Goal: Task Accomplishment & Management: Use online tool/utility

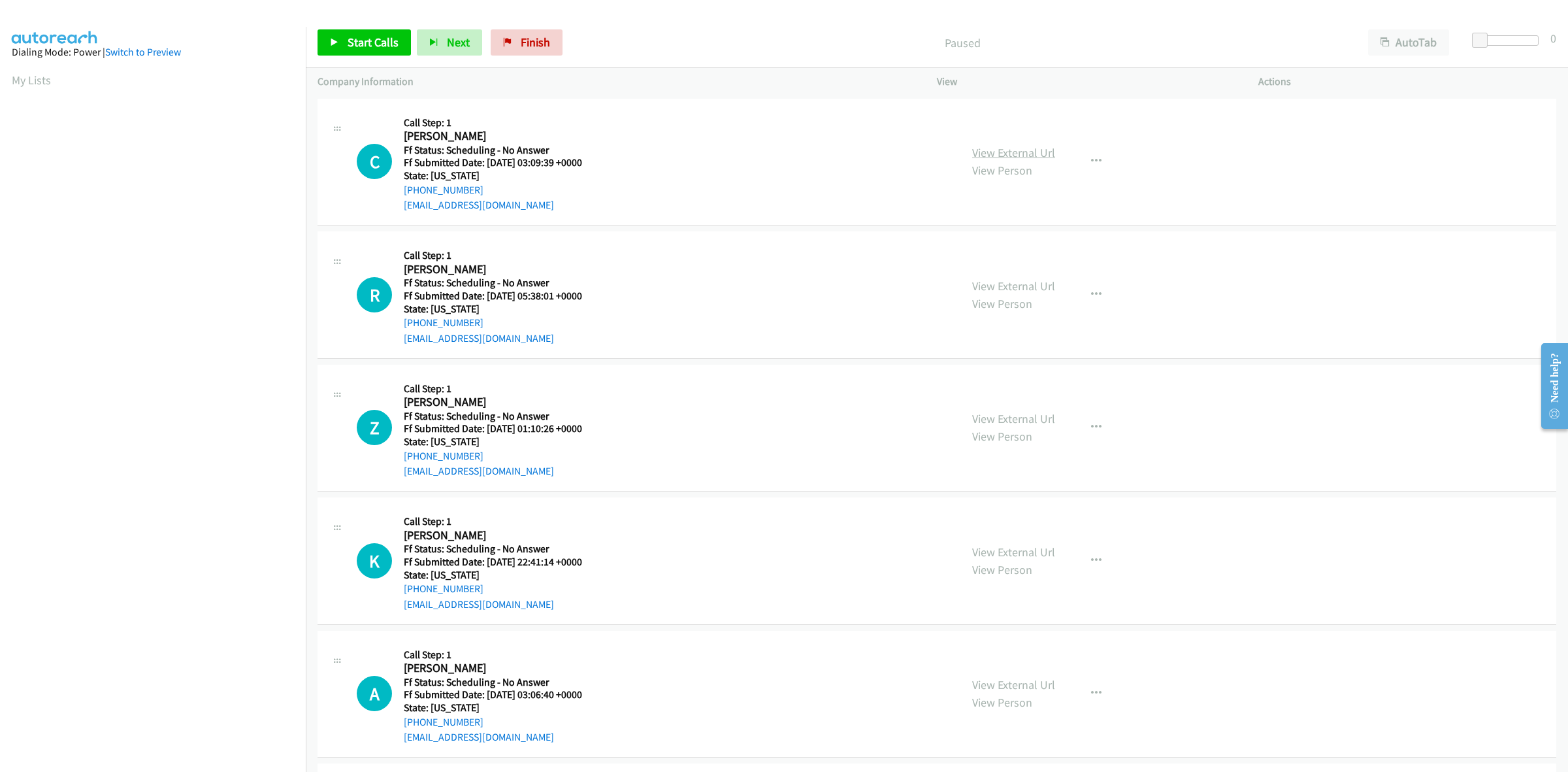
click at [977, 152] on link "View External Url" at bounding box center [1013, 152] width 83 height 15
click at [1031, 282] on link "View External Url" at bounding box center [1013, 285] width 83 height 15
click at [1024, 417] on link "View External Url" at bounding box center [1013, 418] width 83 height 15
click at [1019, 549] on link "View External Url" at bounding box center [1013, 552] width 83 height 15
click at [1017, 677] on link "View External Url" at bounding box center [1013, 684] width 83 height 15
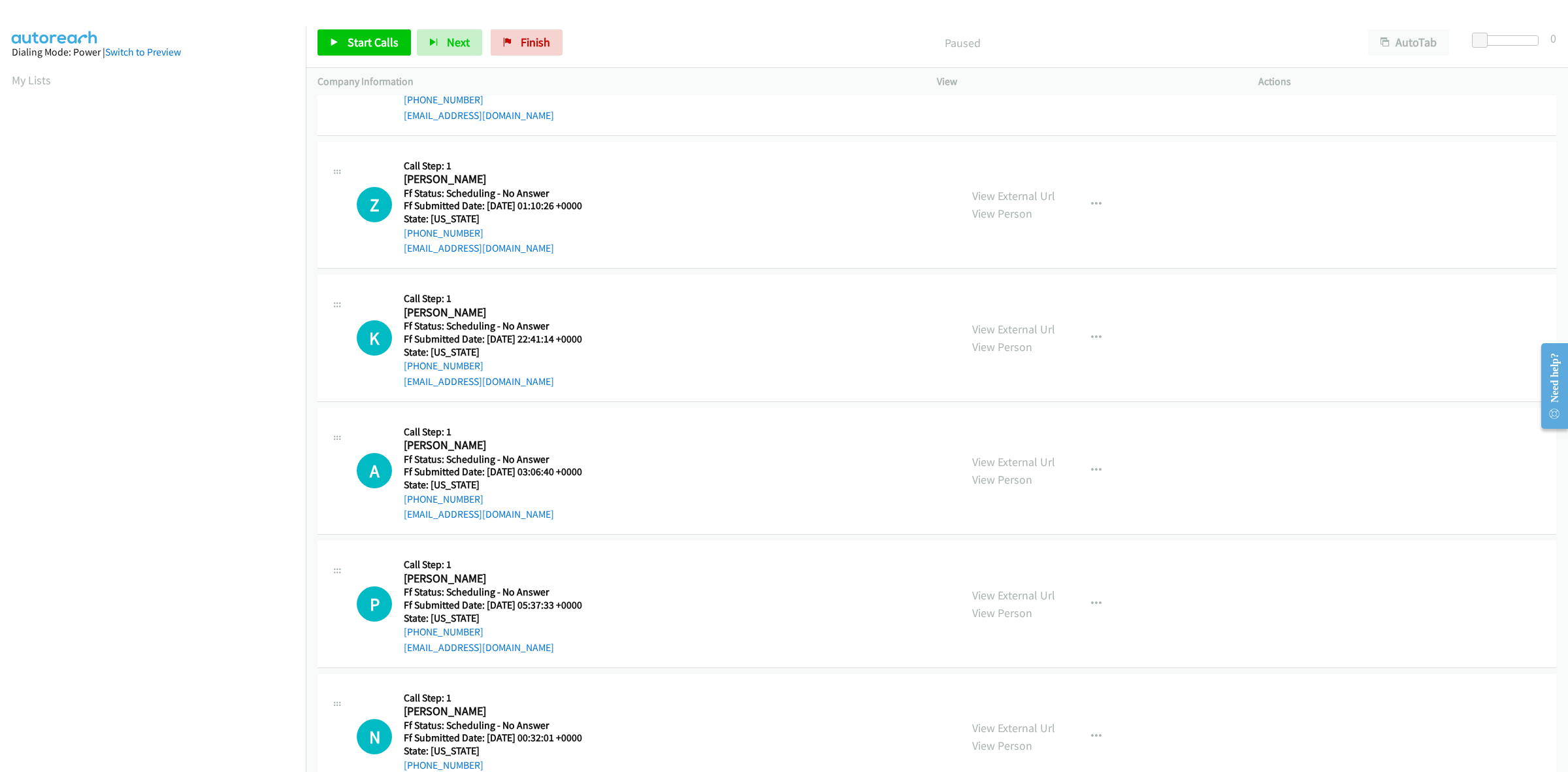
scroll to position [245, 0]
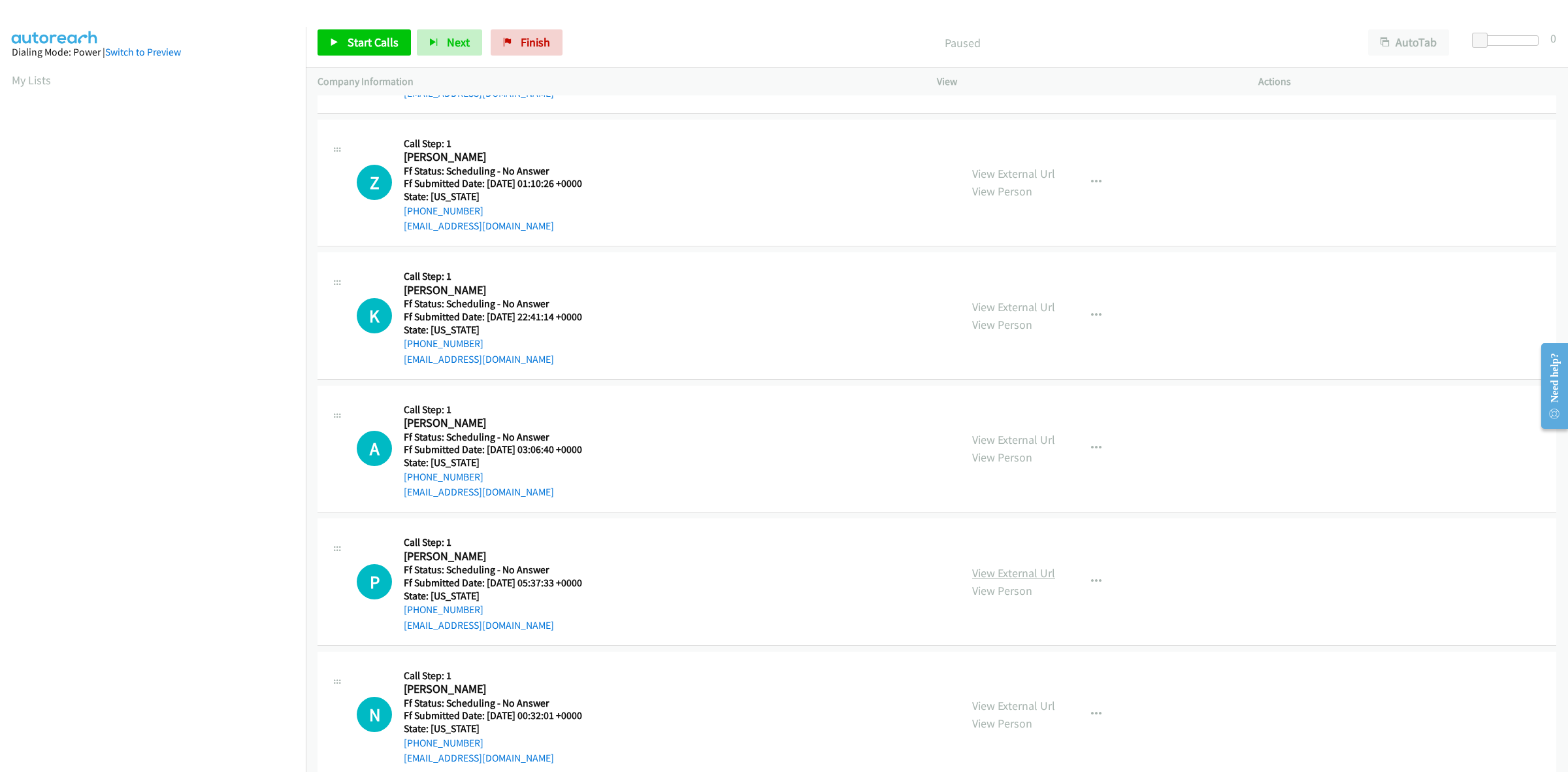
click at [997, 566] on link "View External Url" at bounding box center [1013, 572] width 83 height 15
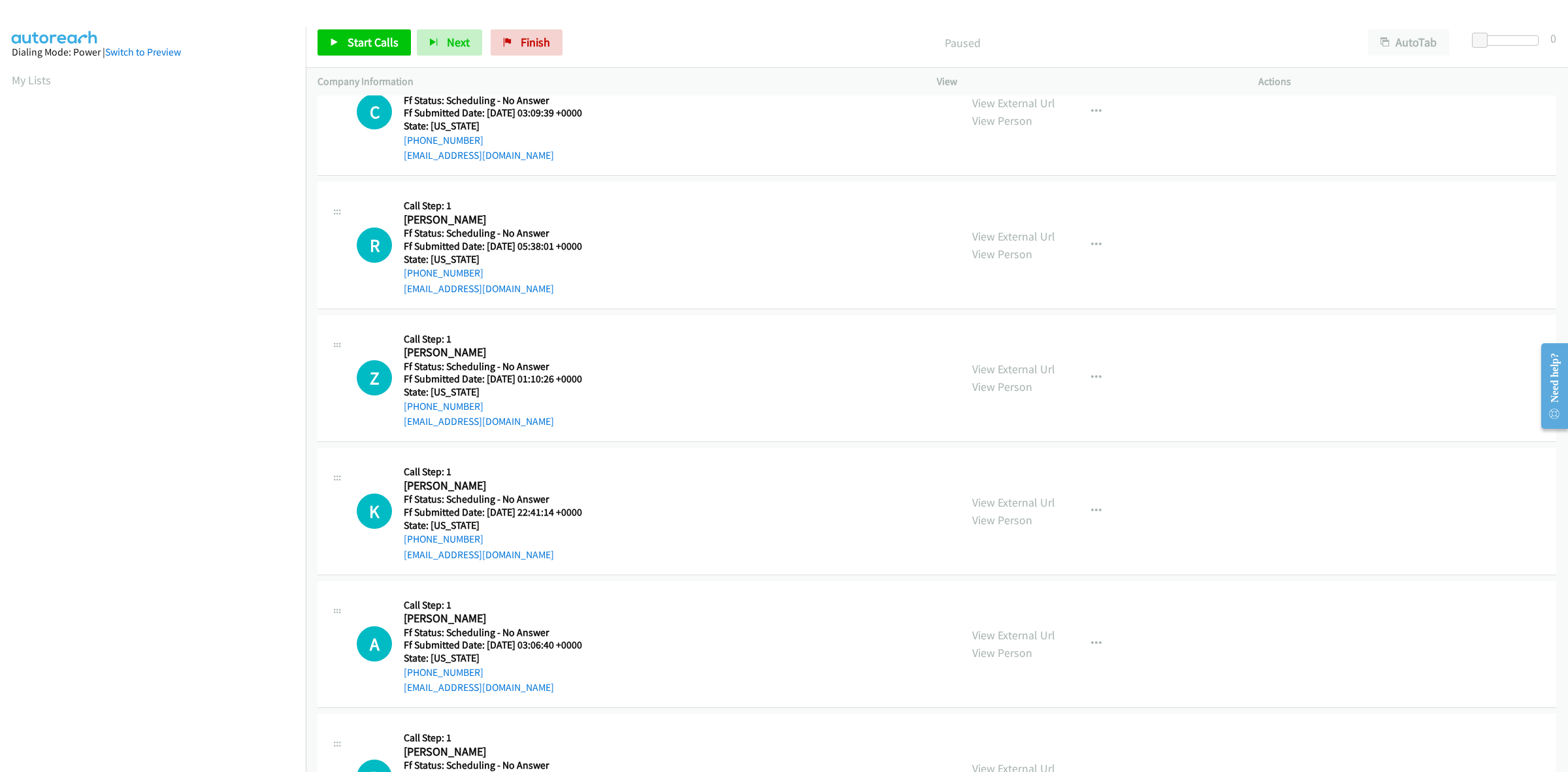
scroll to position [0, 0]
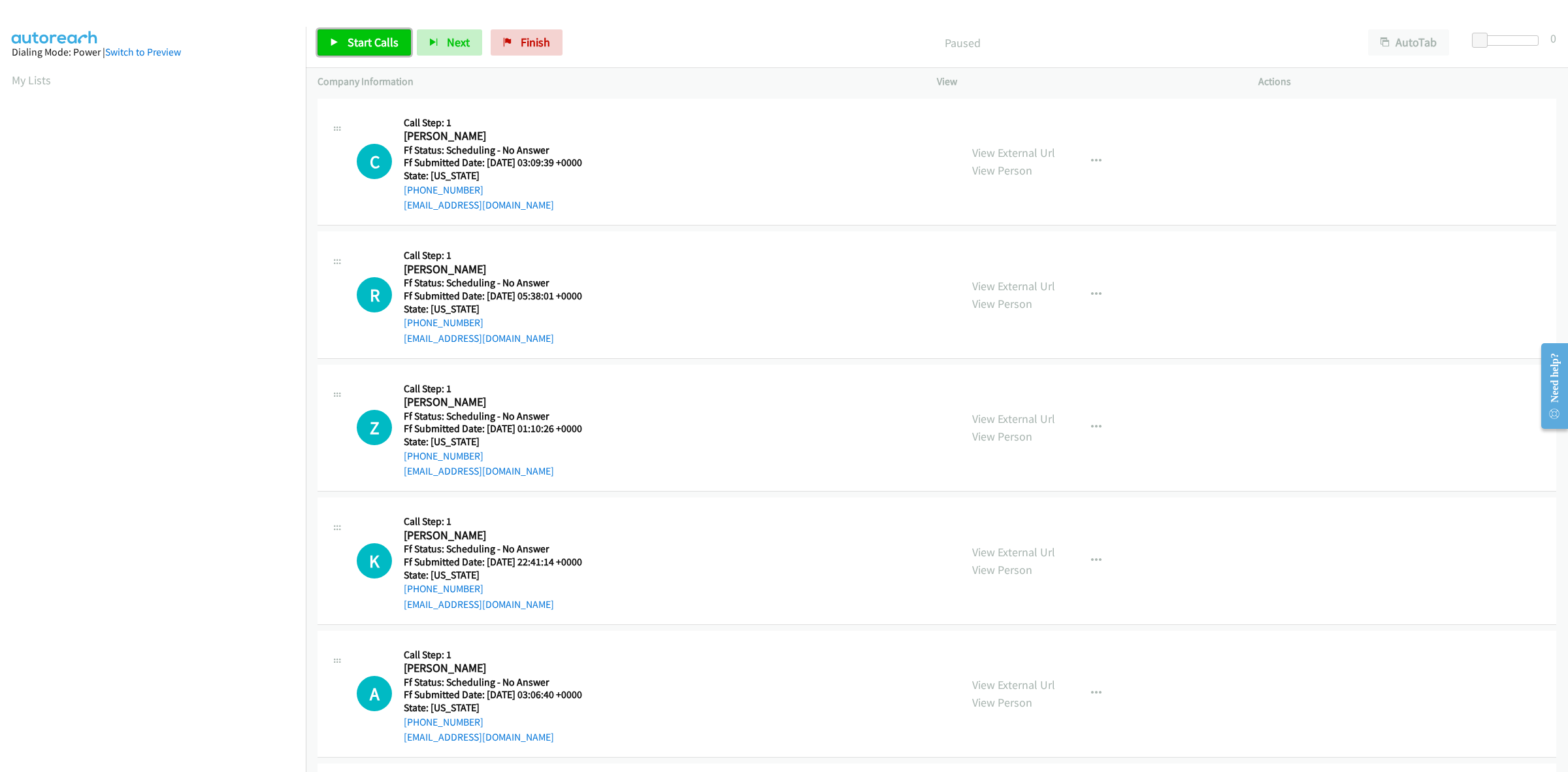
drag, startPoint x: 364, startPoint y: 38, endPoint x: 377, endPoint y: 40, distance: 13.2
click at [364, 38] on span "Start Calls" at bounding box center [373, 42] width 51 height 15
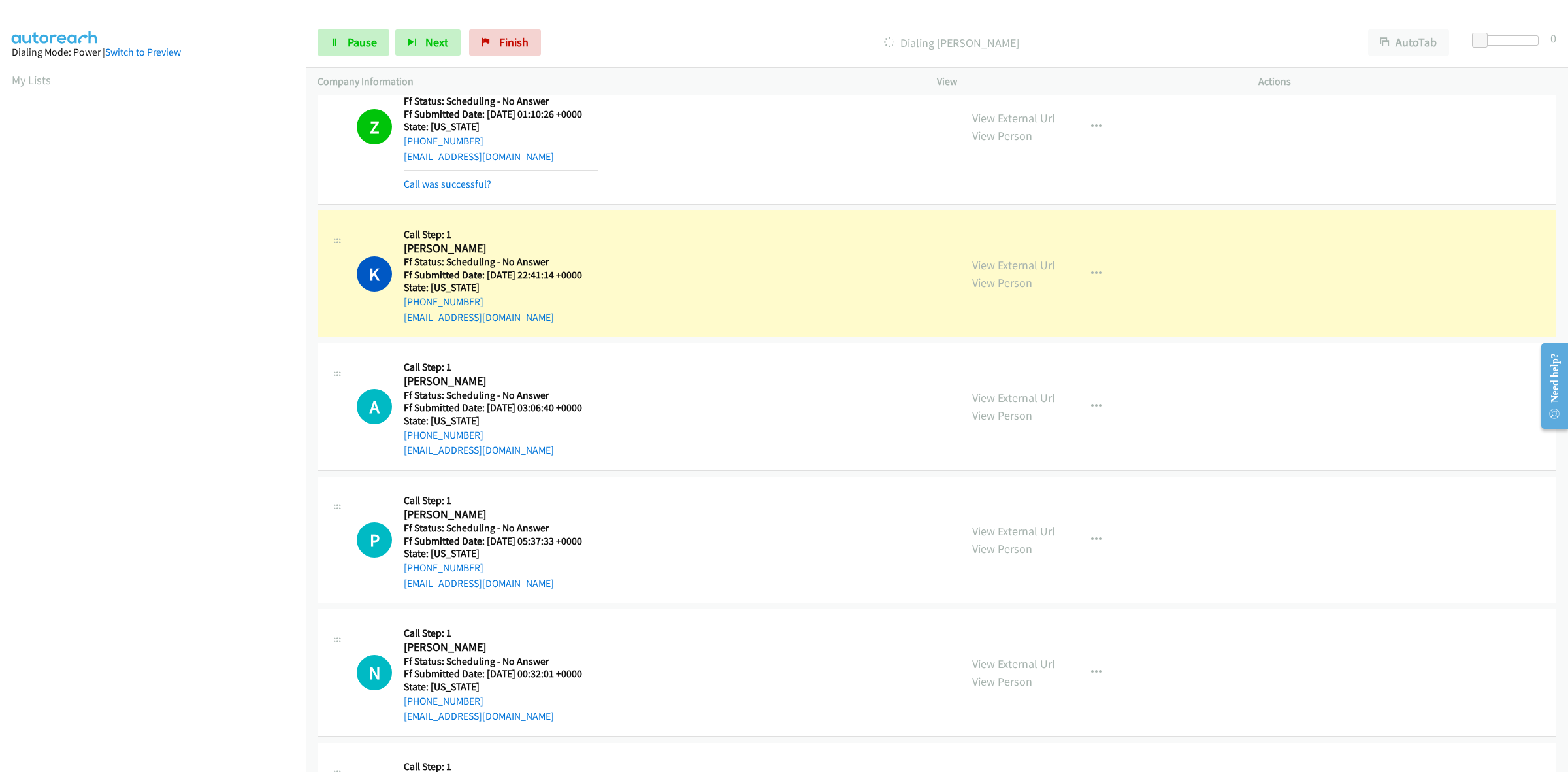
scroll to position [490, 0]
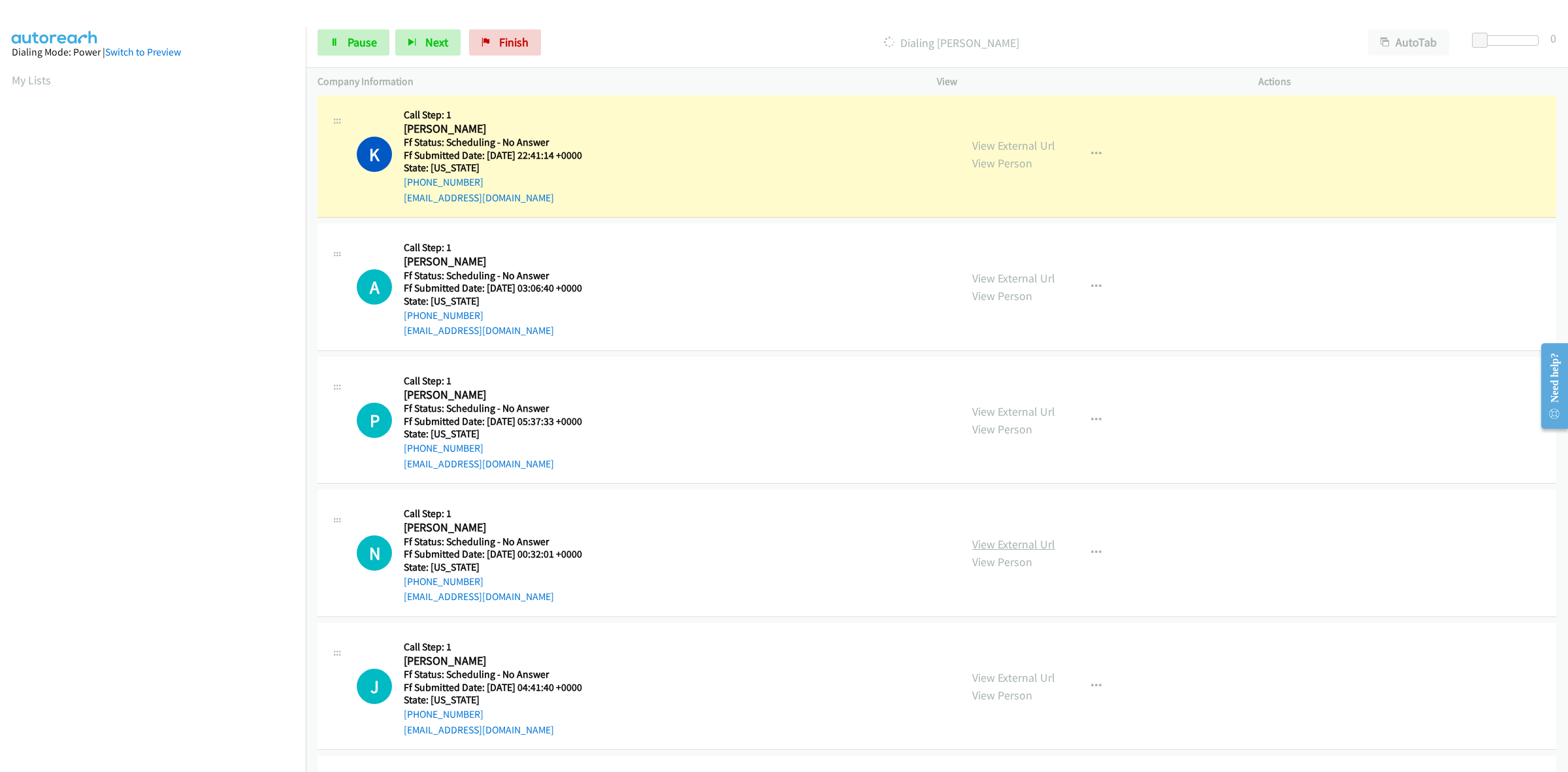
click at [1010, 539] on link "View External Url" at bounding box center [1013, 544] width 83 height 15
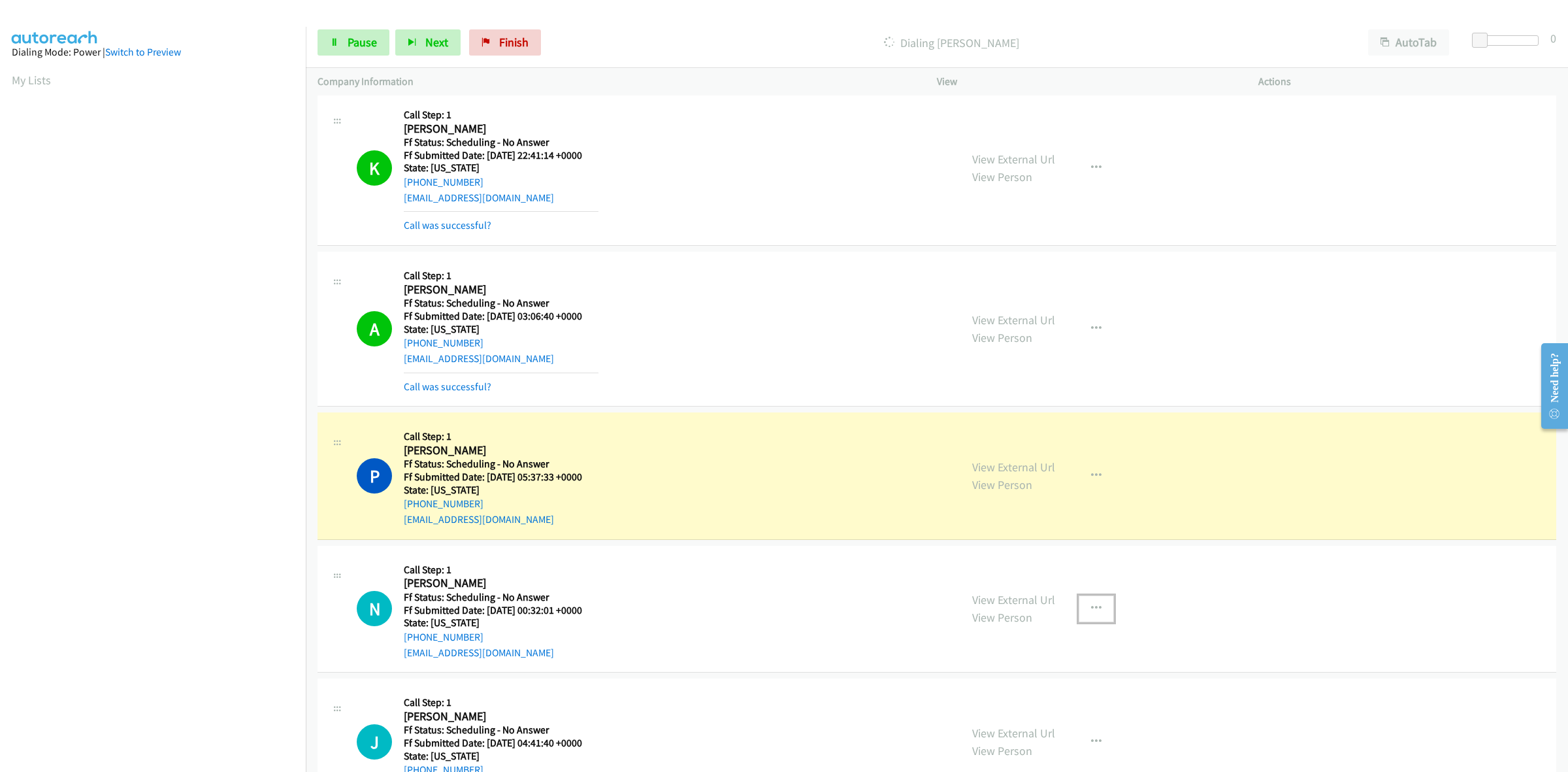
click at [1091, 613] on icon "button" at bounding box center [1096, 609] width 11 height 11
click at [991, 694] on link "Skip Call" at bounding box center [1026, 695] width 174 height 26
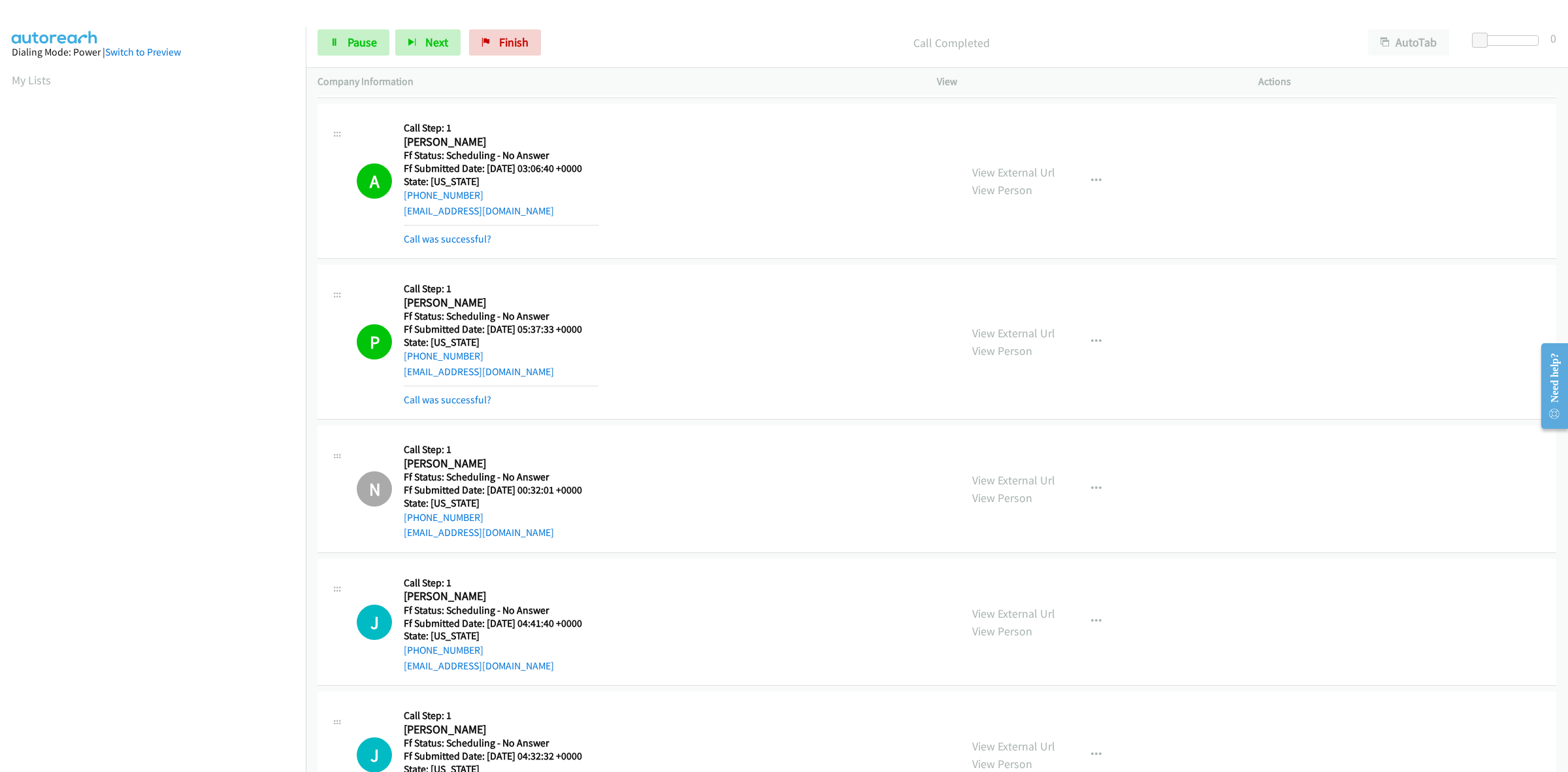
scroll to position [817, 0]
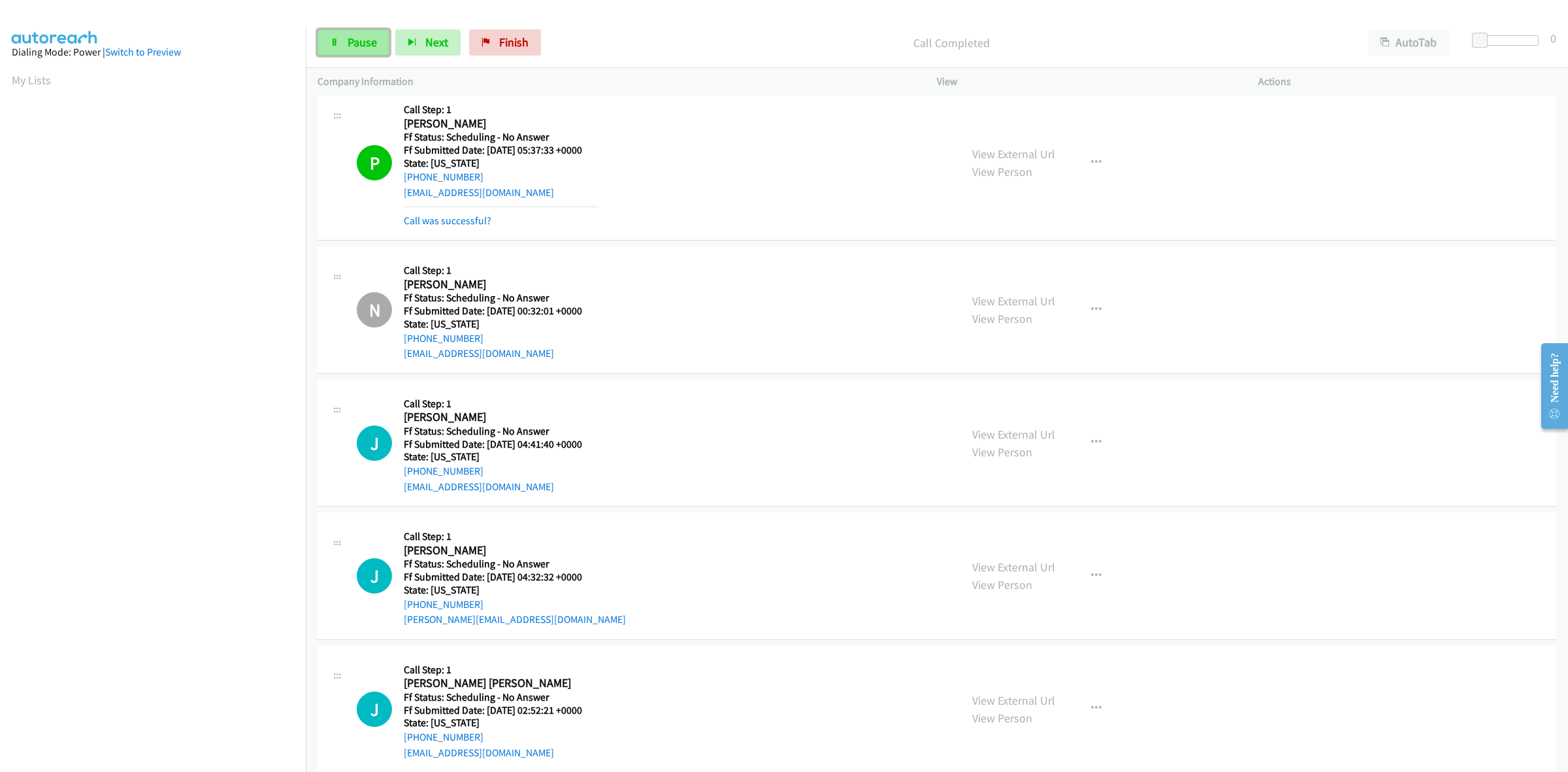
click at [360, 36] on span "Pause" at bounding box center [363, 42] width 29 height 15
click at [353, 39] on span "Start Calls" at bounding box center [373, 42] width 51 height 15
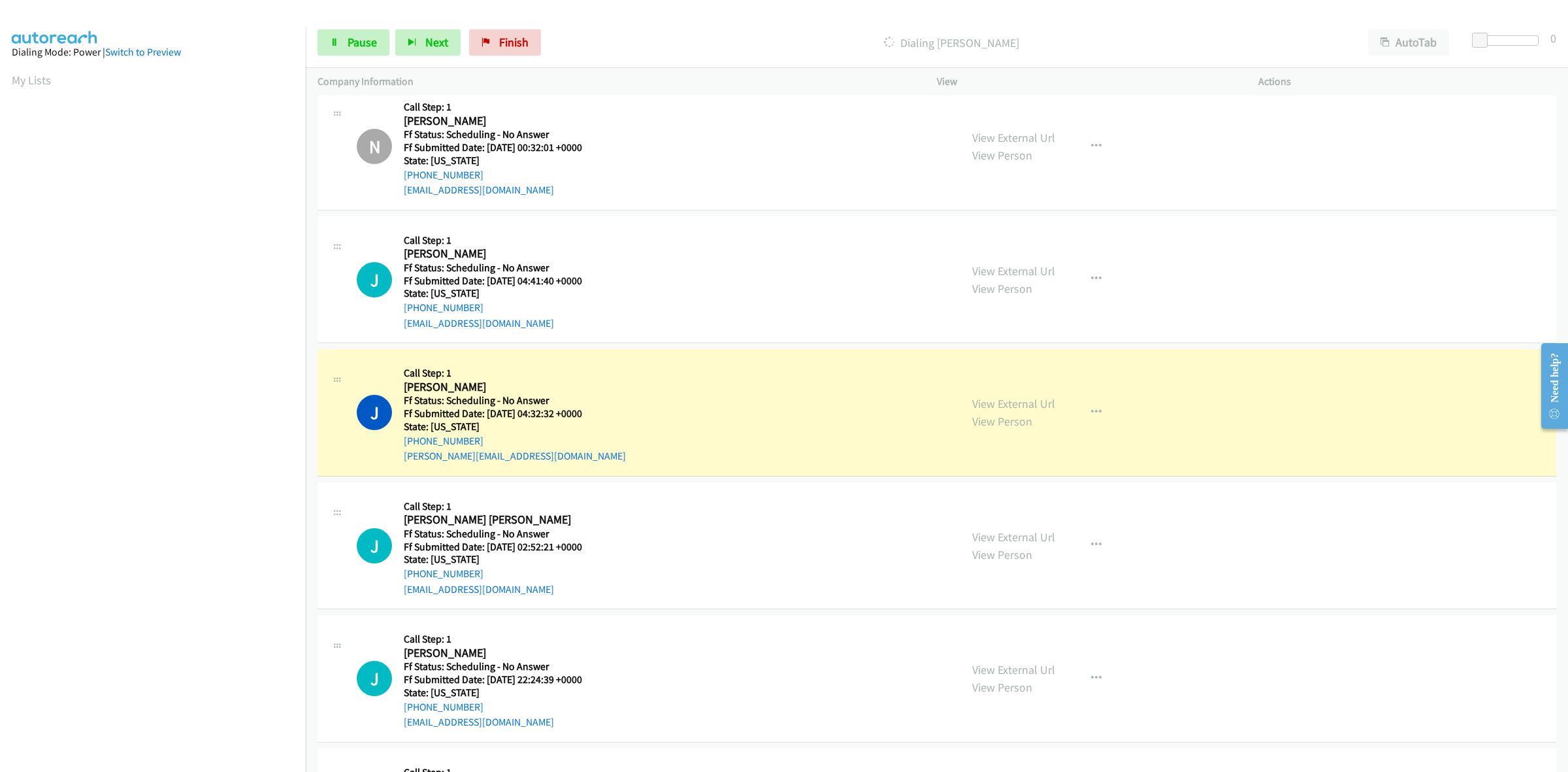
scroll to position [899, 0]
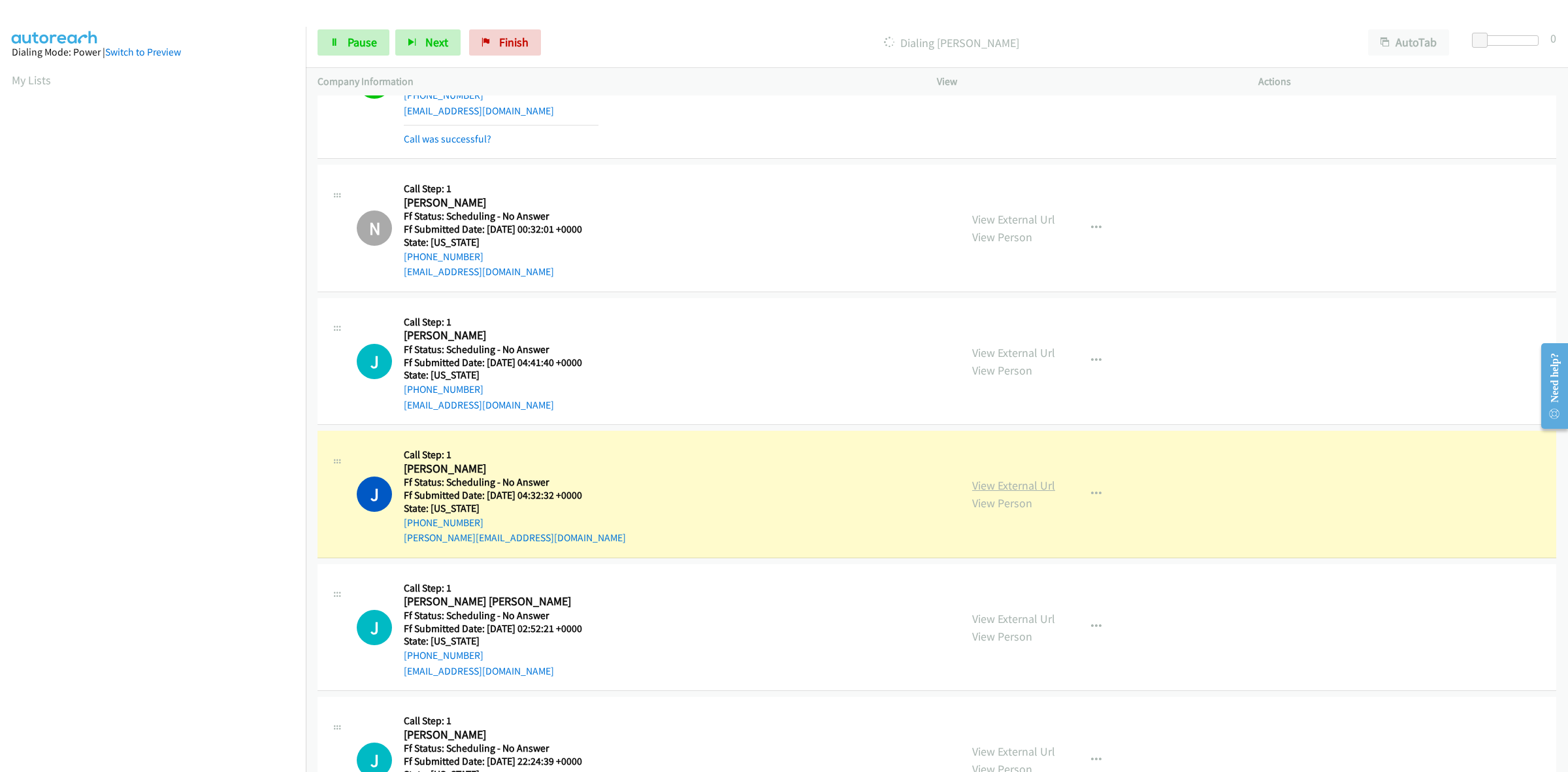
click at [1019, 486] on link "View External Url" at bounding box center [1013, 485] width 83 height 15
click at [1027, 618] on link "View External Url" at bounding box center [1013, 618] width 83 height 15
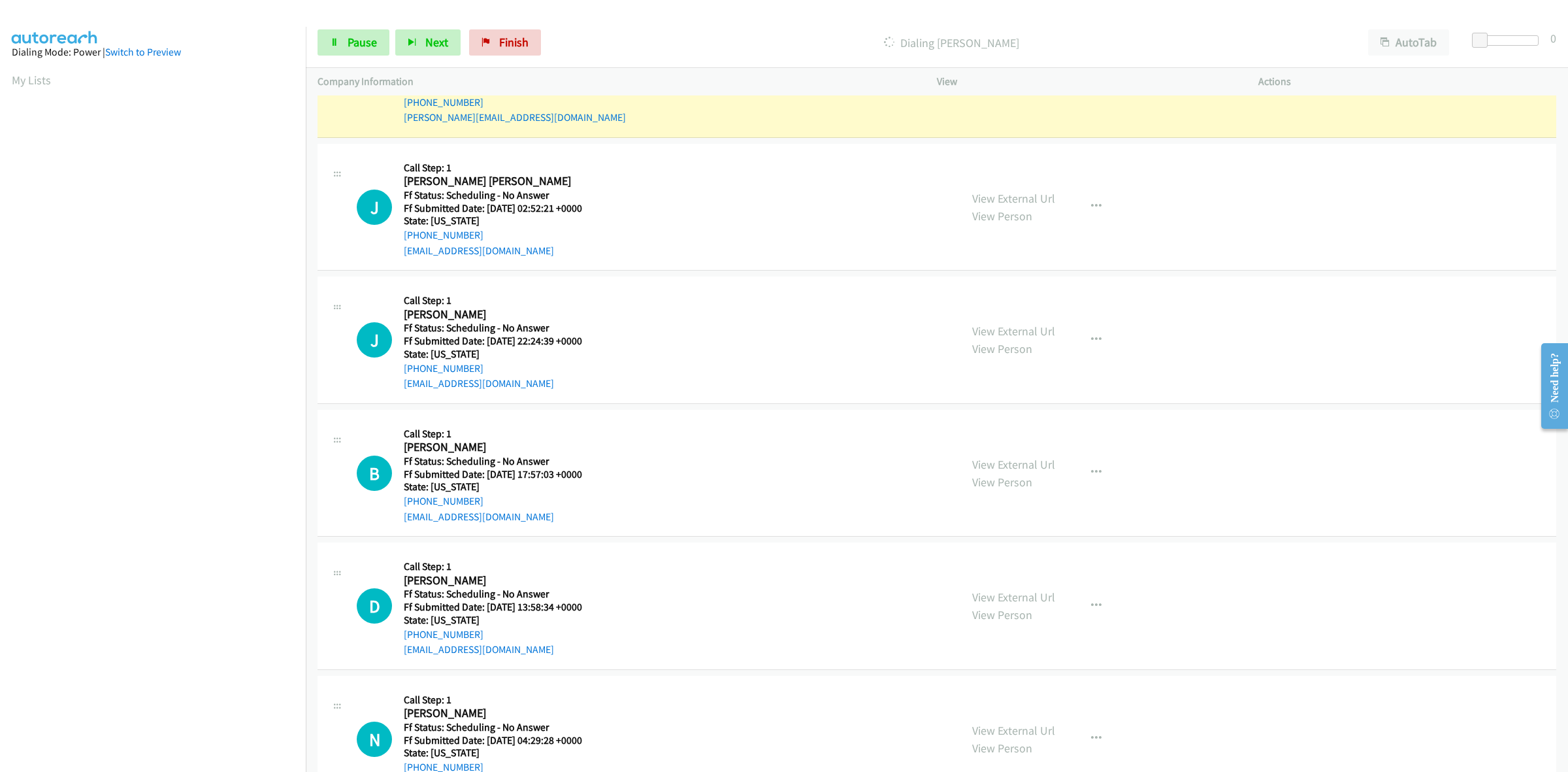
scroll to position [1389, 0]
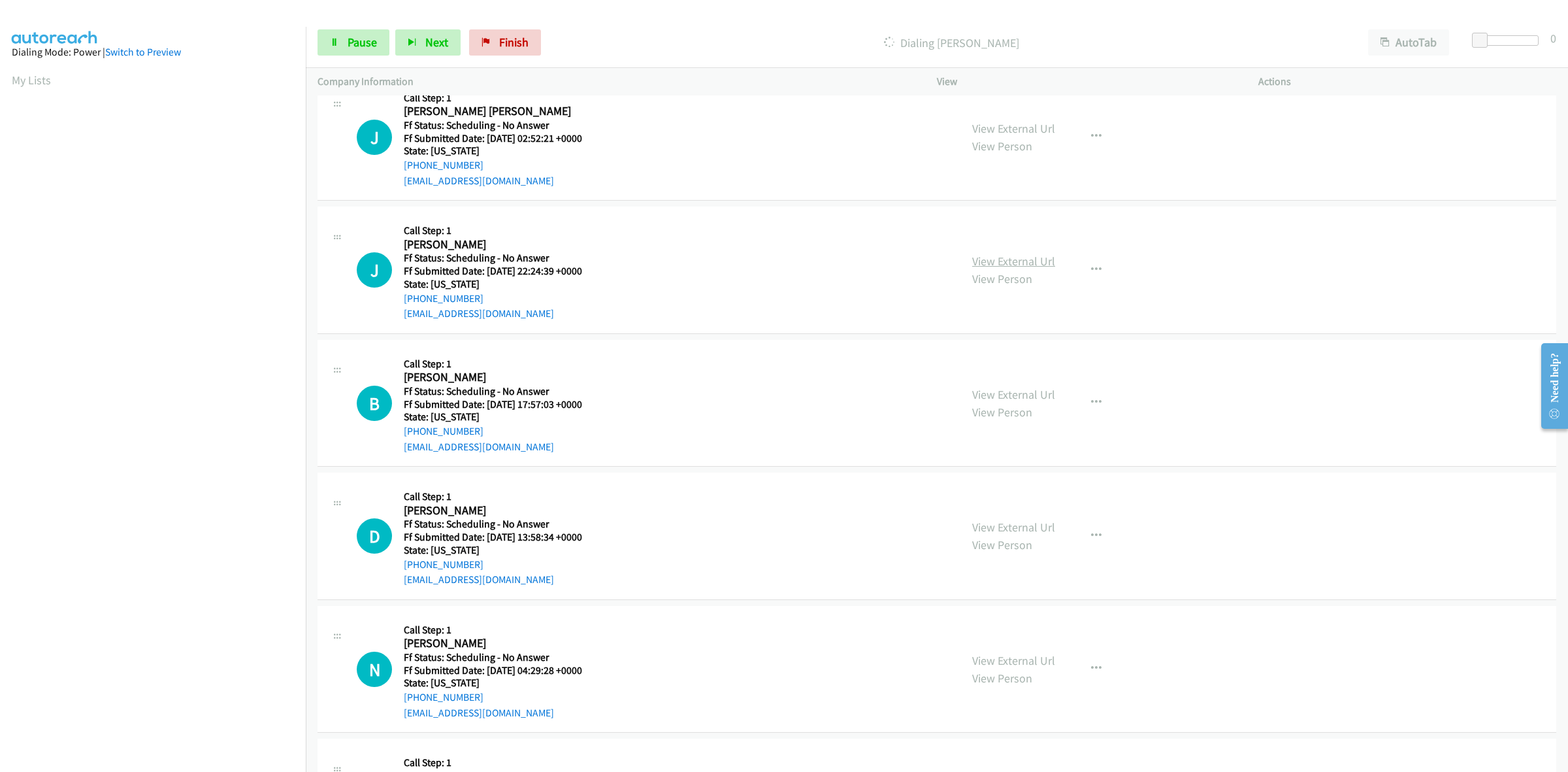
click at [993, 259] on link "View External Url" at bounding box center [1013, 261] width 83 height 15
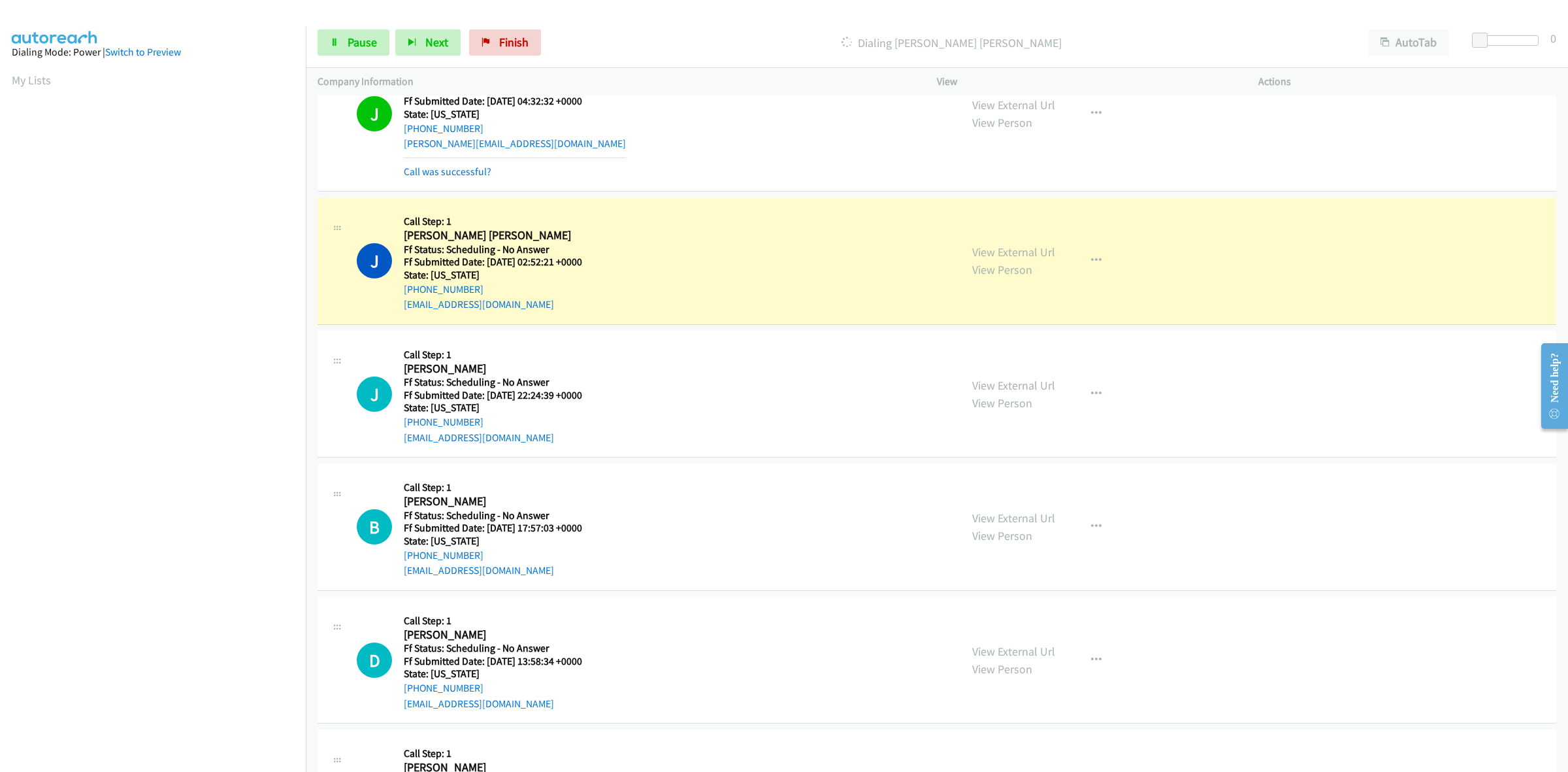
scroll to position [1307, 0]
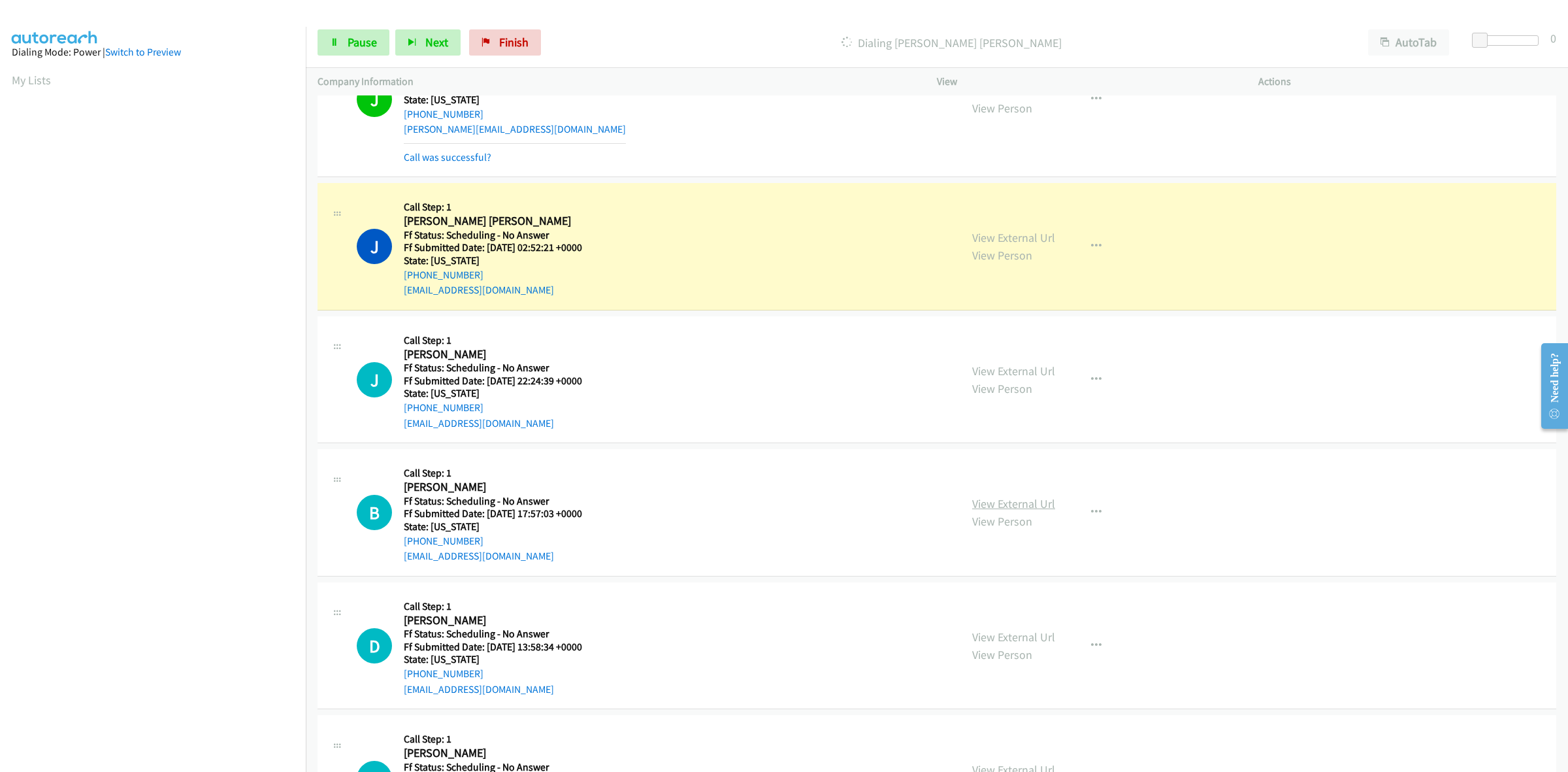
click at [988, 498] on link "View External Url" at bounding box center [1013, 503] width 83 height 15
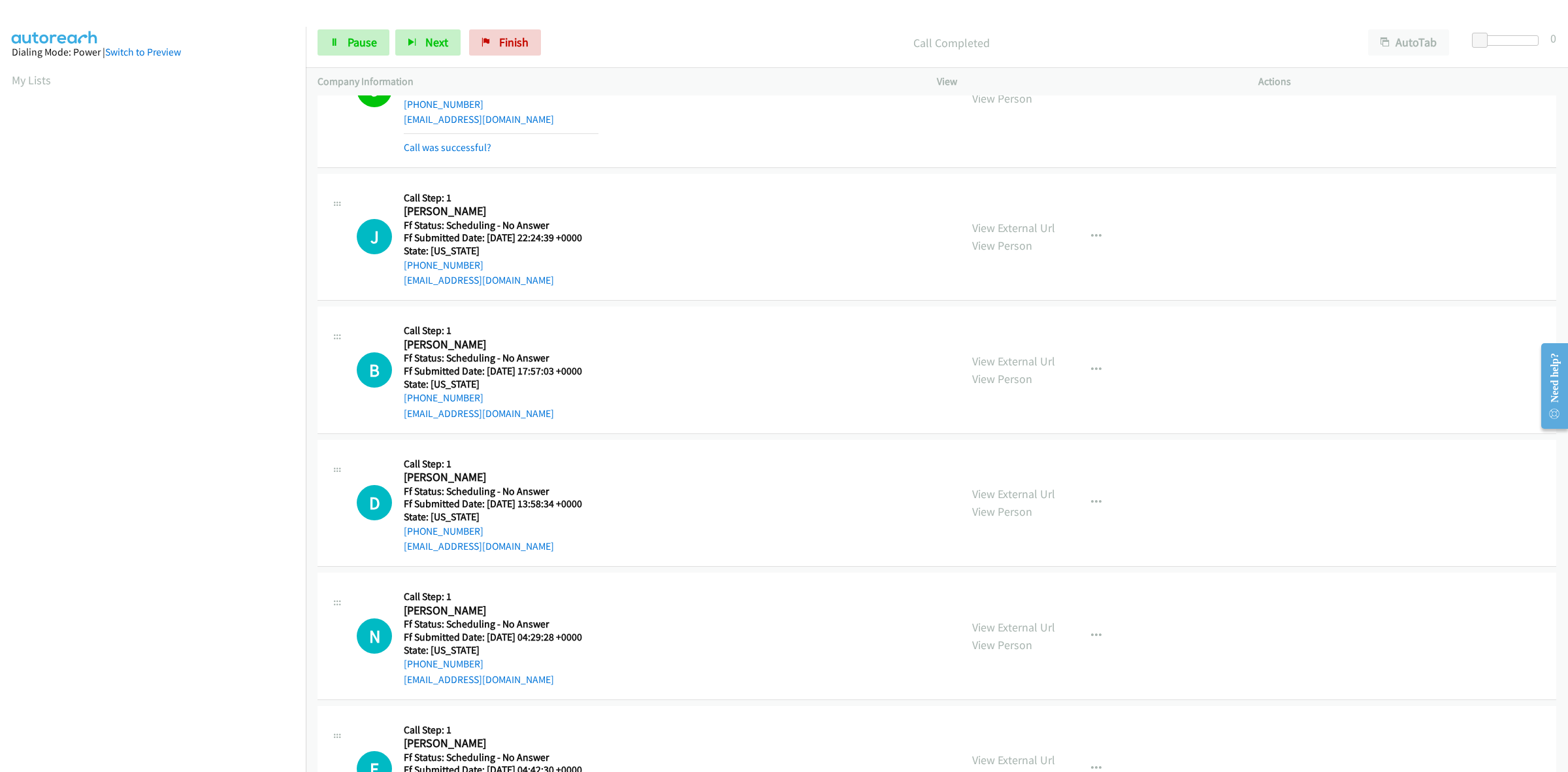
scroll to position [1553, 0]
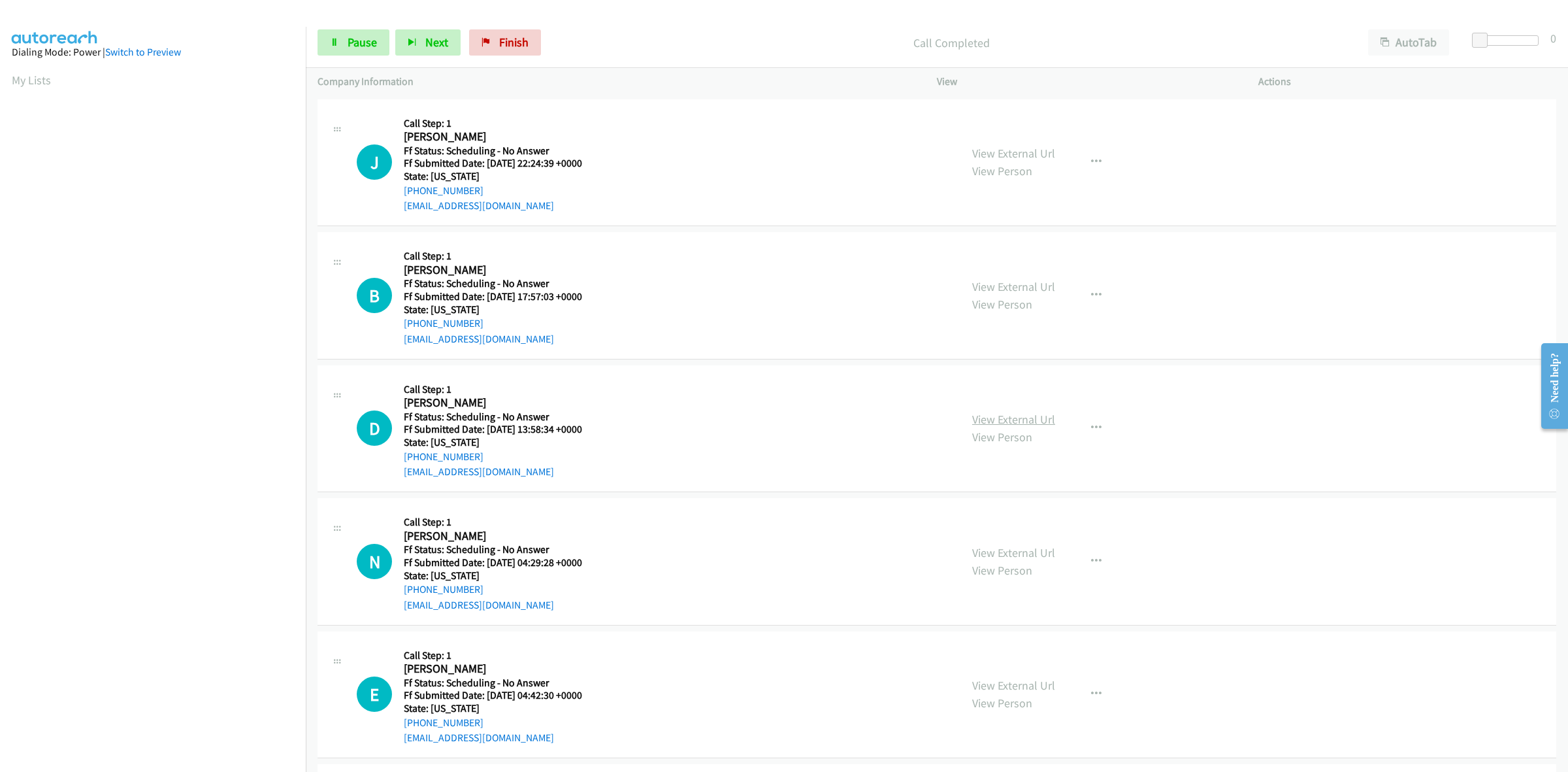
click at [997, 419] on link "View External Url" at bounding box center [1013, 418] width 83 height 15
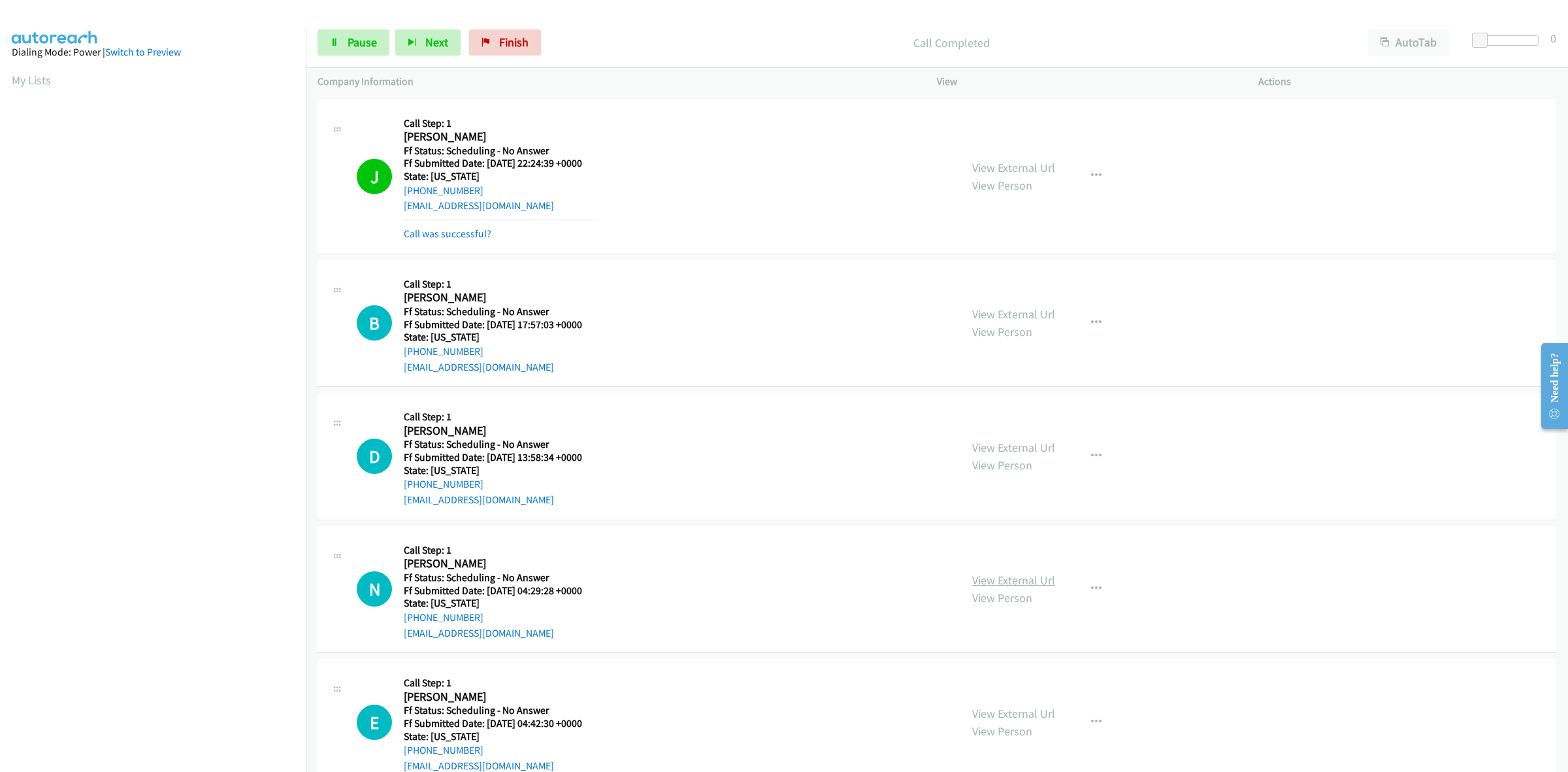
click at [1039, 580] on link "View External Url" at bounding box center [1013, 579] width 83 height 15
click at [335, 43] on icon at bounding box center [335, 43] width 9 height 9
click at [360, 43] on span "Start Calls" at bounding box center [373, 42] width 51 height 15
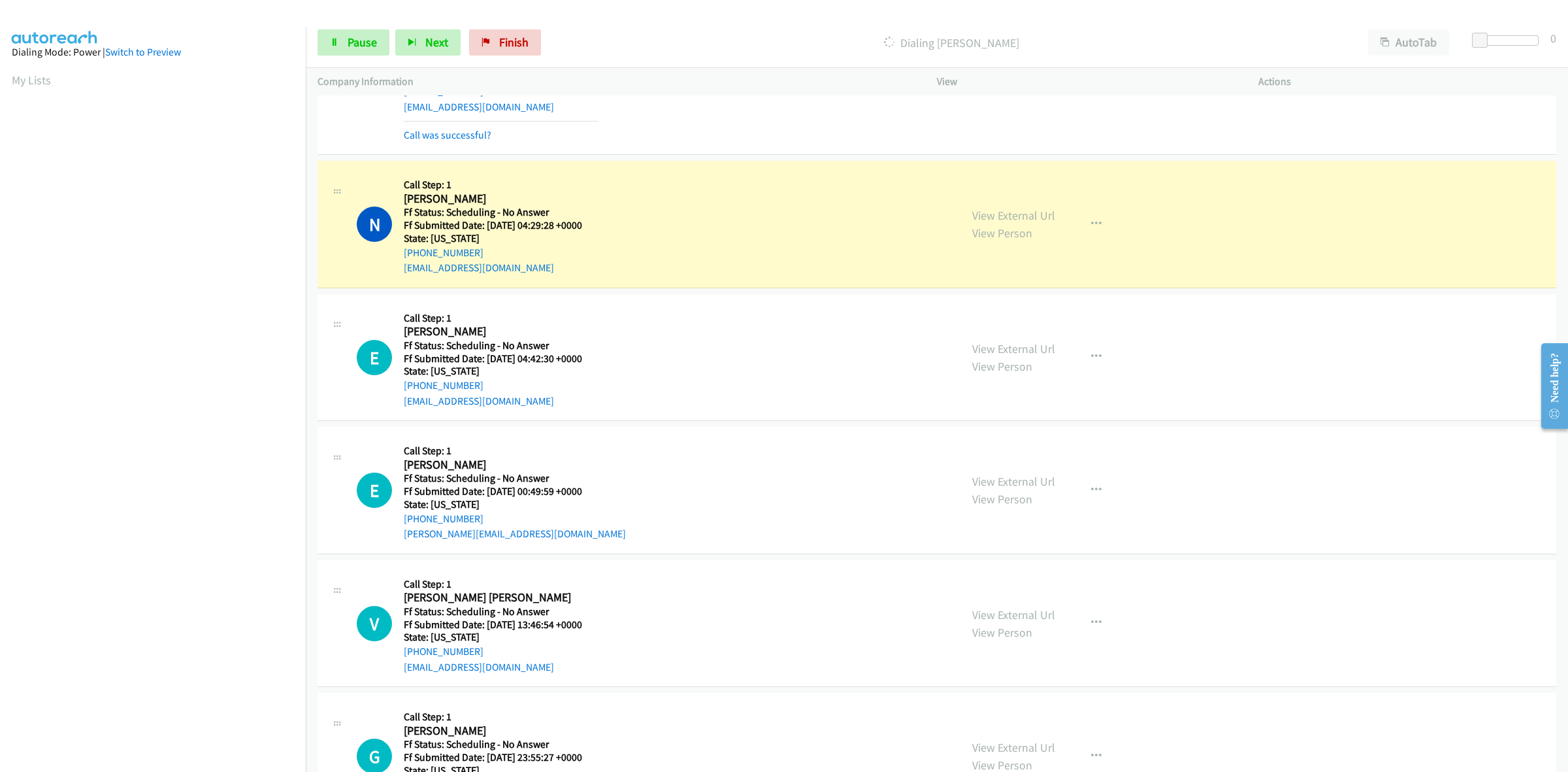
scroll to position [1879, 0]
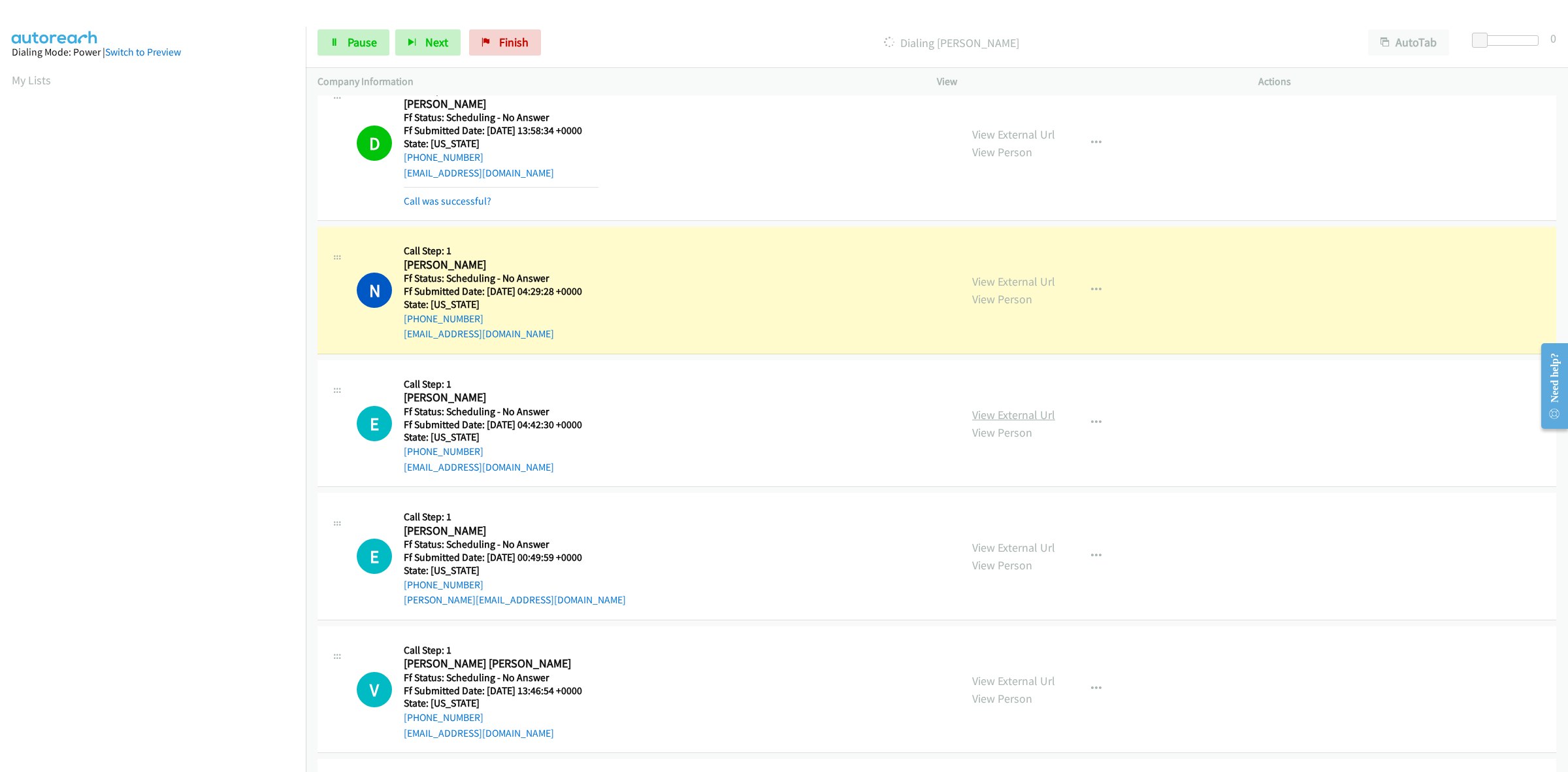
click at [1023, 412] on link "View External Url" at bounding box center [1013, 414] width 83 height 15
click at [1032, 550] on link "View External Url" at bounding box center [1013, 547] width 83 height 15
click at [993, 677] on link "View External Url" at bounding box center [1013, 680] width 83 height 15
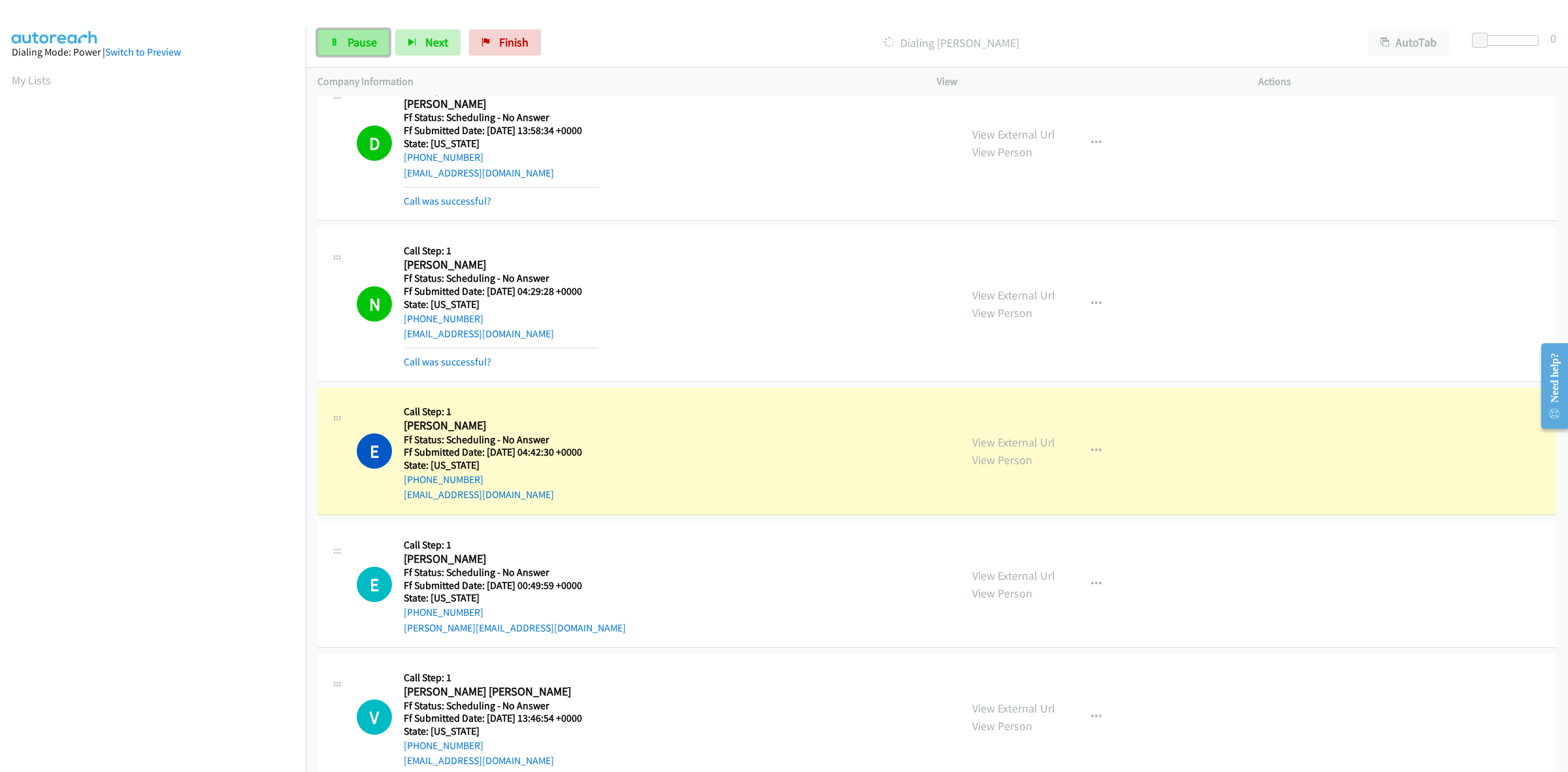
click at [364, 39] on span "Pause" at bounding box center [363, 42] width 29 height 15
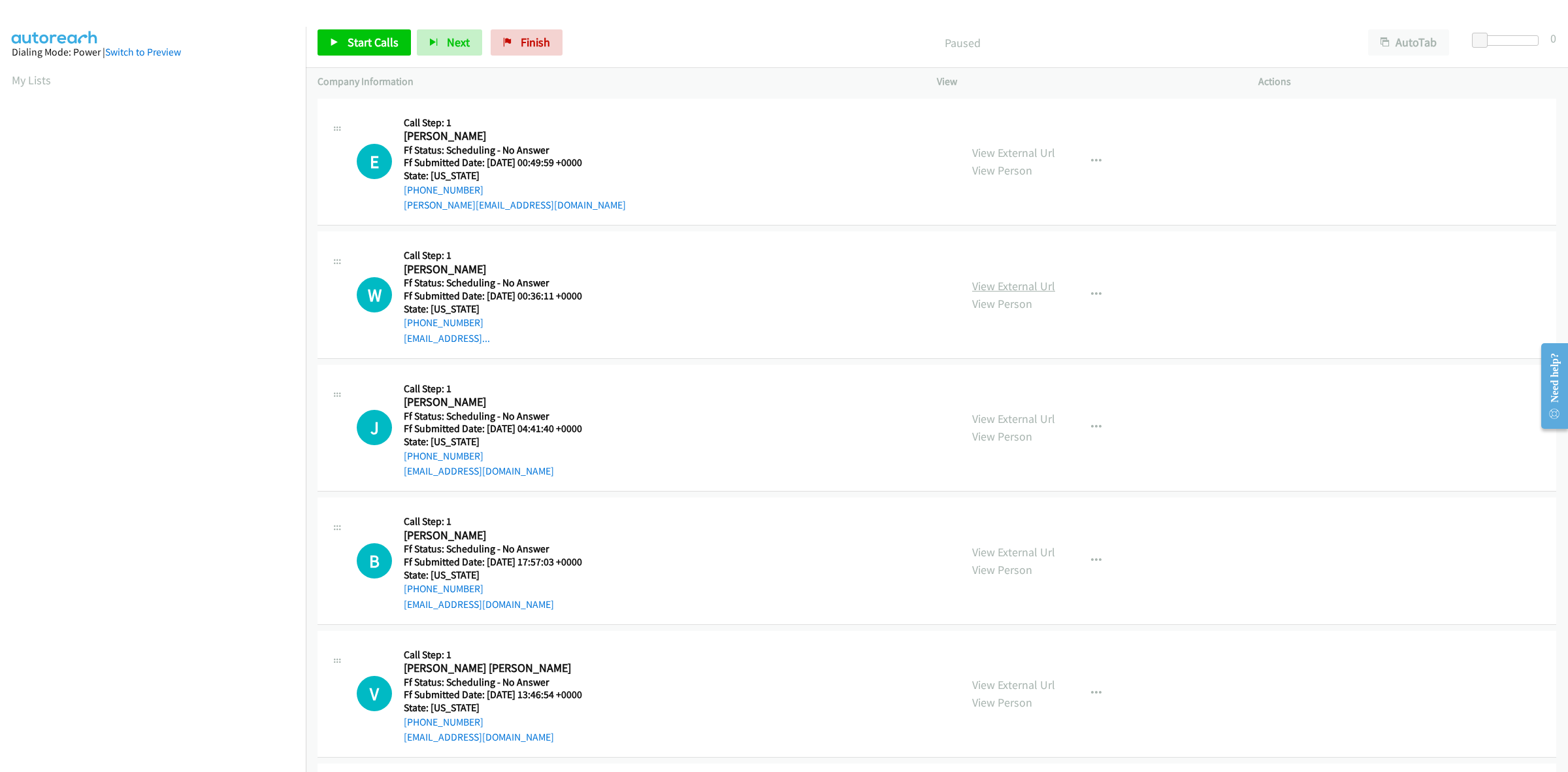
click at [1028, 289] on link "View External Url" at bounding box center [1013, 285] width 83 height 15
click at [991, 412] on link "View External Url" at bounding box center [1013, 418] width 83 height 15
click at [365, 40] on span "Start Calls" at bounding box center [373, 42] width 51 height 15
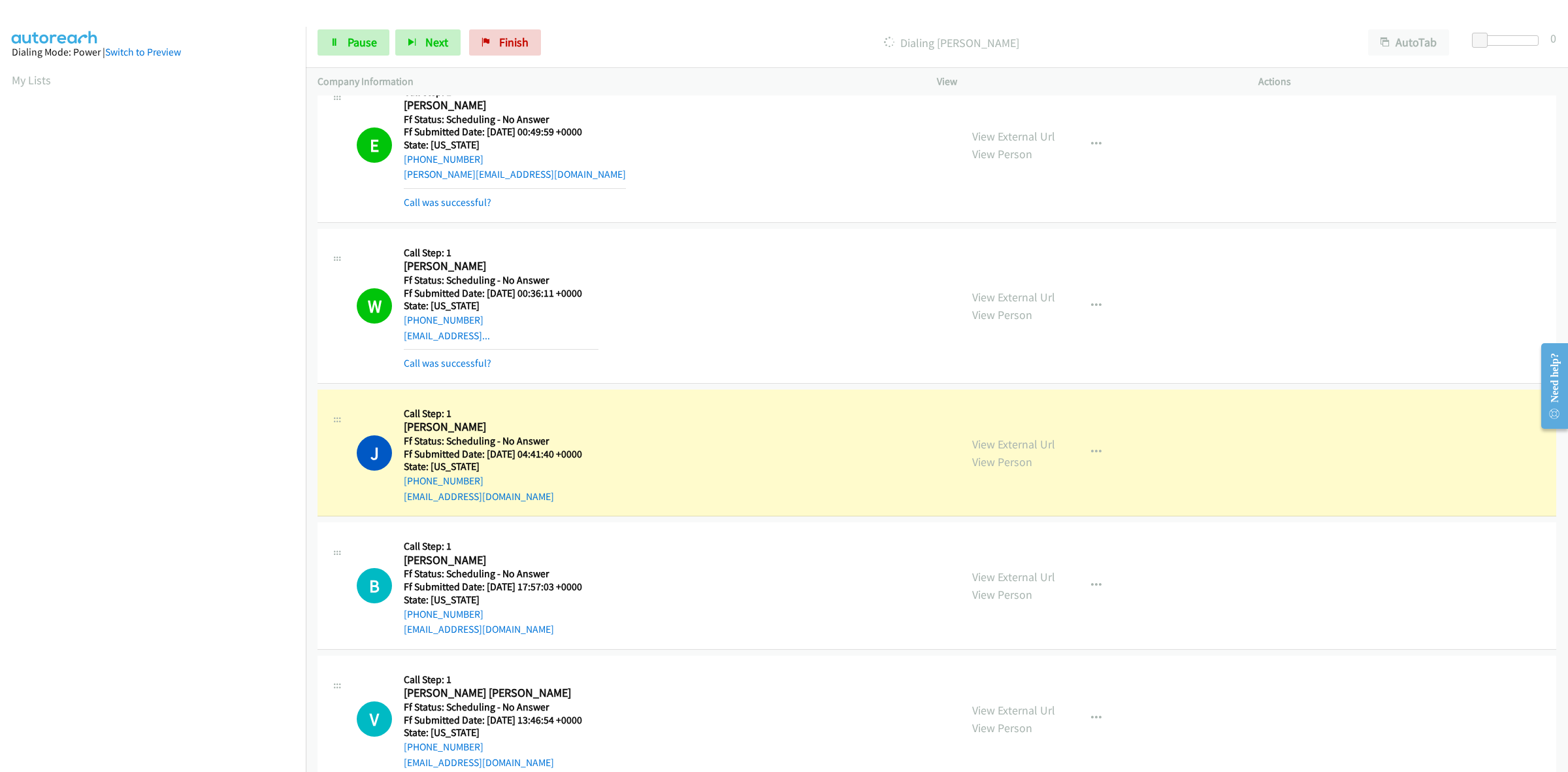
scroll to position [82, 0]
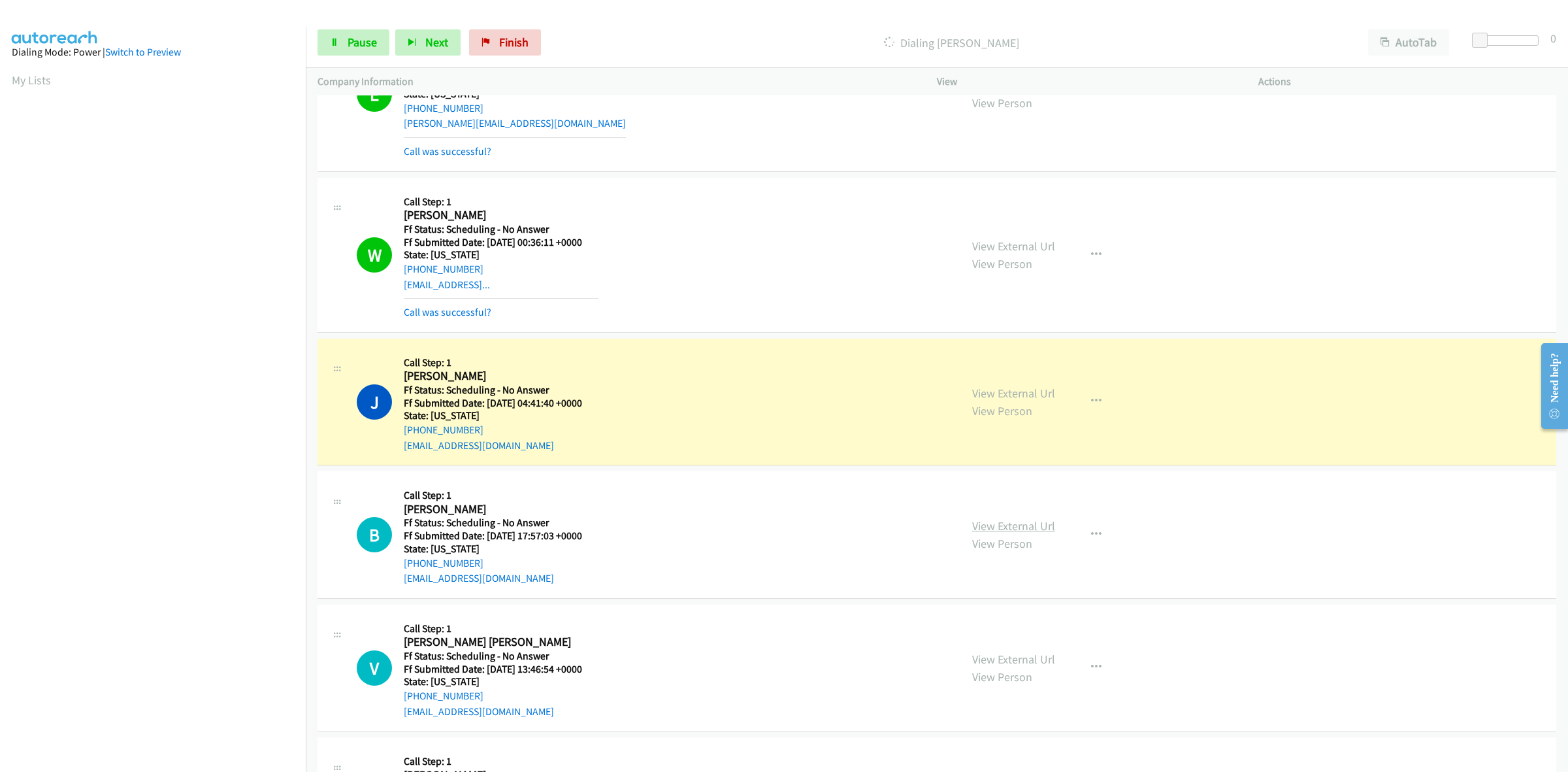
click at [1036, 521] on link "View External Url" at bounding box center [1013, 525] width 83 height 15
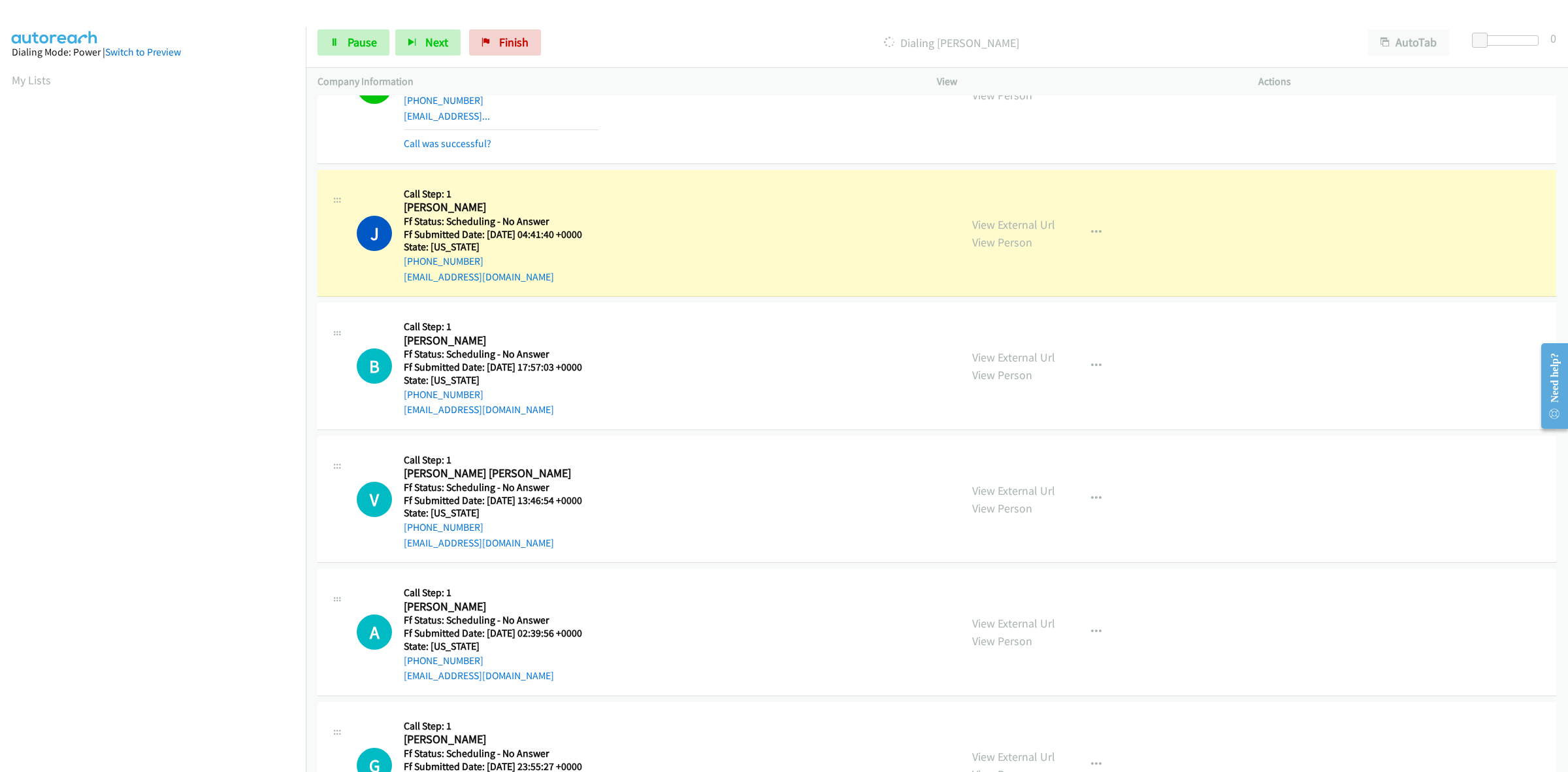
scroll to position [245, 0]
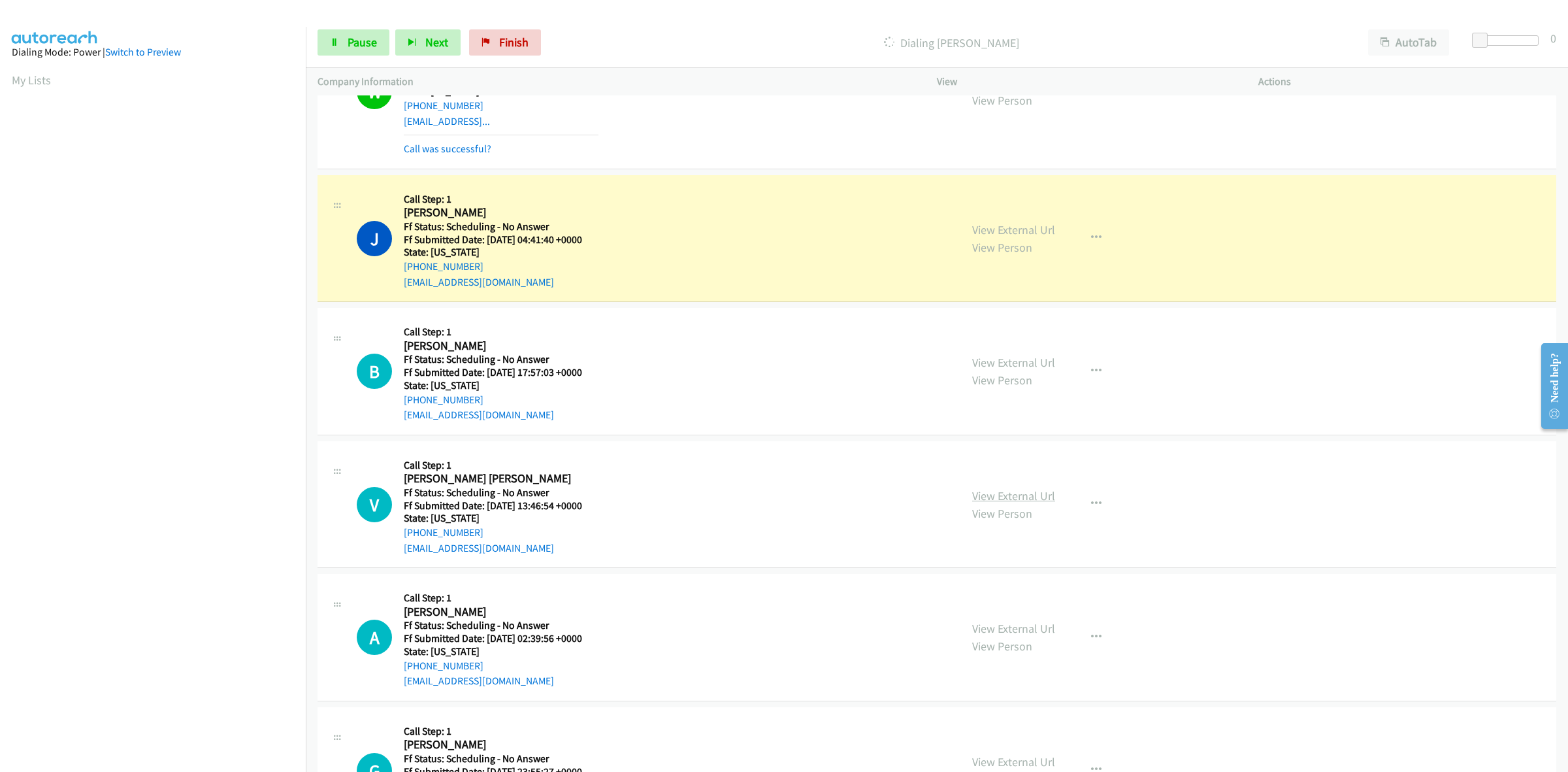
click at [990, 492] on link "View External Url" at bounding box center [1013, 495] width 83 height 15
click at [997, 620] on div "View External Url View Person" at bounding box center [1013, 637] width 83 height 36
click at [1011, 624] on link "View External Url" at bounding box center [1013, 628] width 83 height 15
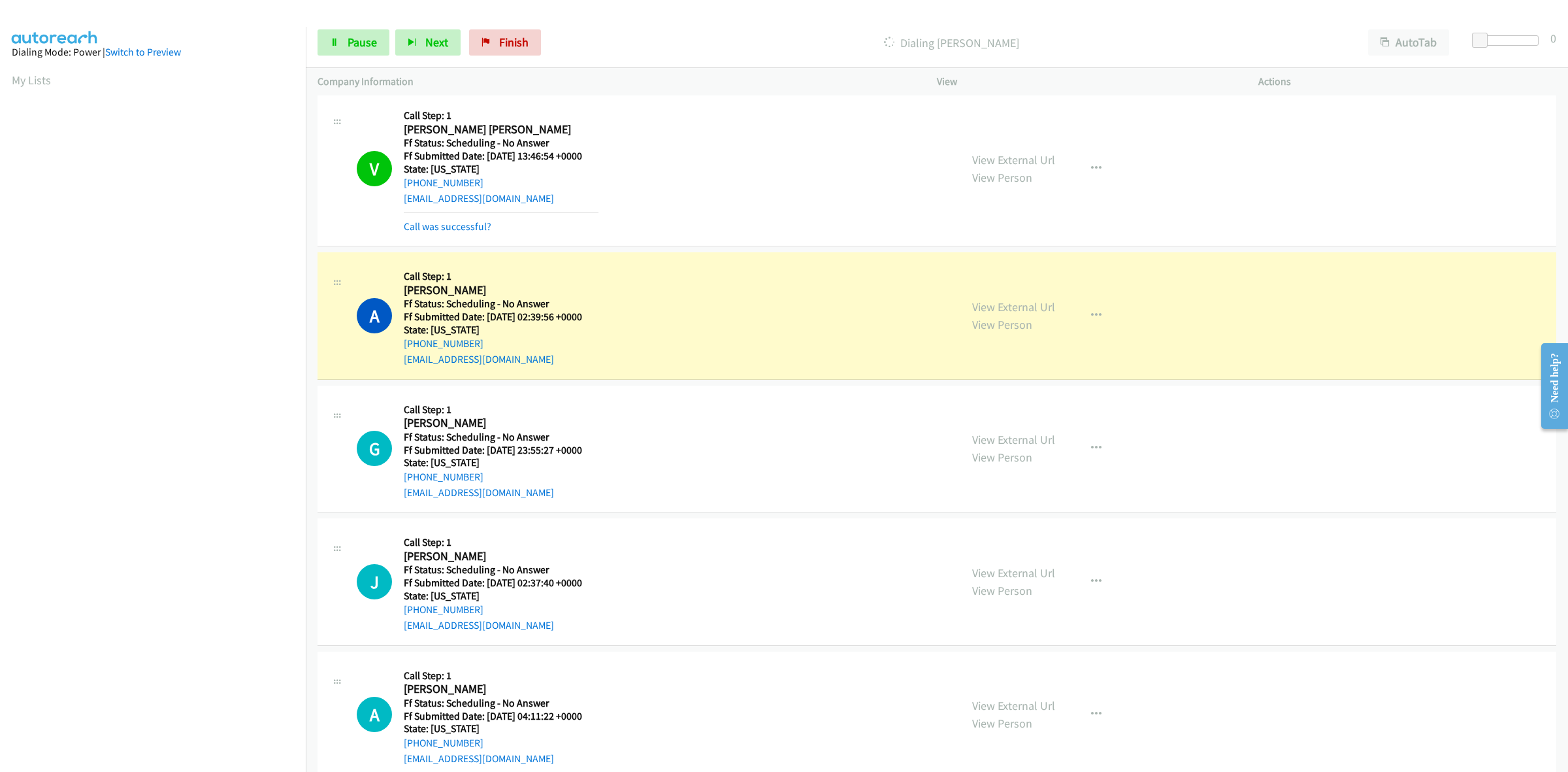
scroll to position [654, 0]
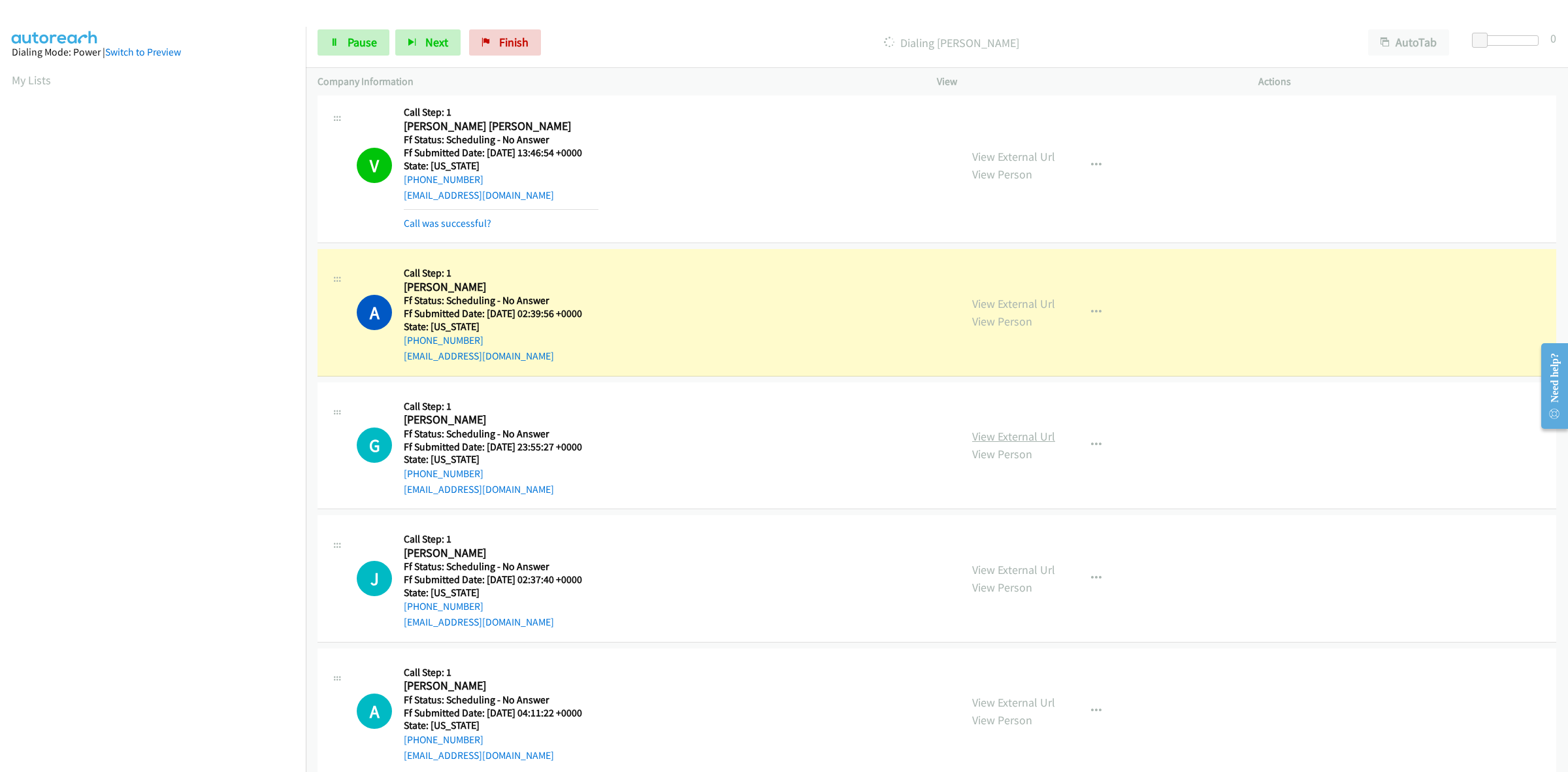
click at [1027, 436] on link "View External Url" at bounding box center [1013, 436] width 83 height 15
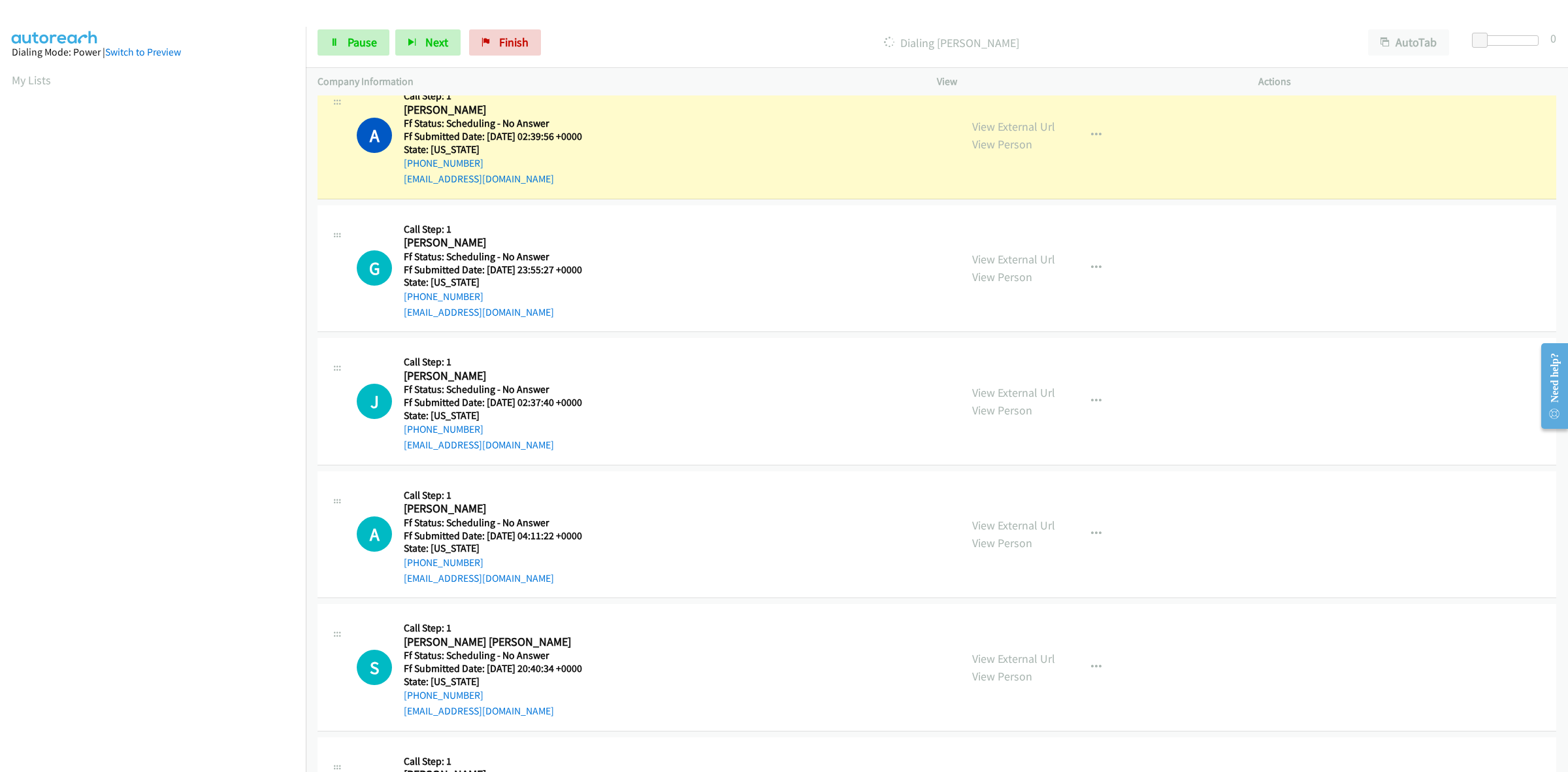
scroll to position [899, 0]
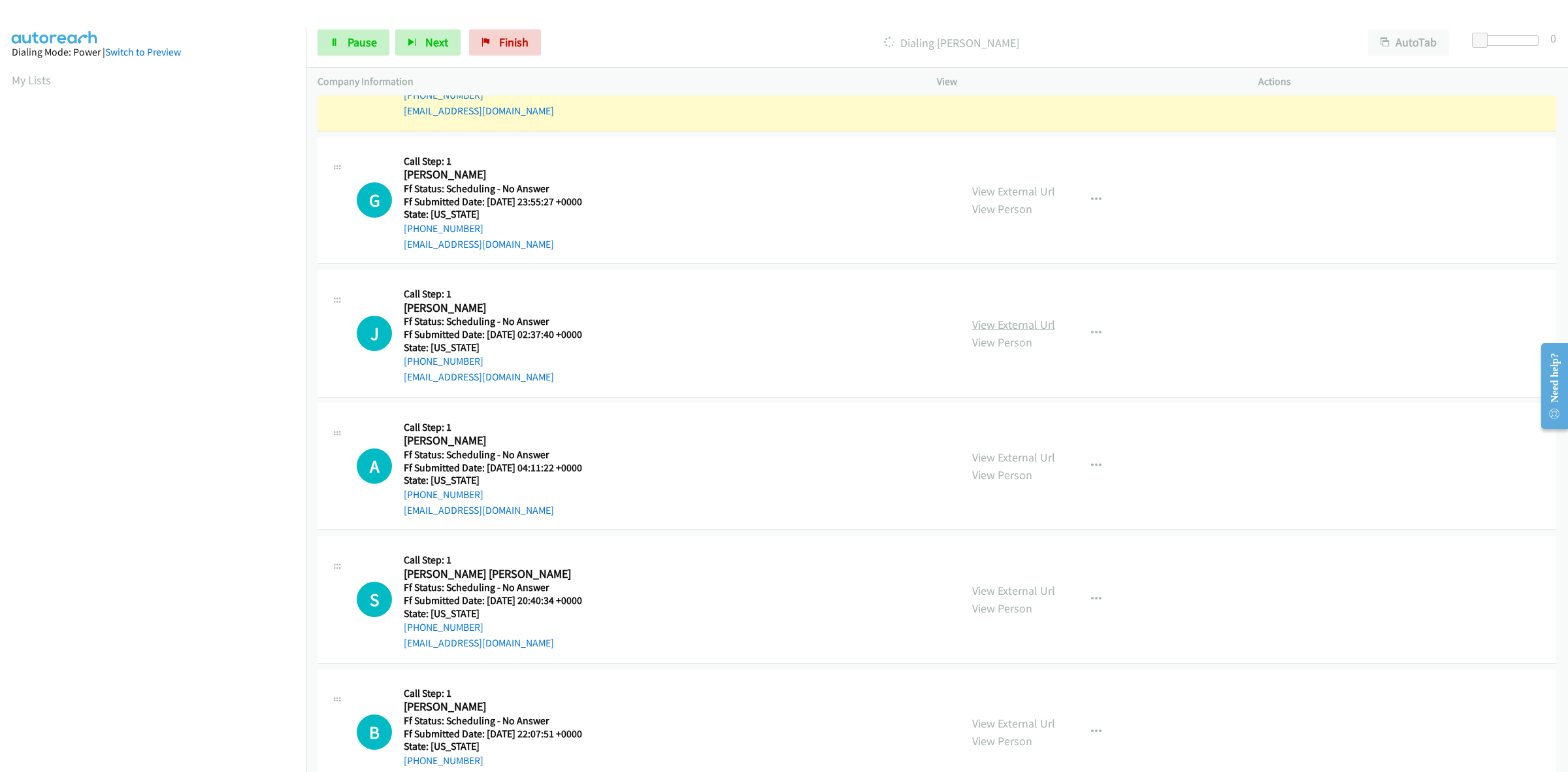
click at [1003, 322] on link "View External Url" at bounding box center [1013, 324] width 83 height 15
click at [1047, 456] on link "View External Url" at bounding box center [1013, 456] width 83 height 15
click at [1030, 589] on link "View External Url" at bounding box center [1013, 590] width 83 height 15
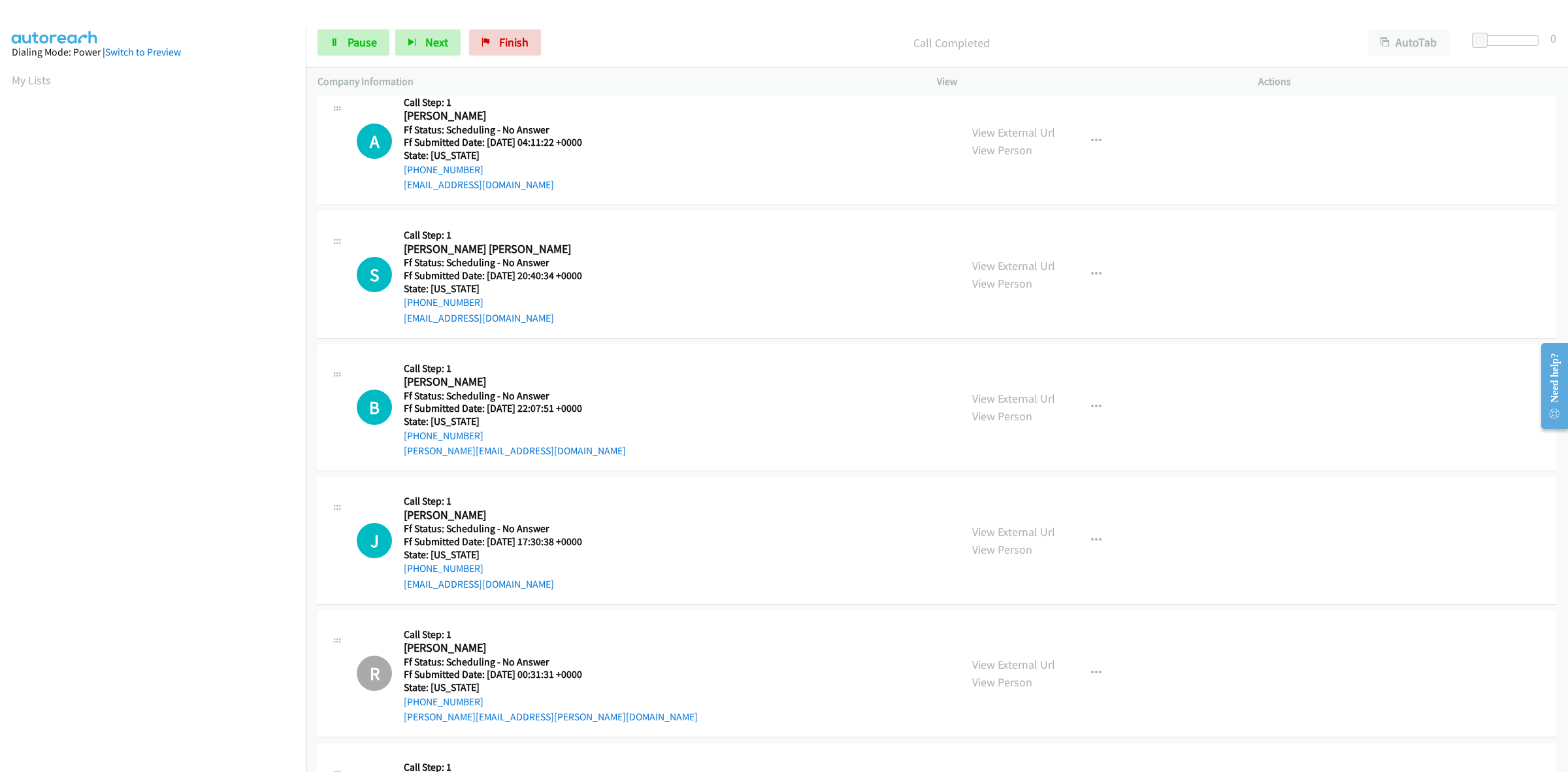
scroll to position [1335, 0]
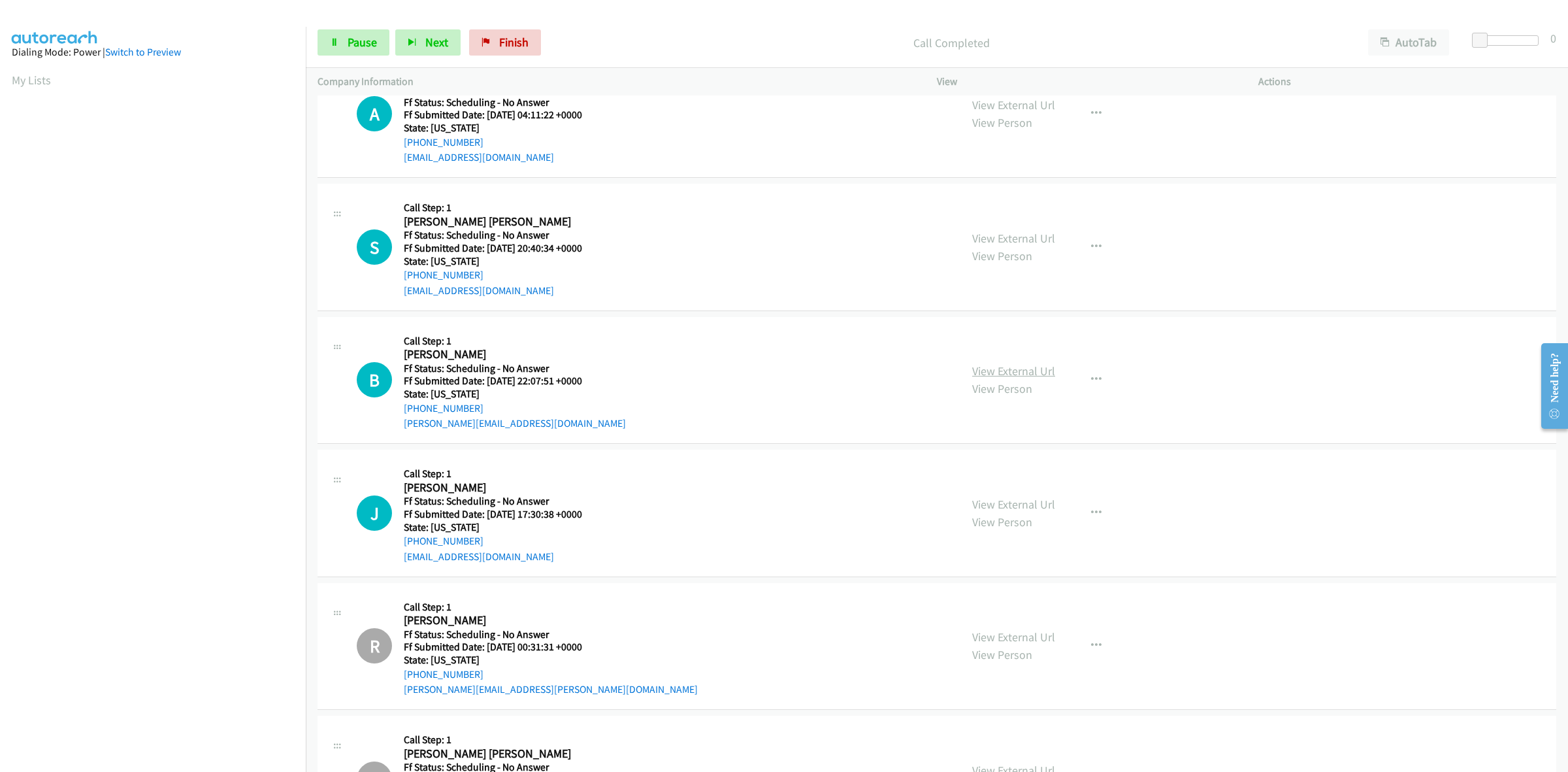
click at [1030, 373] on link "View External Url" at bounding box center [1013, 371] width 83 height 15
click at [1010, 507] on link "View External Url" at bounding box center [1013, 504] width 83 height 15
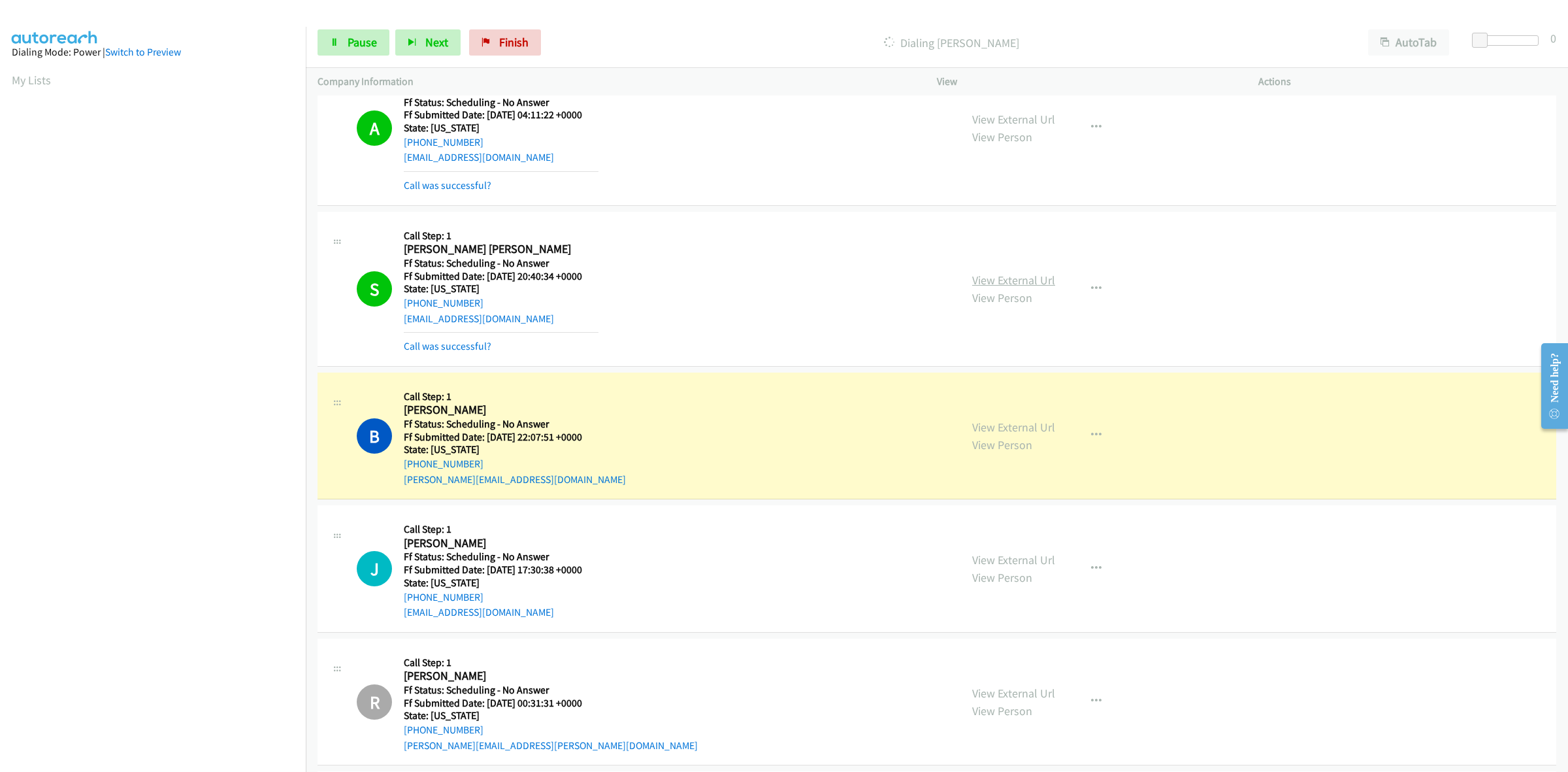
click at [1023, 275] on link "View External Url" at bounding box center [1013, 279] width 83 height 15
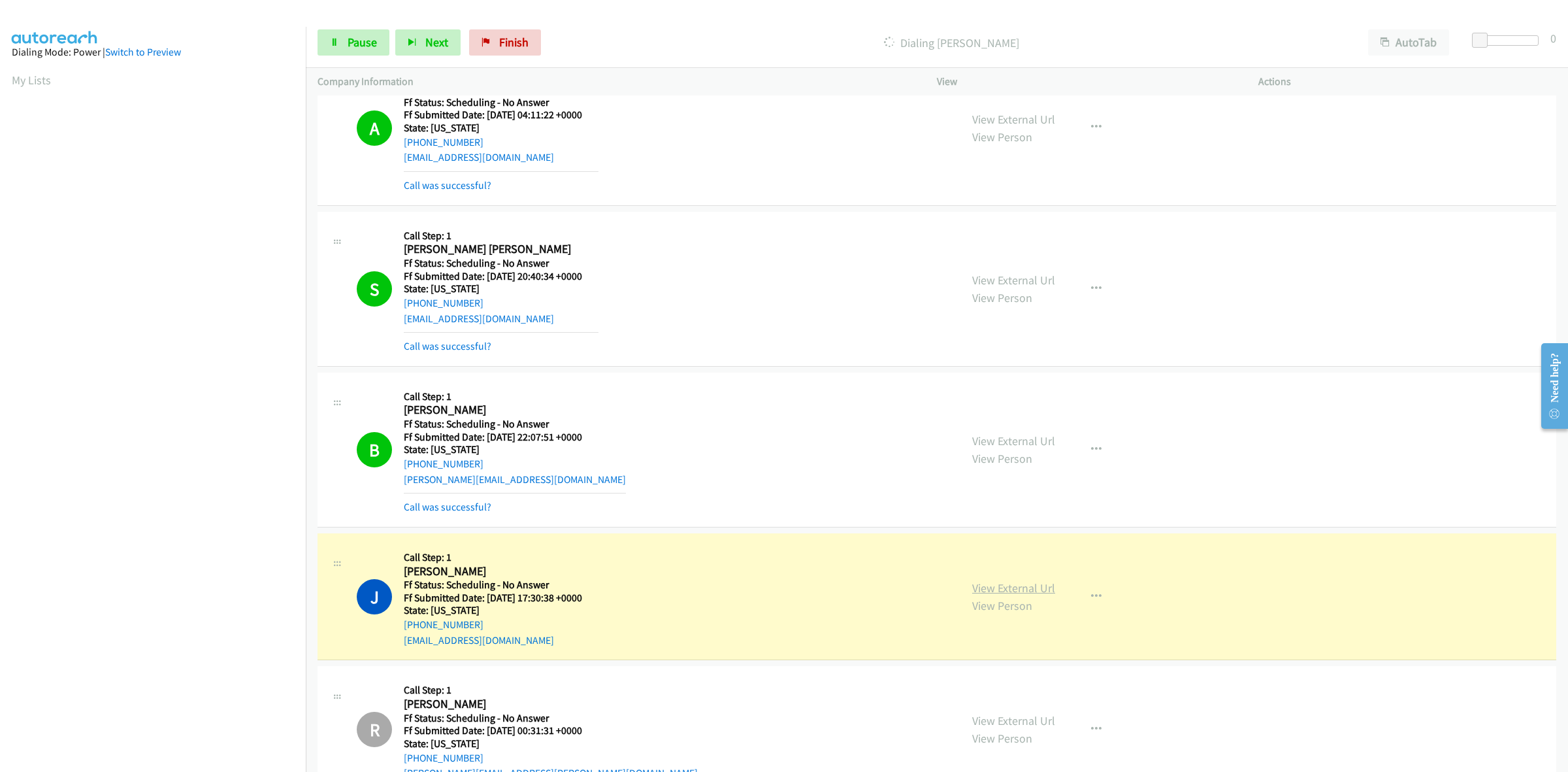
click at [1021, 590] on link "View External Url" at bounding box center [1013, 587] width 83 height 15
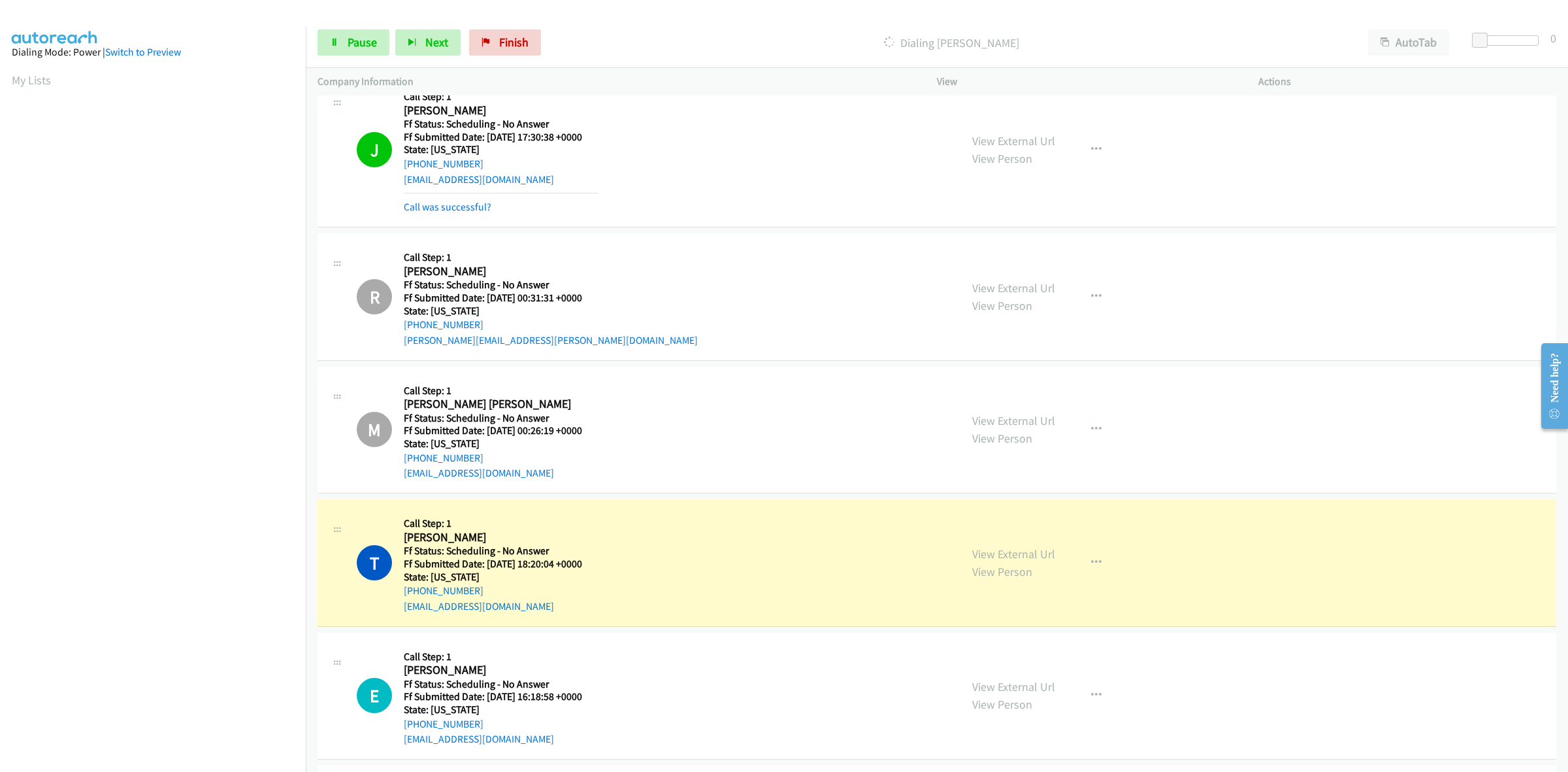
scroll to position [1825, 0]
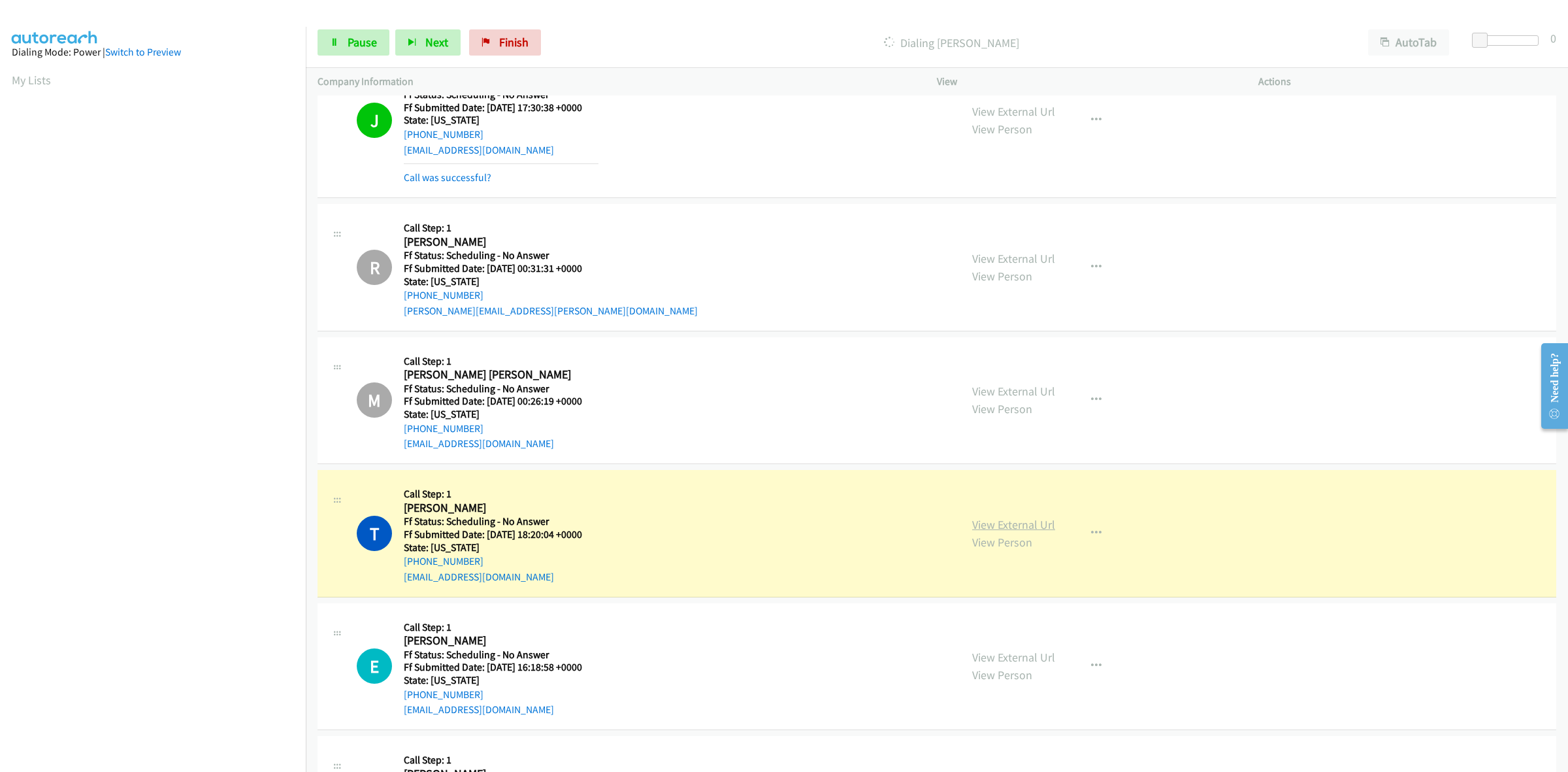
click at [1043, 527] on link "View External Url" at bounding box center [1013, 524] width 83 height 15
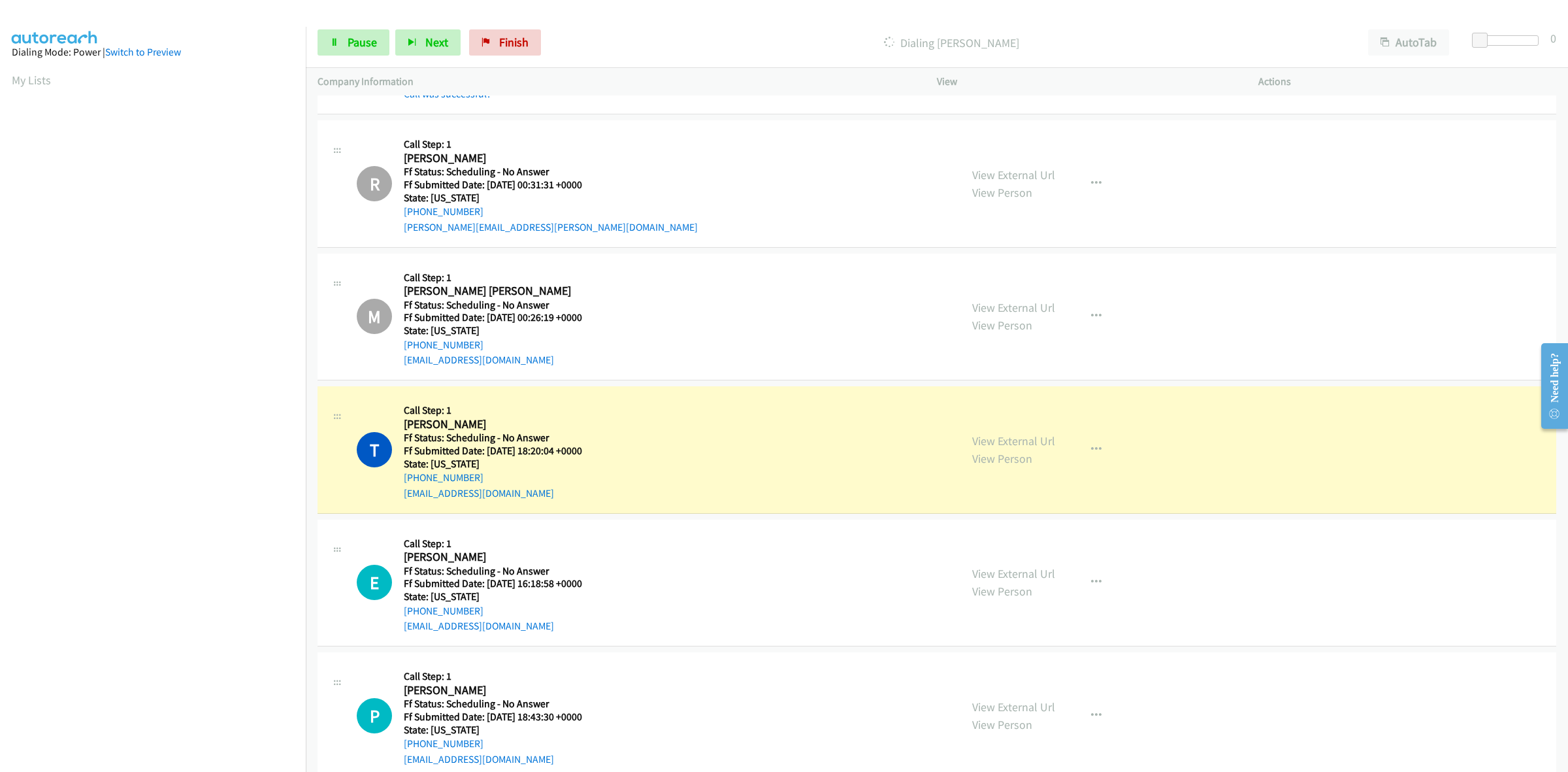
scroll to position [2152, 0]
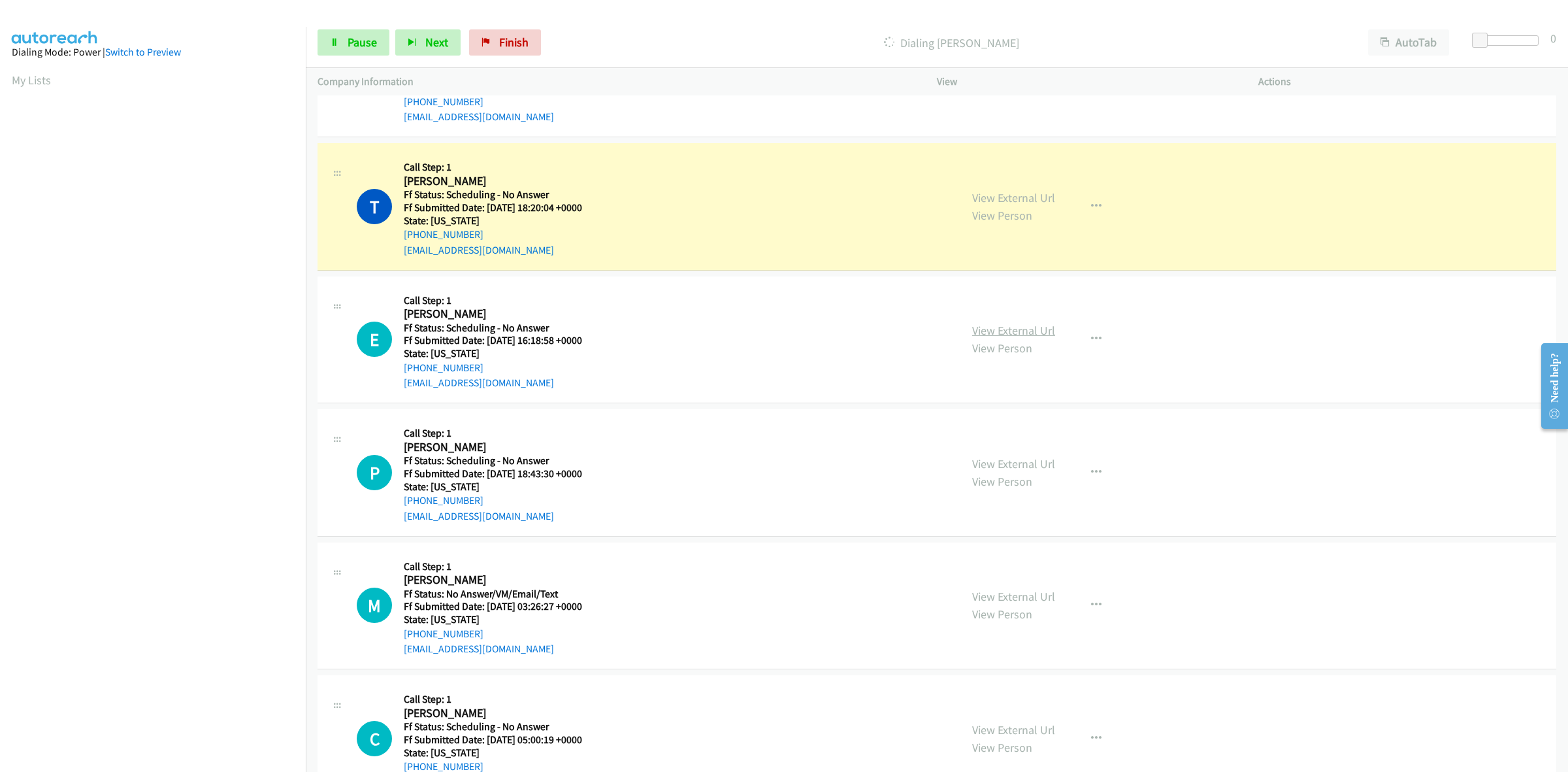
click at [1028, 331] on link "View External Url" at bounding box center [1013, 330] width 83 height 15
click at [1014, 464] on link "View External Url" at bounding box center [1013, 463] width 83 height 15
click at [1024, 602] on link "View External Url" at bounding box center [1013, 596] width 83 height 15
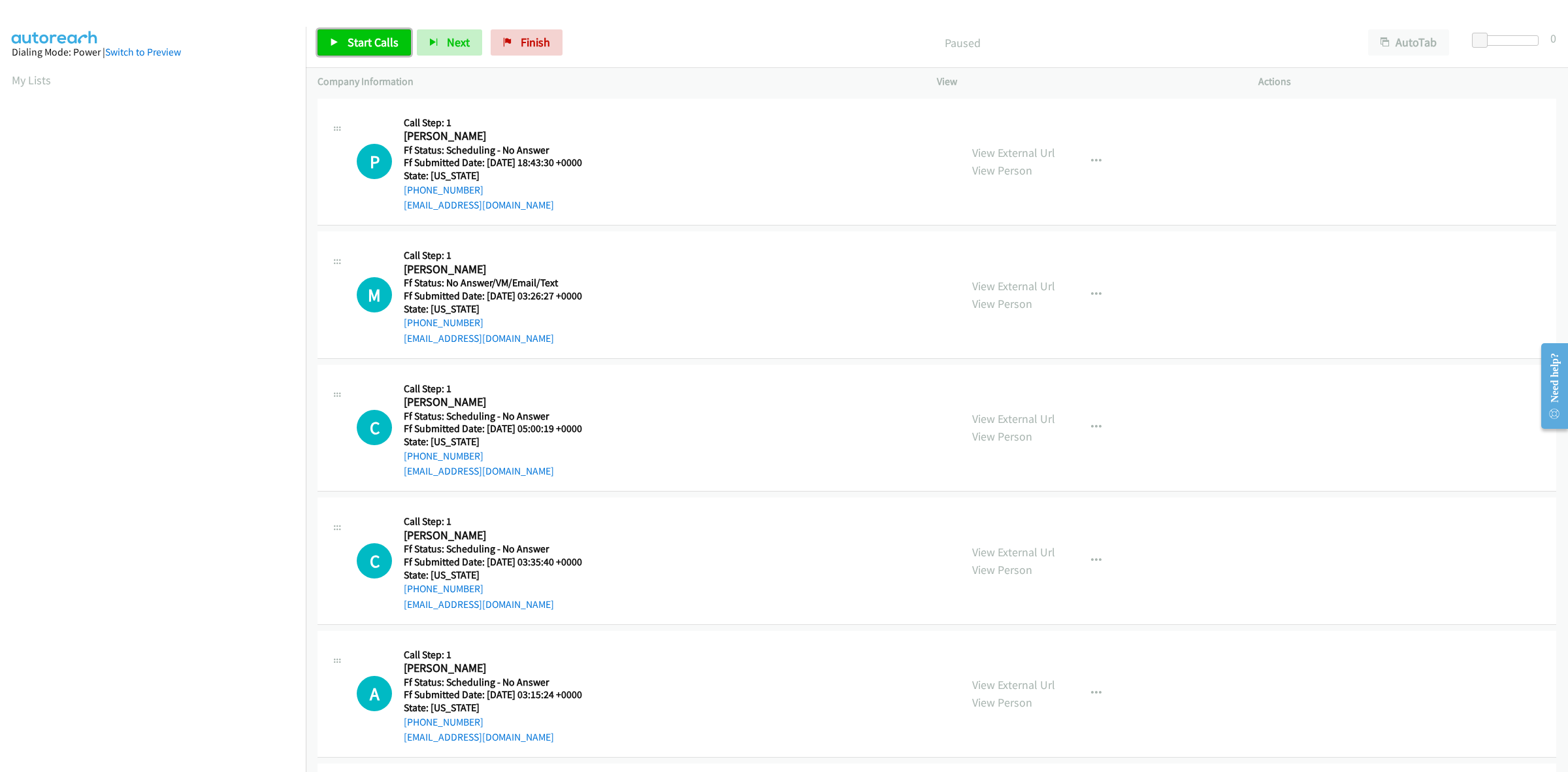
click at [351, 41] on span "Start Calls" at bounding box center [373, 42] width 51 height 15
click at [1020, 419] on link "View External Url" at bounding box center [1013, 418] width 83 height 15
click at [1036, 556] on link "View External Url" at bounding box center [1013, 552] width 83 height 15
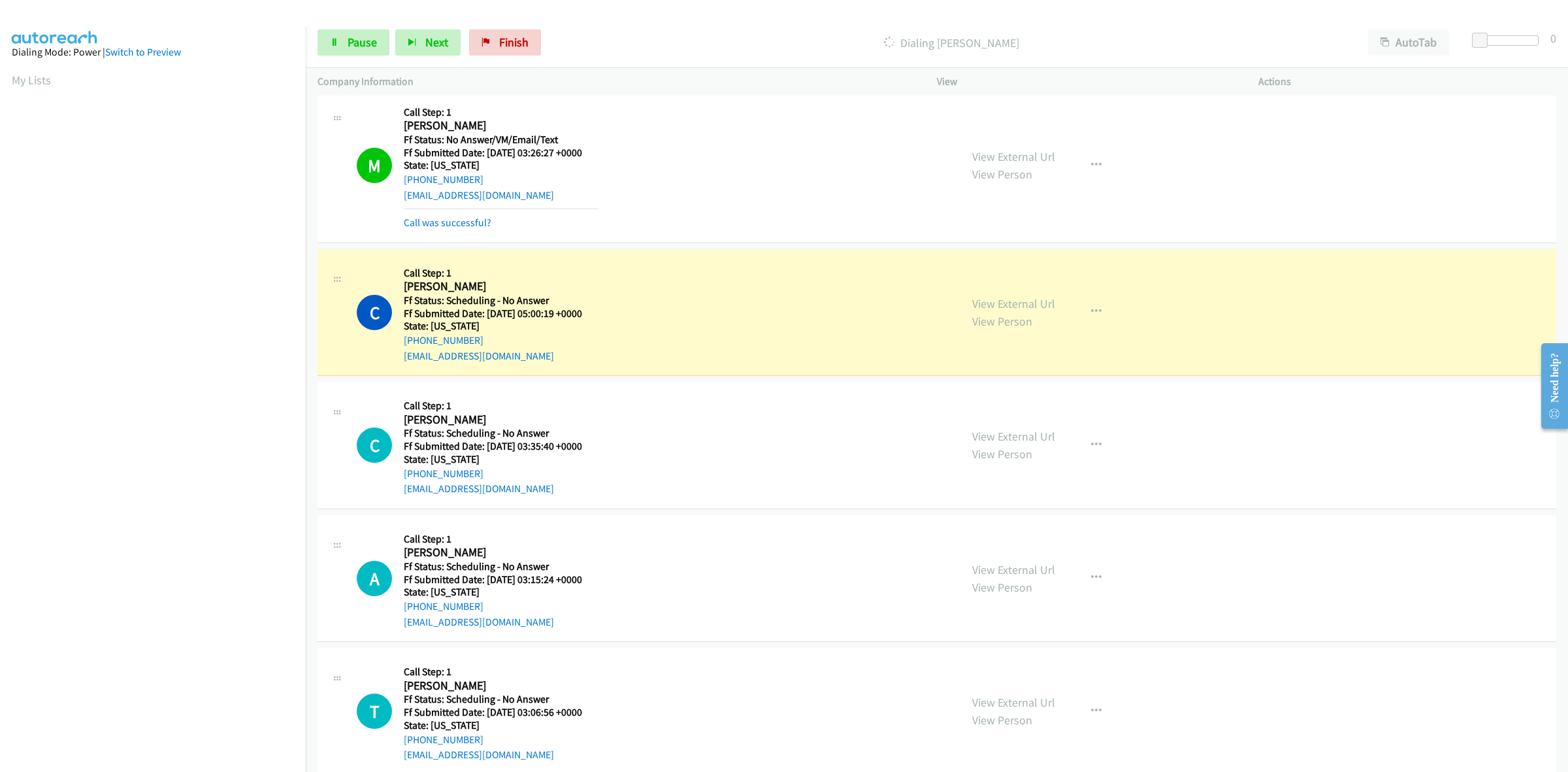
scroll to position [327, 0]
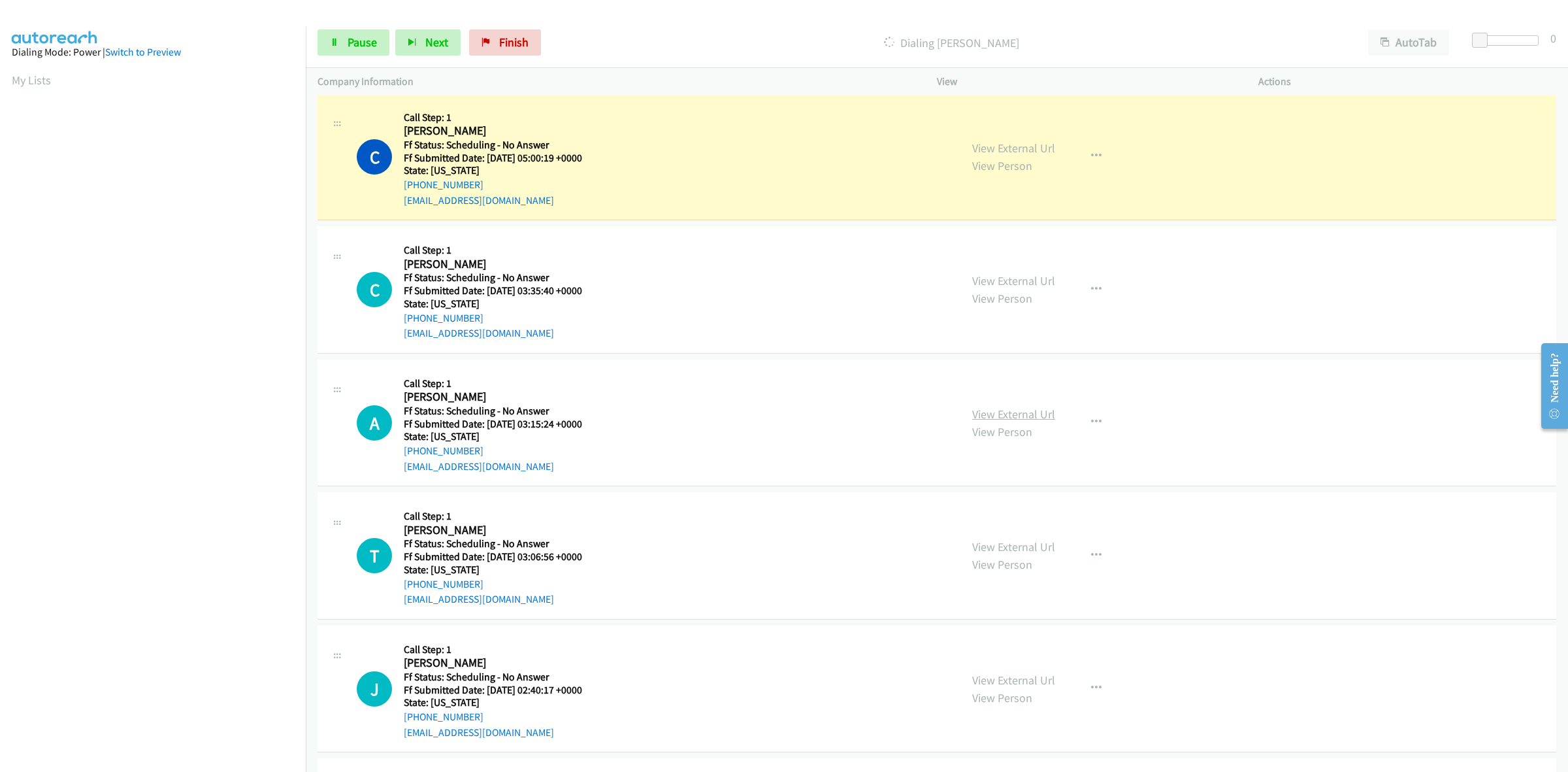
click at [1029, 419] on link "View External Url" at bounding box center [1013, 414] width 83 height 15
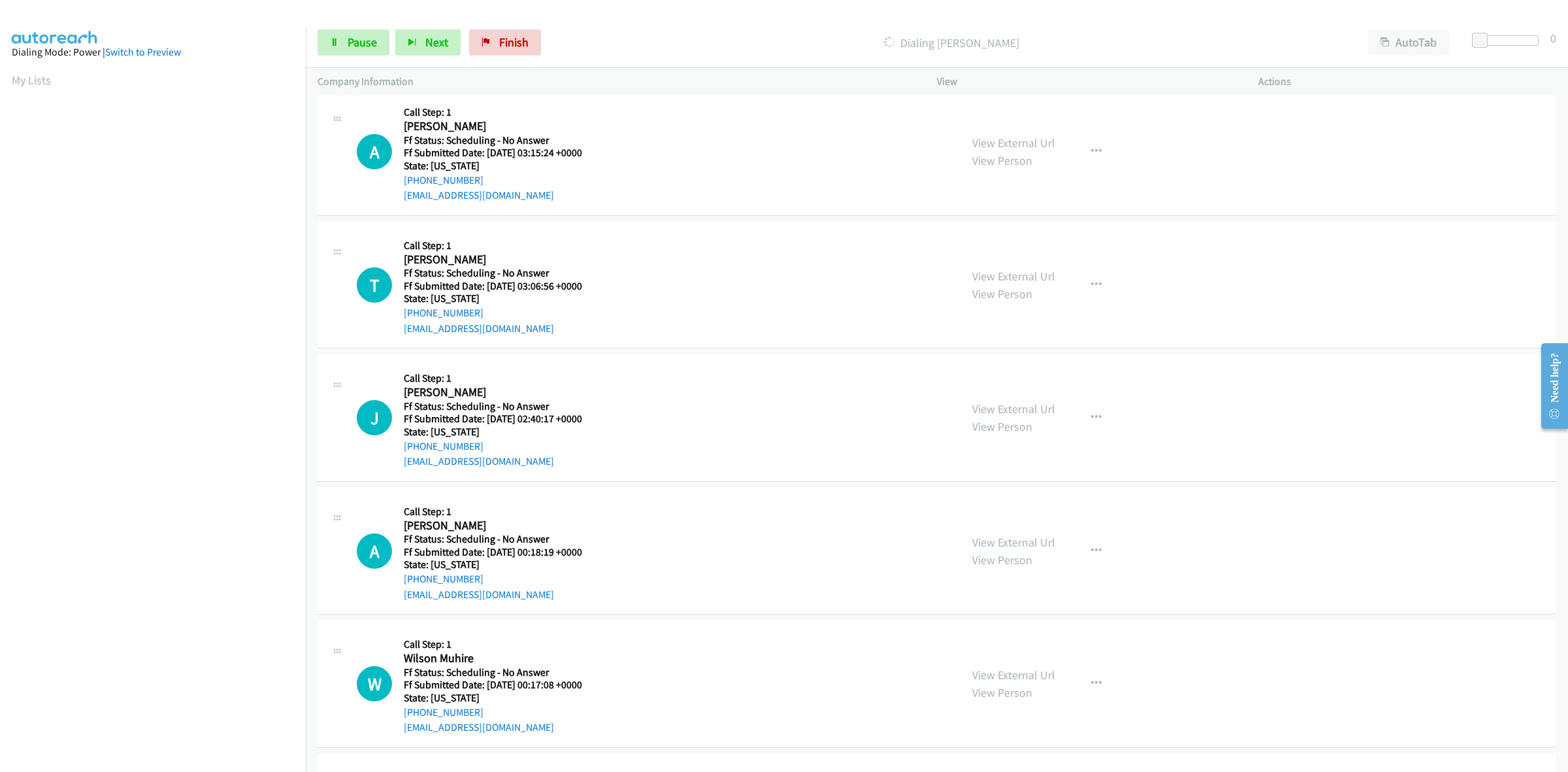
scroll to position [654, 0]
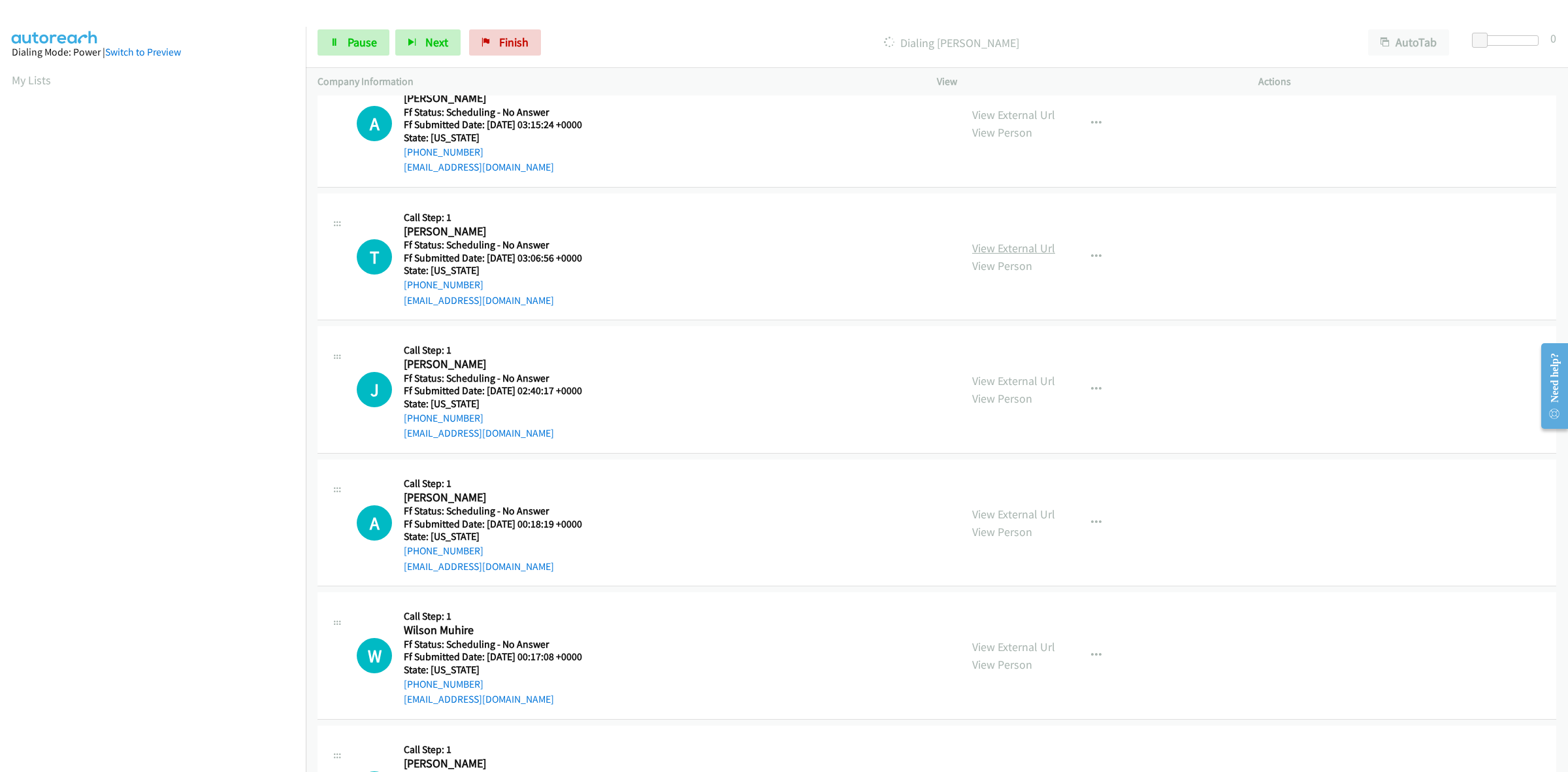
click at [997, 242] on link "View External Url" at bounding box center [1013, 248] width 83 height 15
click at [1021, 381] on link "View External Url" at bounding box center [1013, 381] width 83 height 15
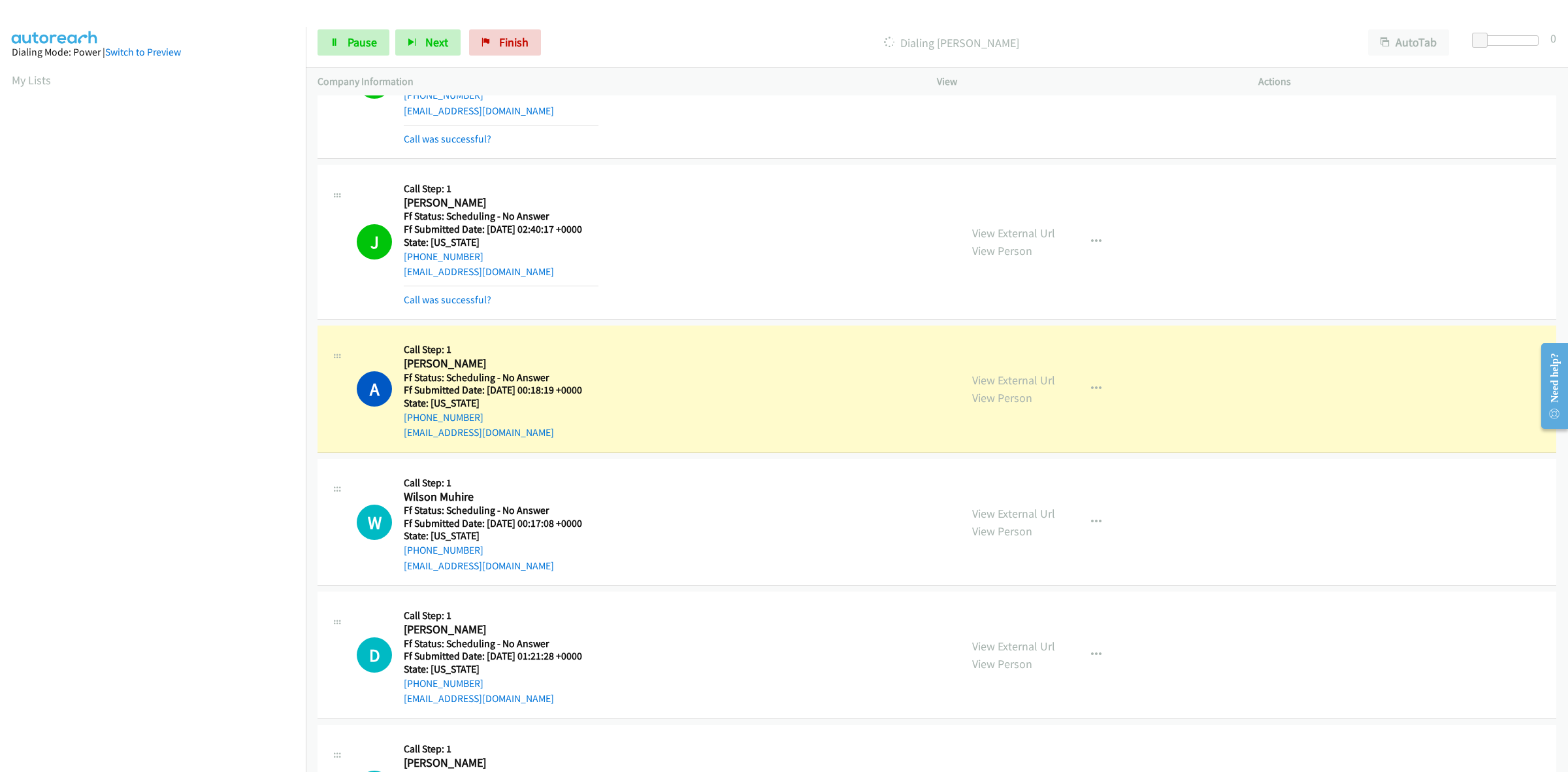
scroll to position [927, 0]
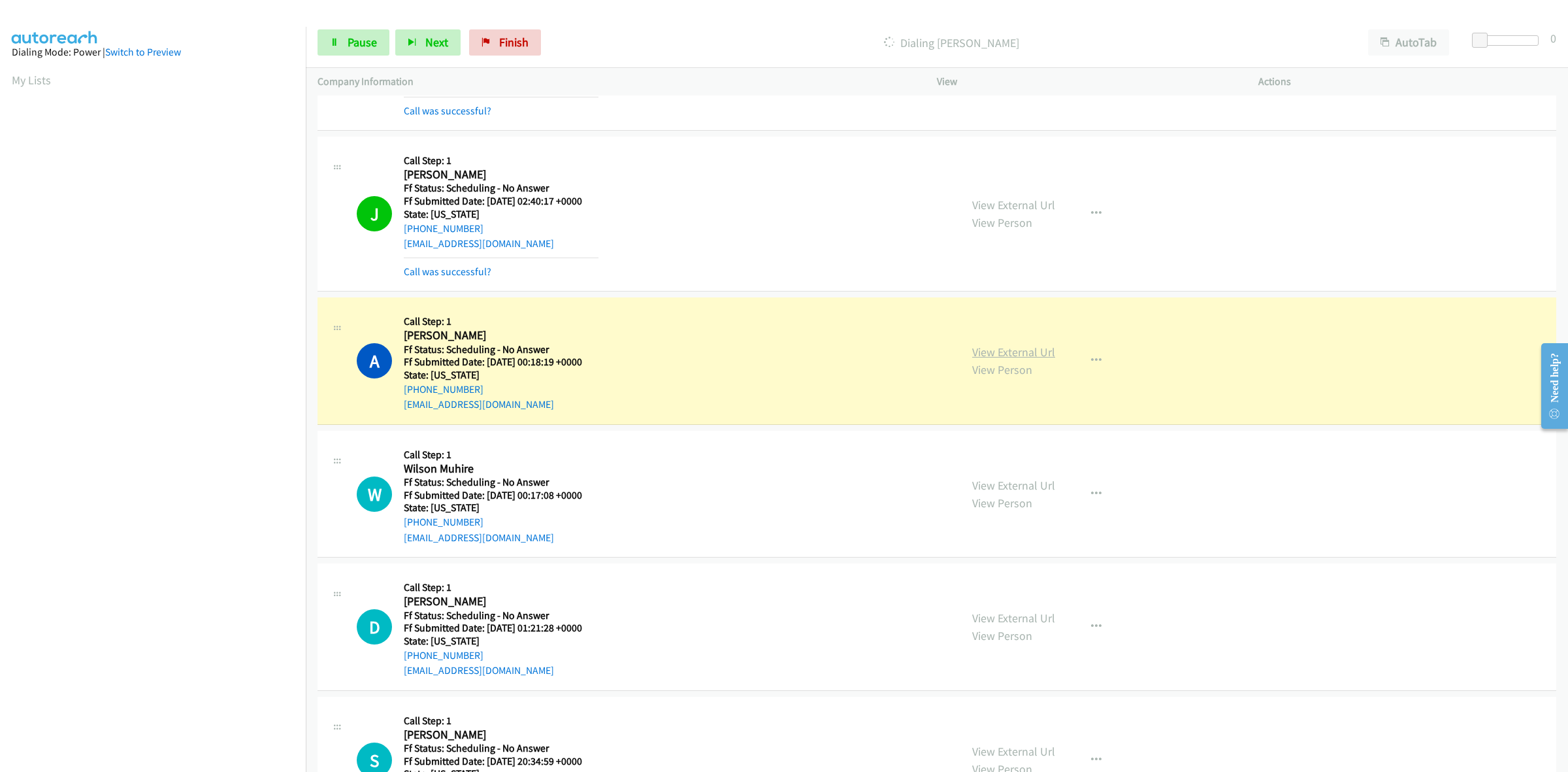
click at [1035, 354] on link "View External Url" at bounding box center [1013, 351] width 83 height 15
click at [989, 482] on link "View External Url" at bounding box center [1013, 485] width 83 height 15
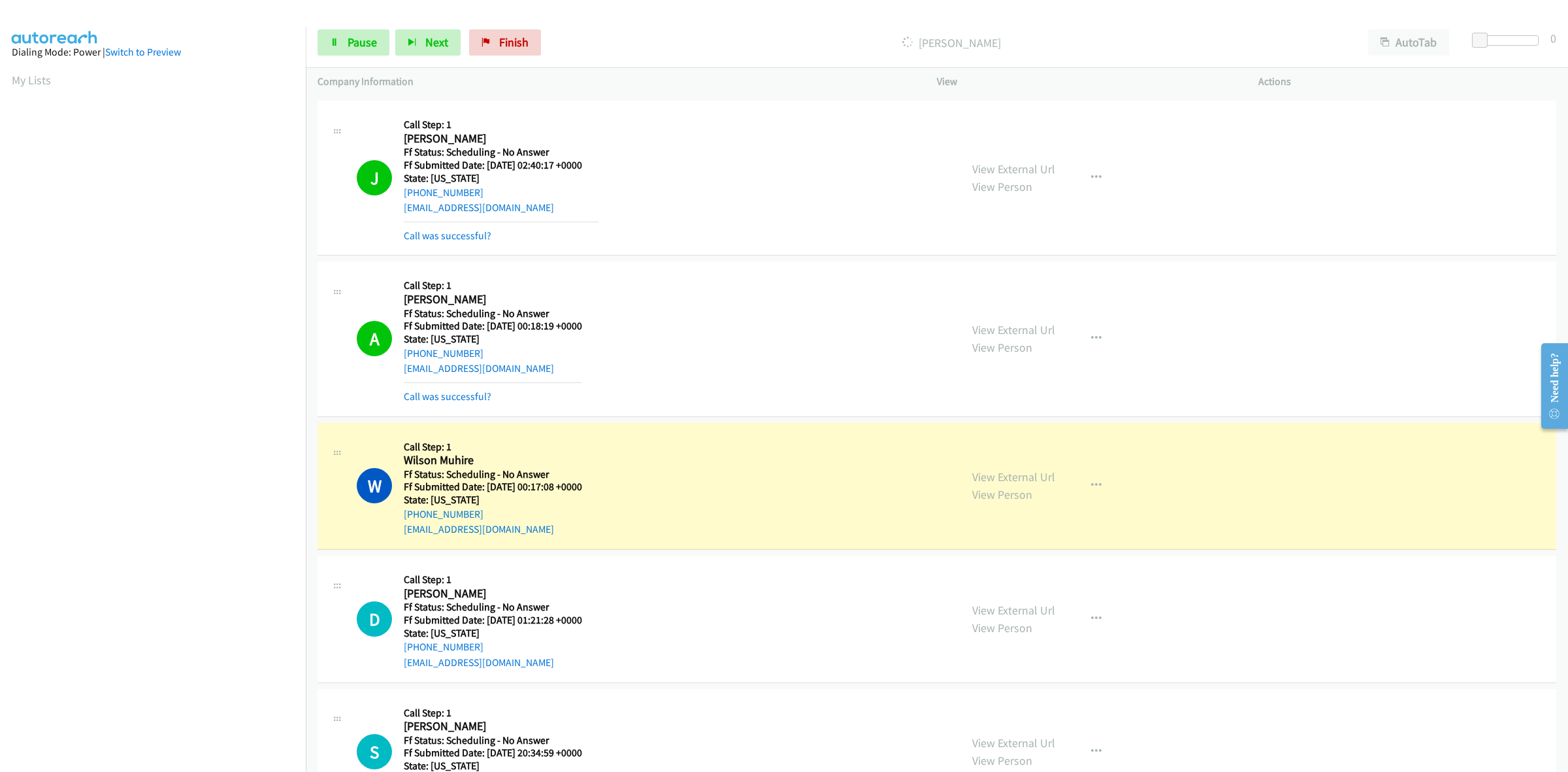
scroll to position [1009, 0]
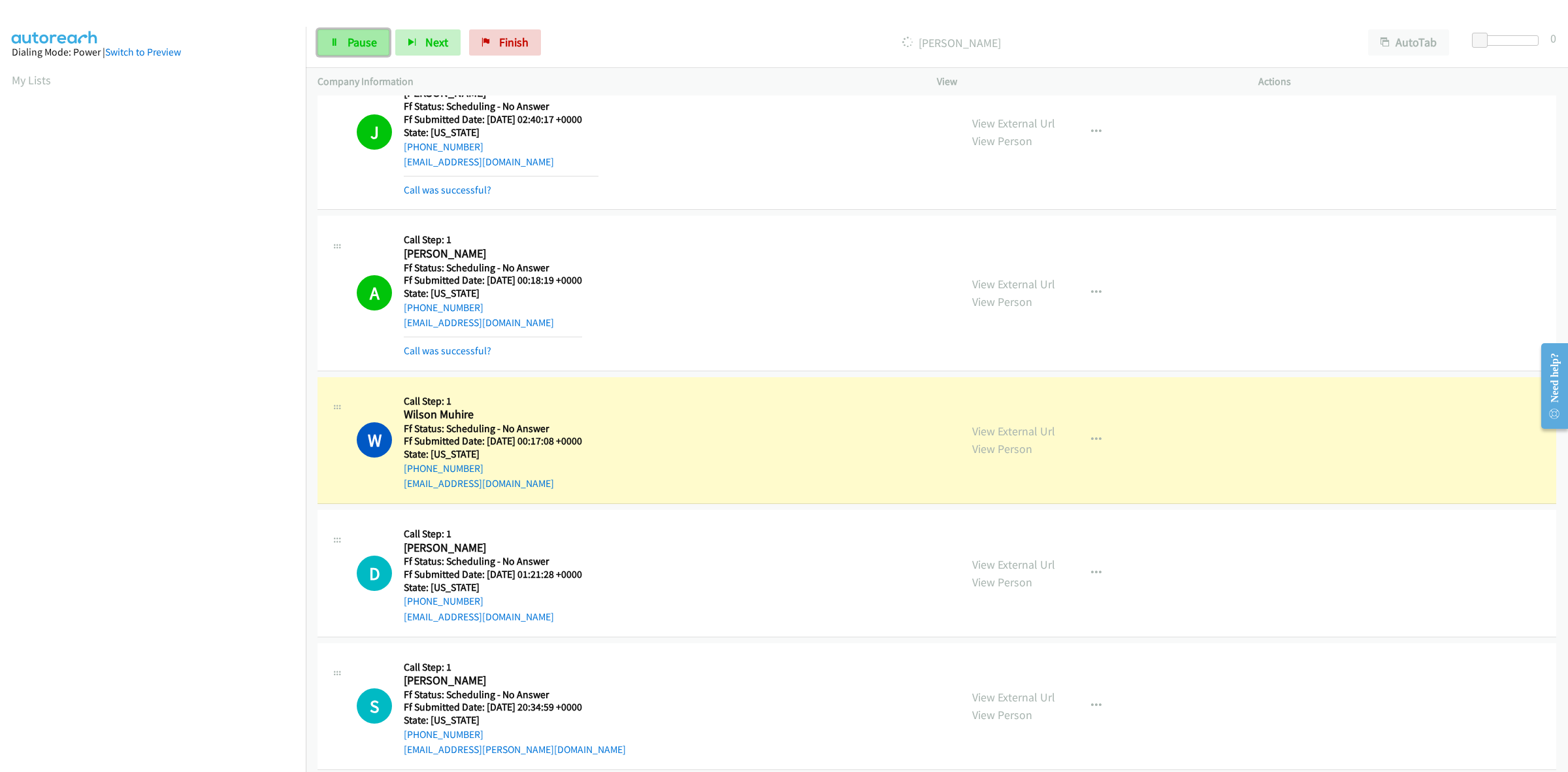
click at [373, 33] on link "Pause" at bounding box center [353, 43] width 72 height 26
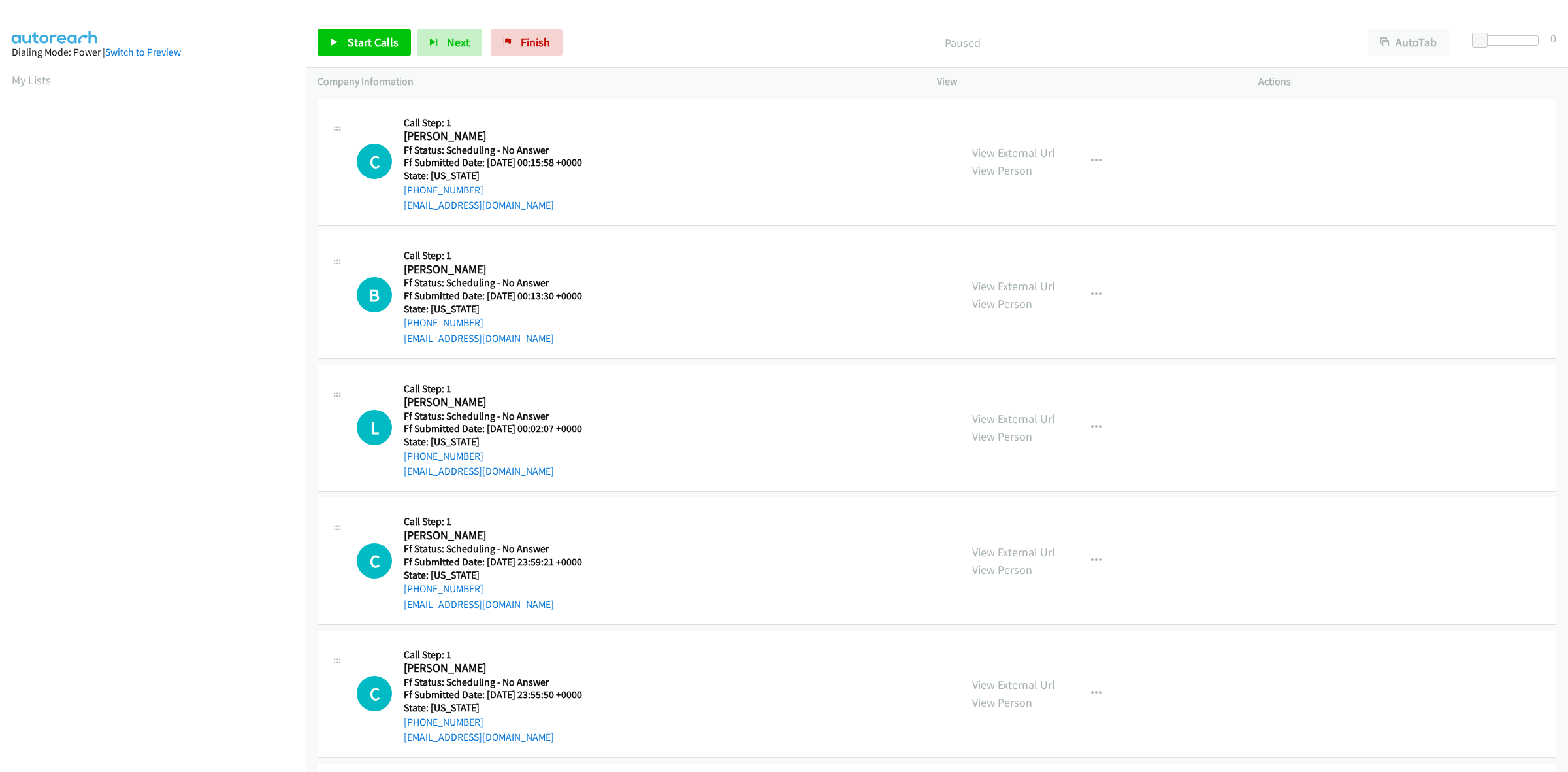
click at [1011, 151] on link "View External Url" at bounding box center [1013, 152] width 83 height 15
click at [1010, 281] on link "View External Url" at bounding box center [1013, 285] width 83 height 15
click at [1035, 423] on link "View External Url" at bounding box center [1013, 418] width 83 height 15
click at [1024, 548] on link "View External Url" at bounding box center [1013, 552] width 83 height 15
click at [341, 49] on link "Start Calls" at bounding box center [364, 43] width 94 height 26
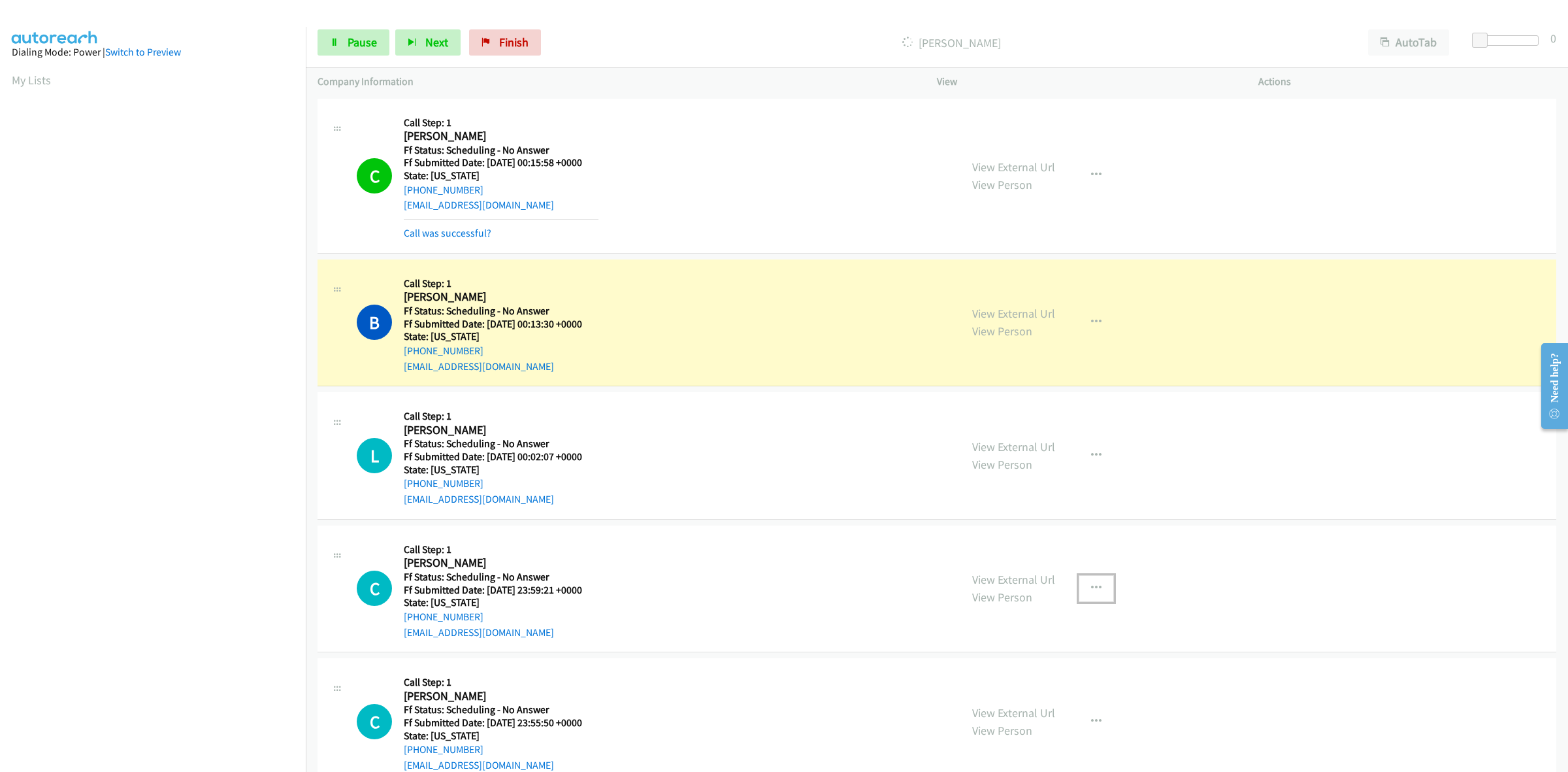
click at [1096, 586] on button "button" at bounding box center [1096, 589] width 36 height 26
click at [1005, 673] on link "Skip Call" at bounding box center [1026, 674] width 174 height 26
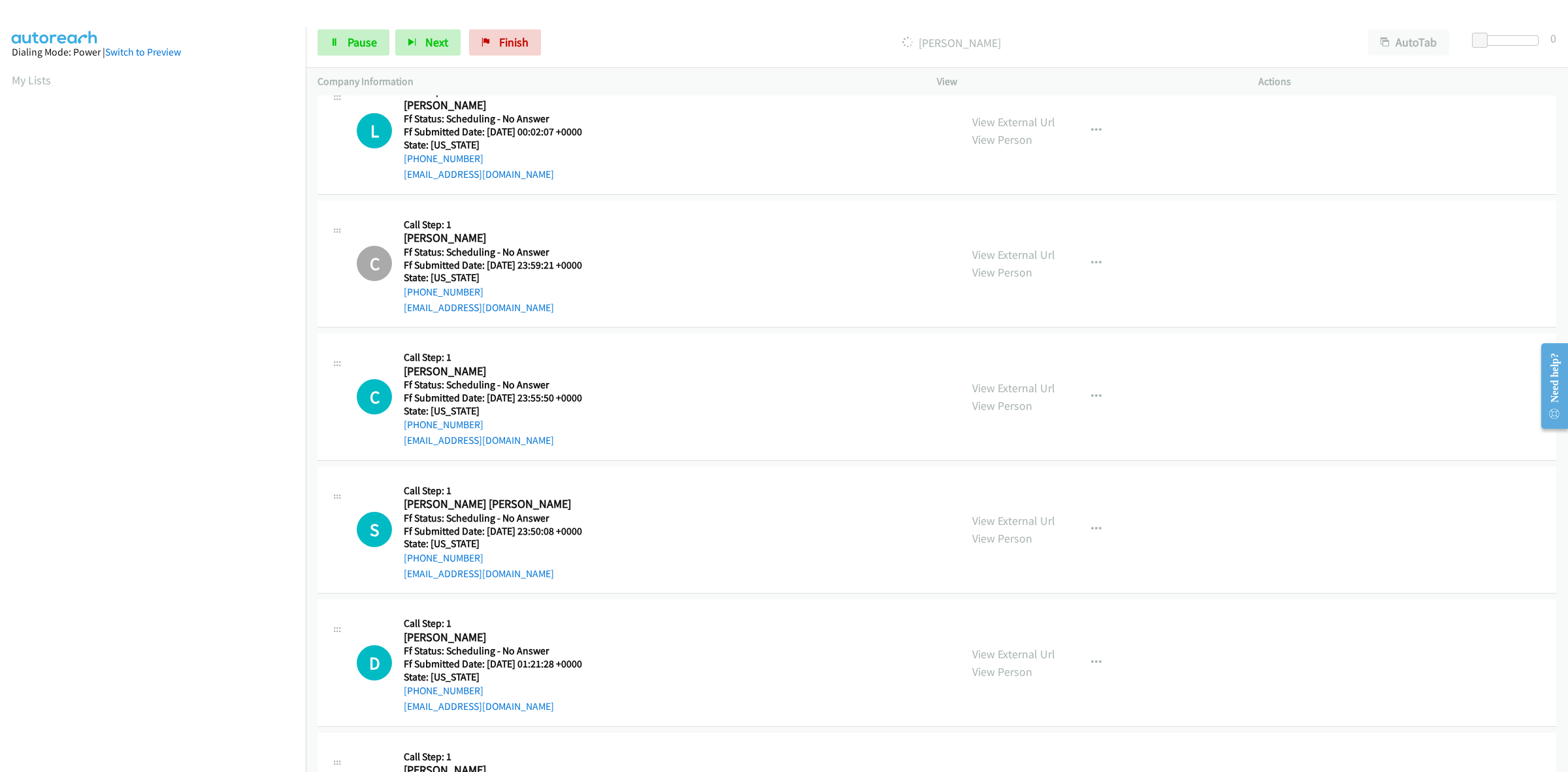
scroll to position [327, 0]
click at [994, 380] on link "View External Url" at bounding box center [1013, 385] width 83 height 15
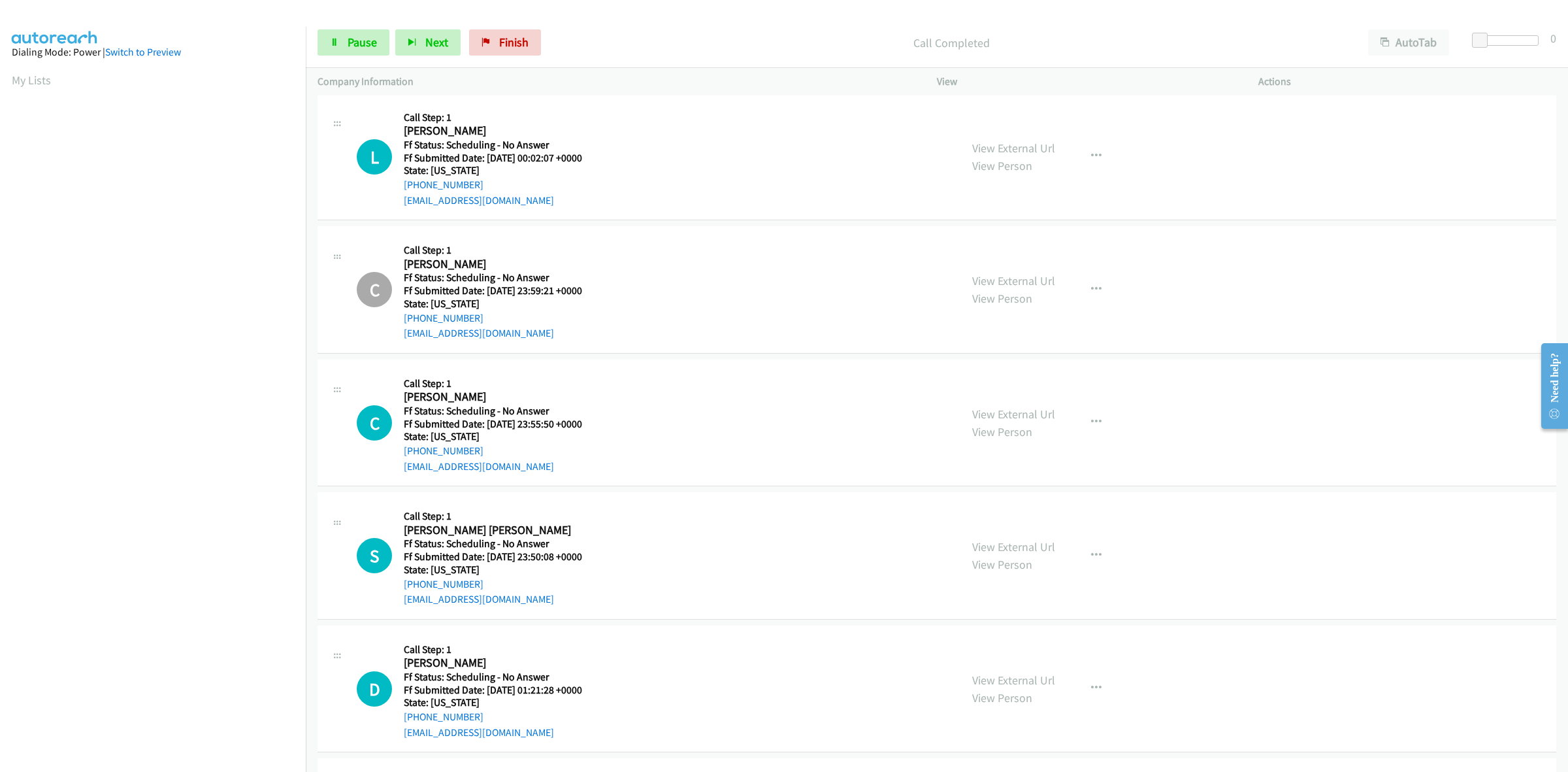
scroll to position [354, 0]
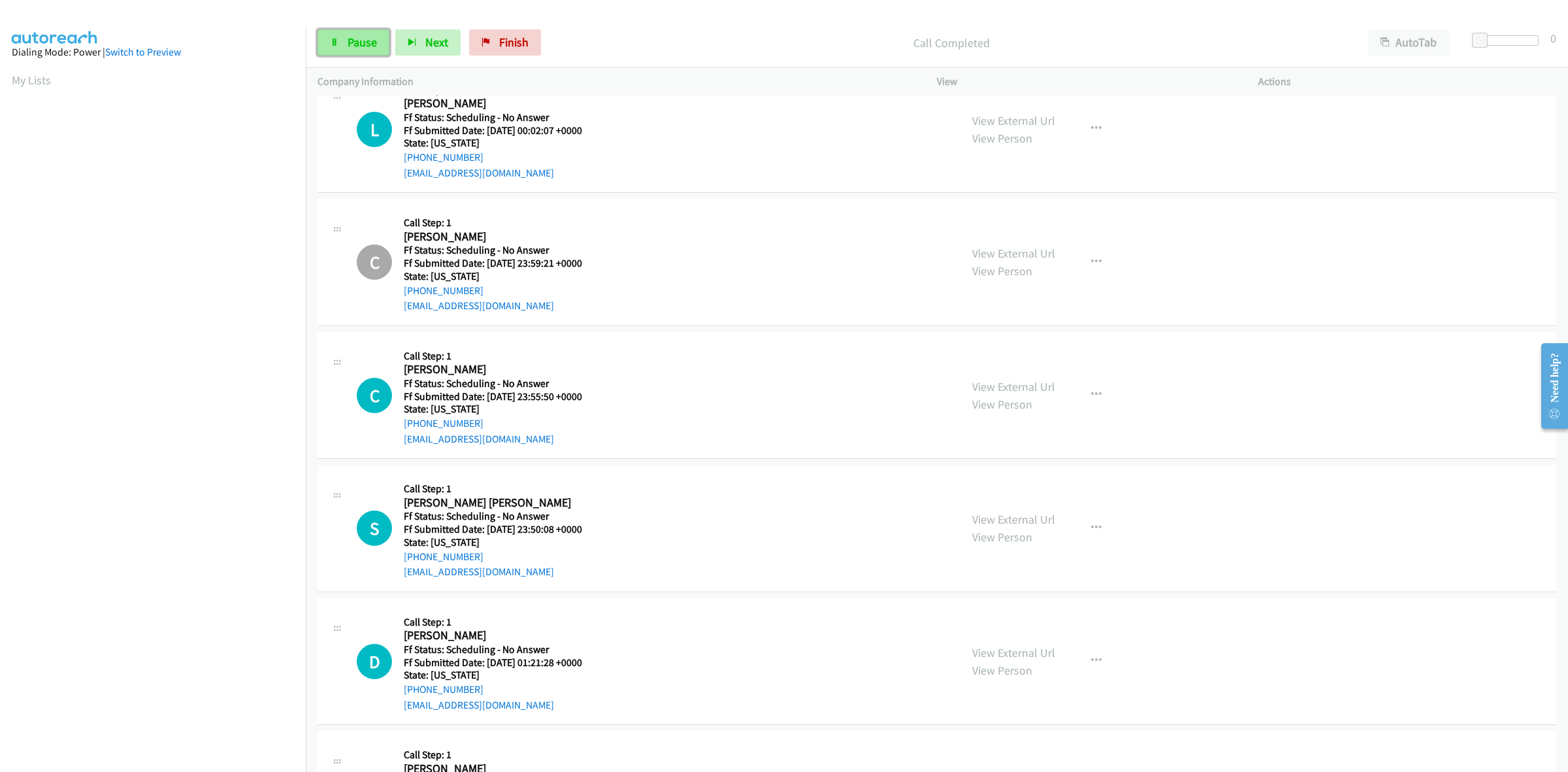
click at [370, 44] on span "Pause" at bounding box center [363, 42] width 29 height 15
click at [363, 46] on span "Start Calls" at bounding box center [373, 42] width 51 height 15
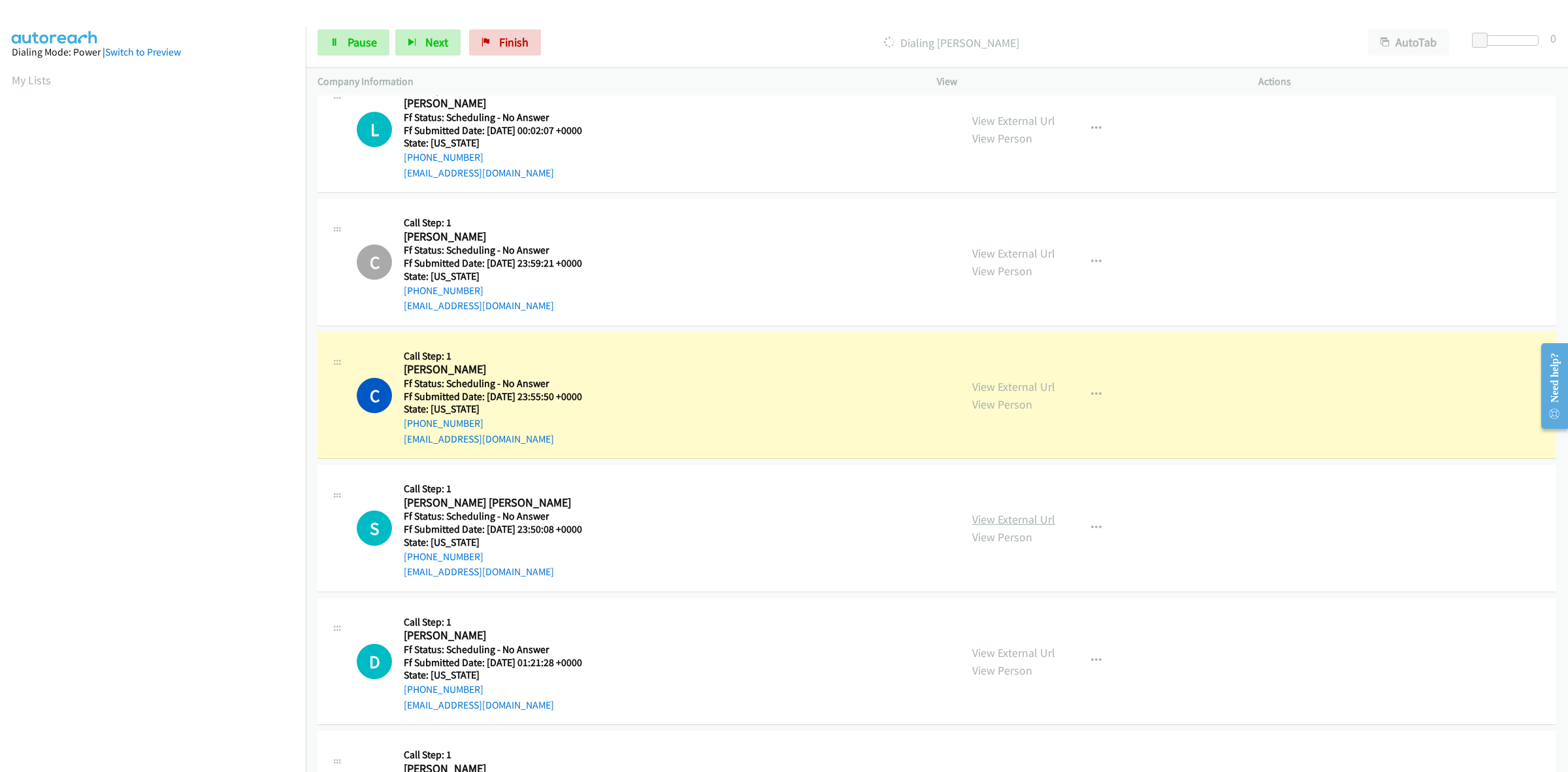
click at [1013, 517] on link "View External Url" at bounding box center [1013, 519] width 83 height 15
click at [1020, 651] on link "View External Url" at bounding box center [1013, 652] width 83 height 15
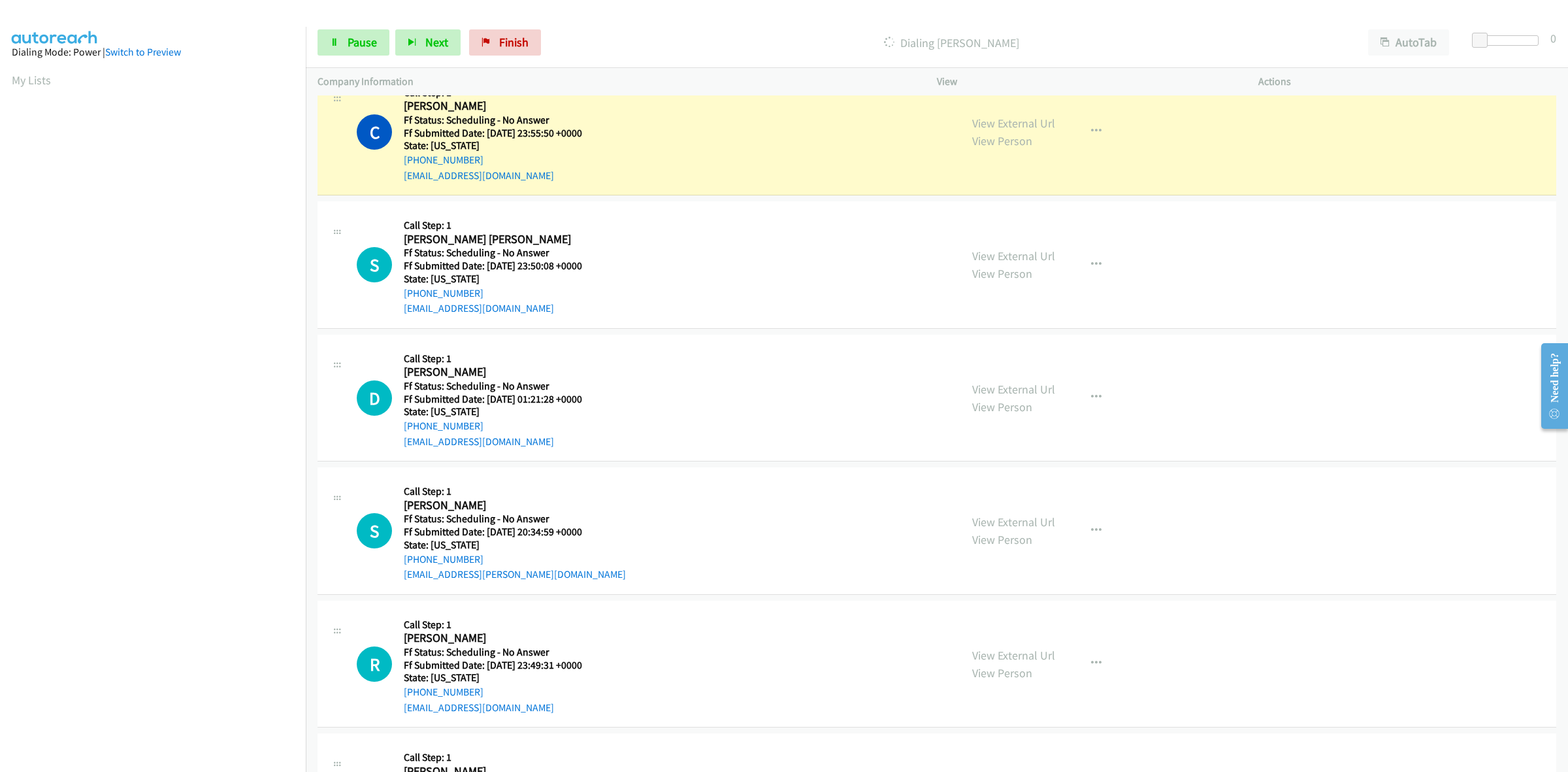
scroll to position [681, 0]
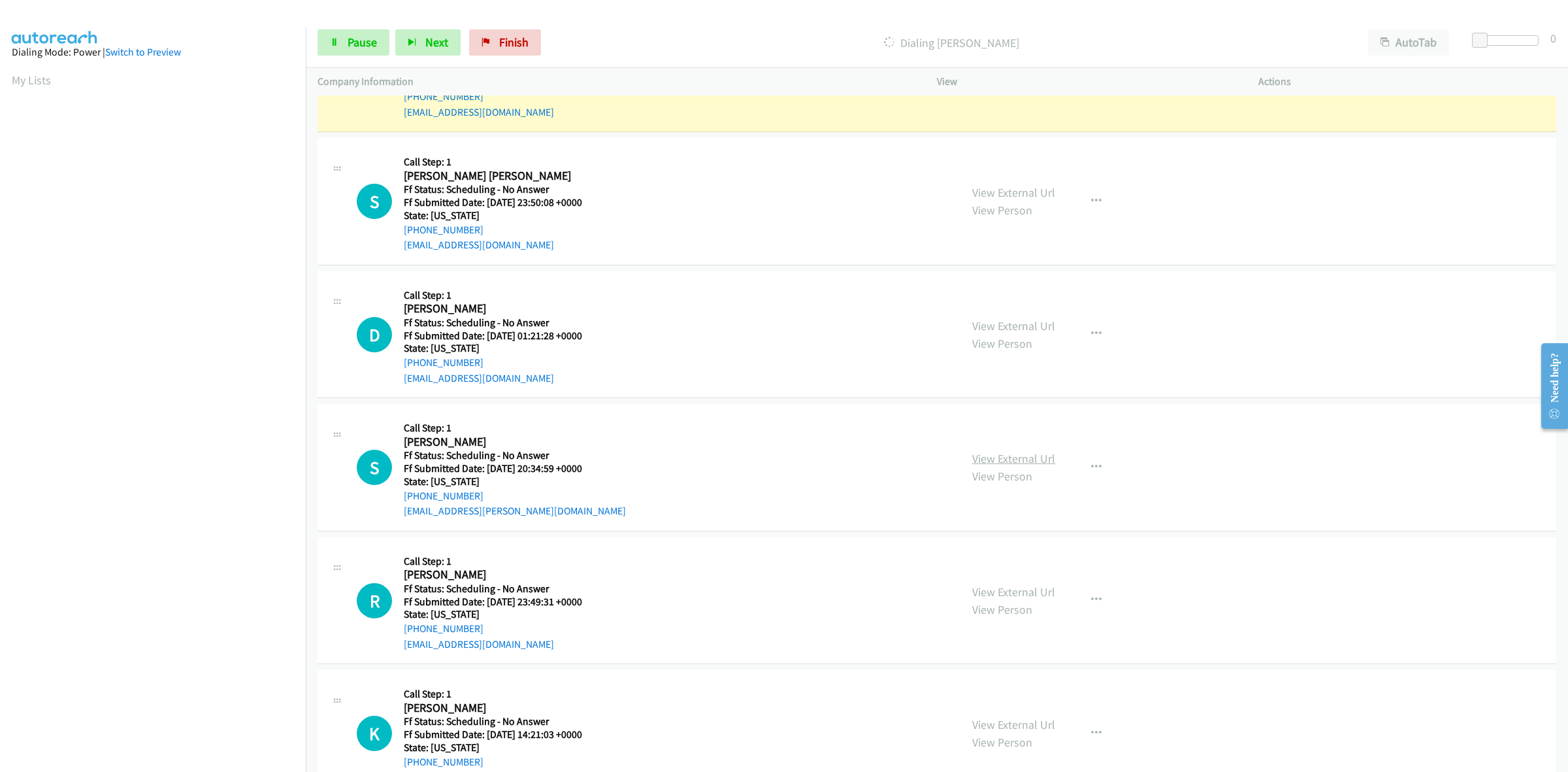
click at [1014, 461] on link "View External Url" at bounding box center [1013, 458] width 83 height 15
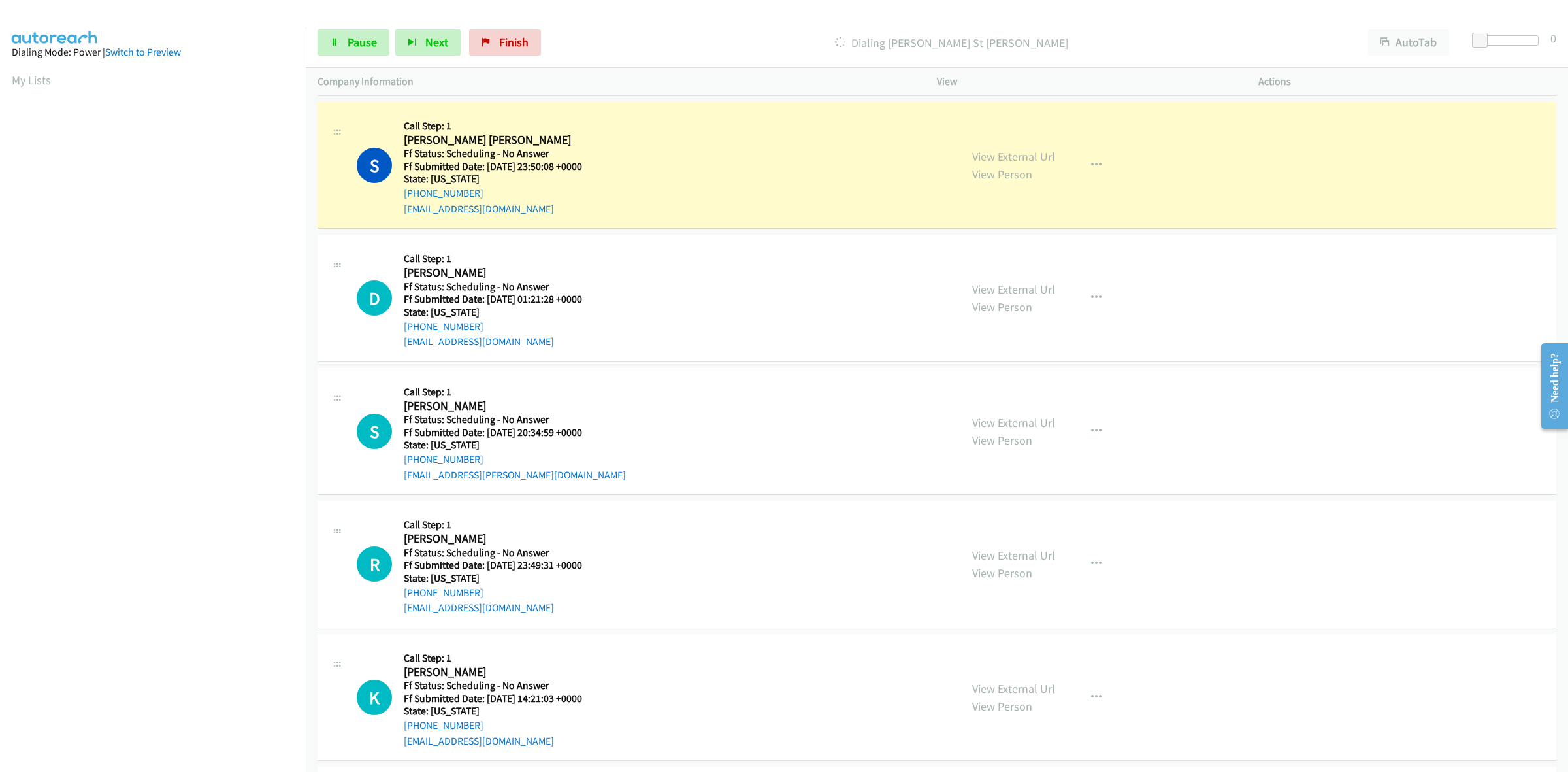
scroll to position [763, 0]
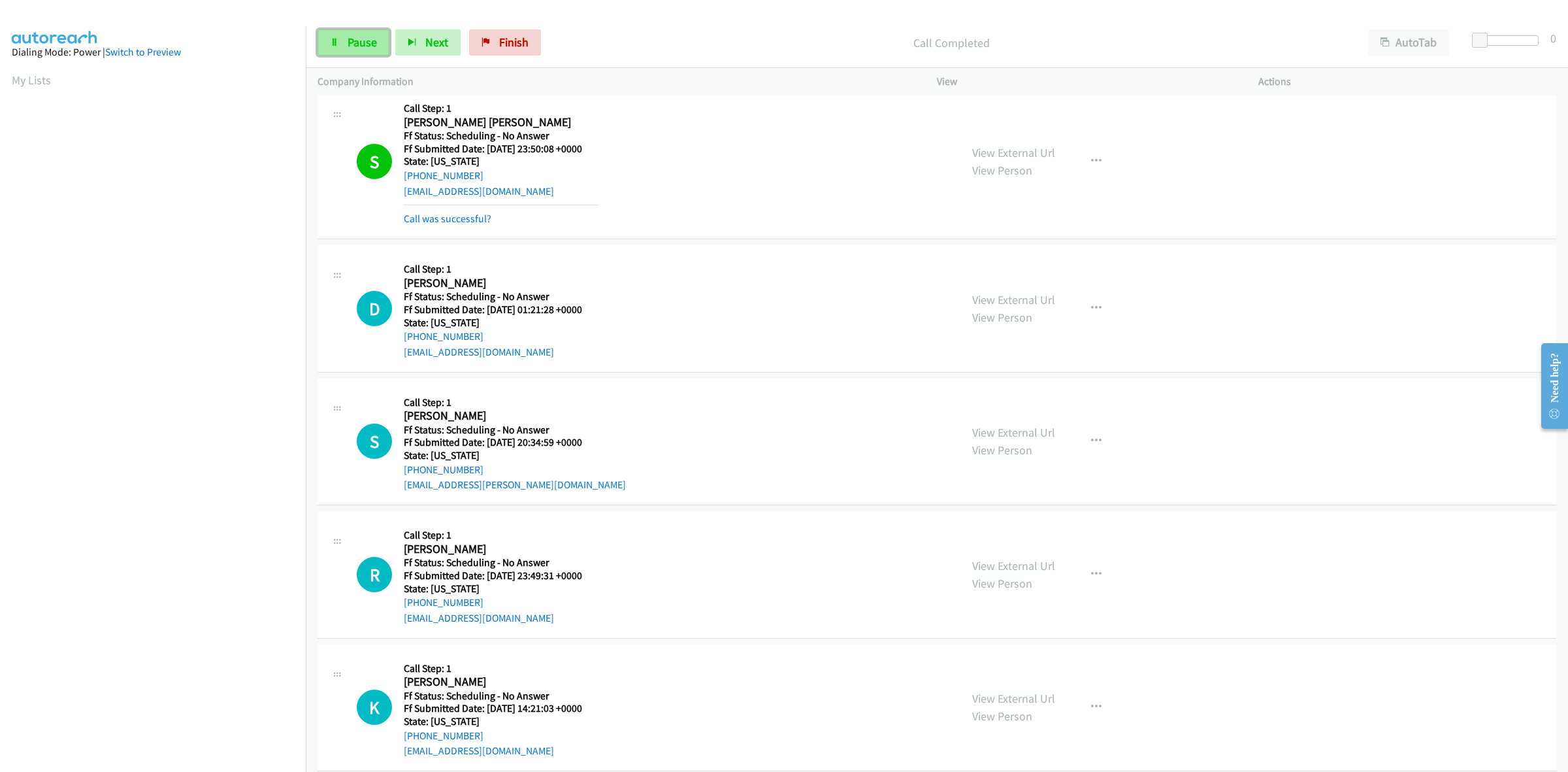
click at [344, 41] on link "Pause" at bounding box center [353, 43] width 72 height 26
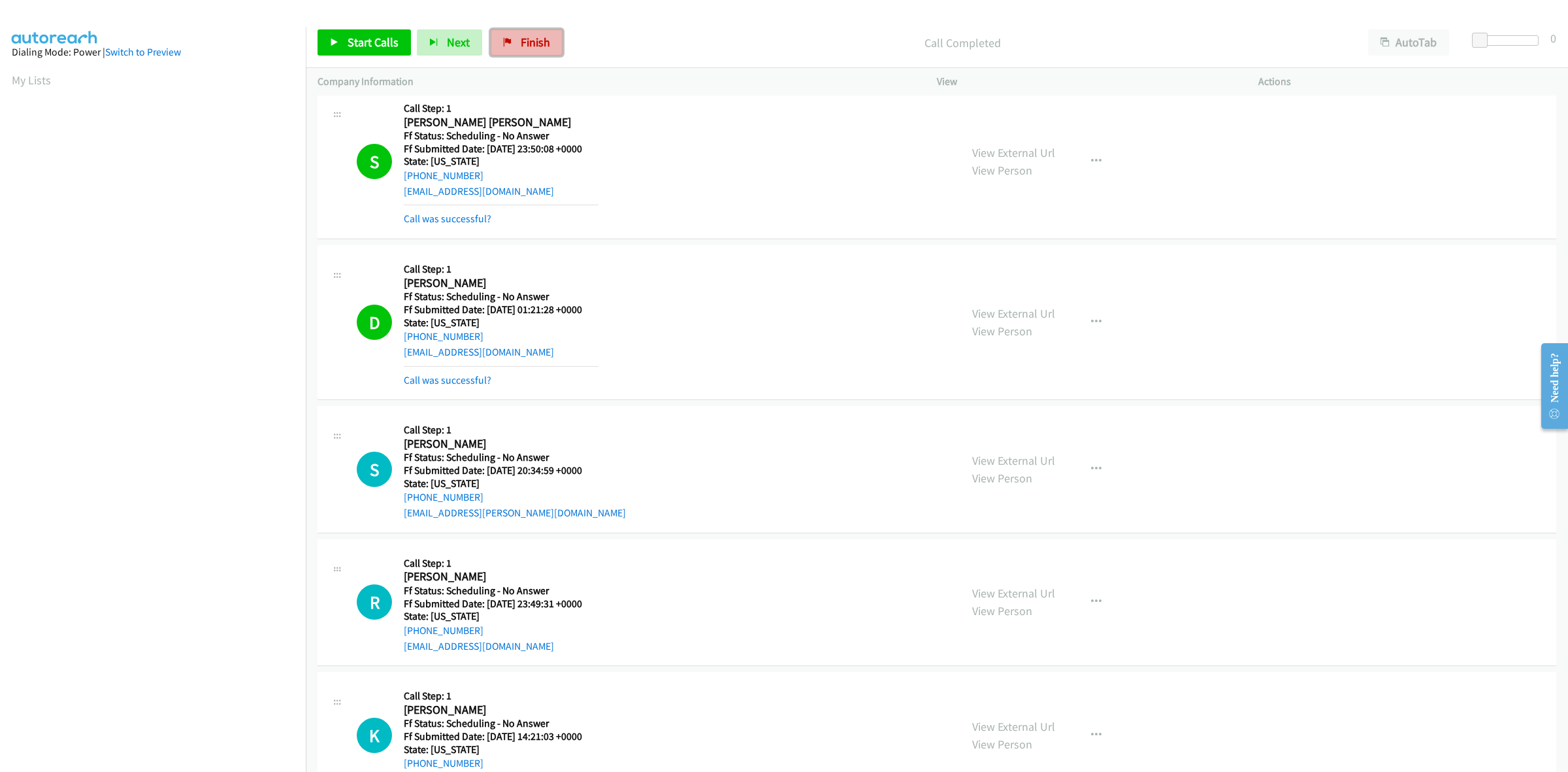
click at [523, 30] on link "Finish" at bounding box center [527, 43] width 72 height 26
